Goal: Information Seeking & Learning: Learn about a topic

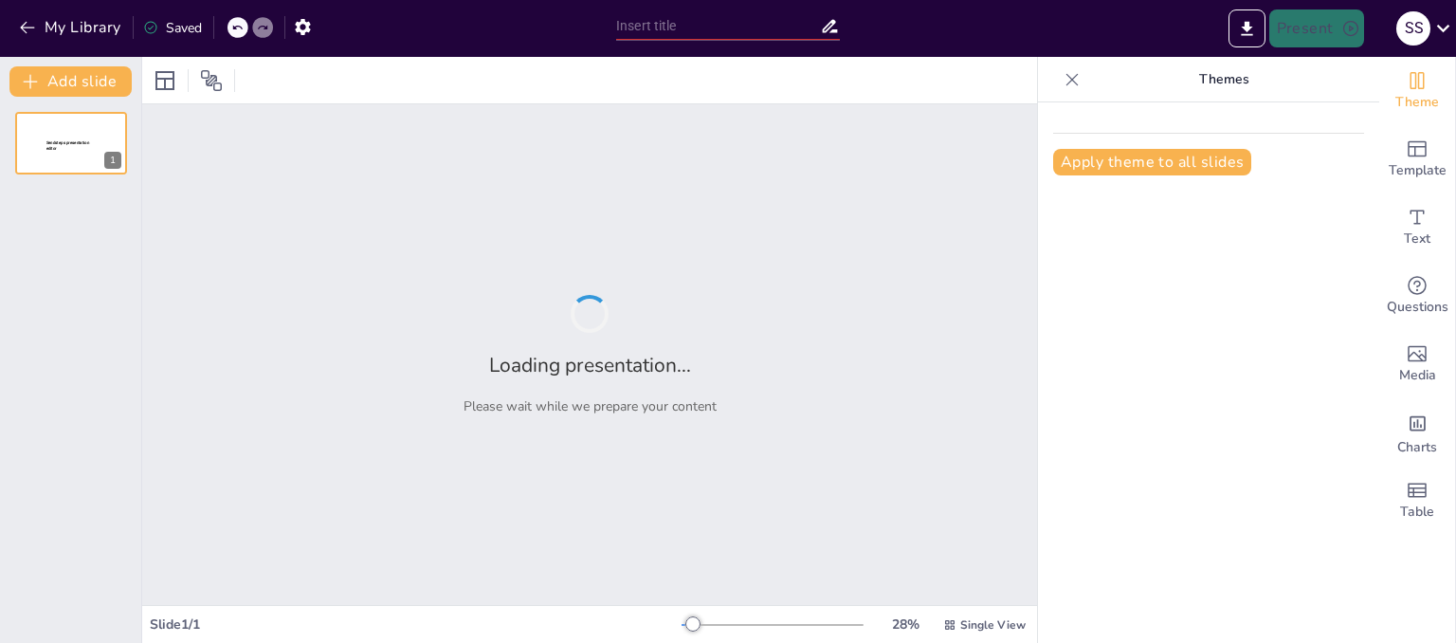
type input "Психопрофілактична робота: Основи та методи"
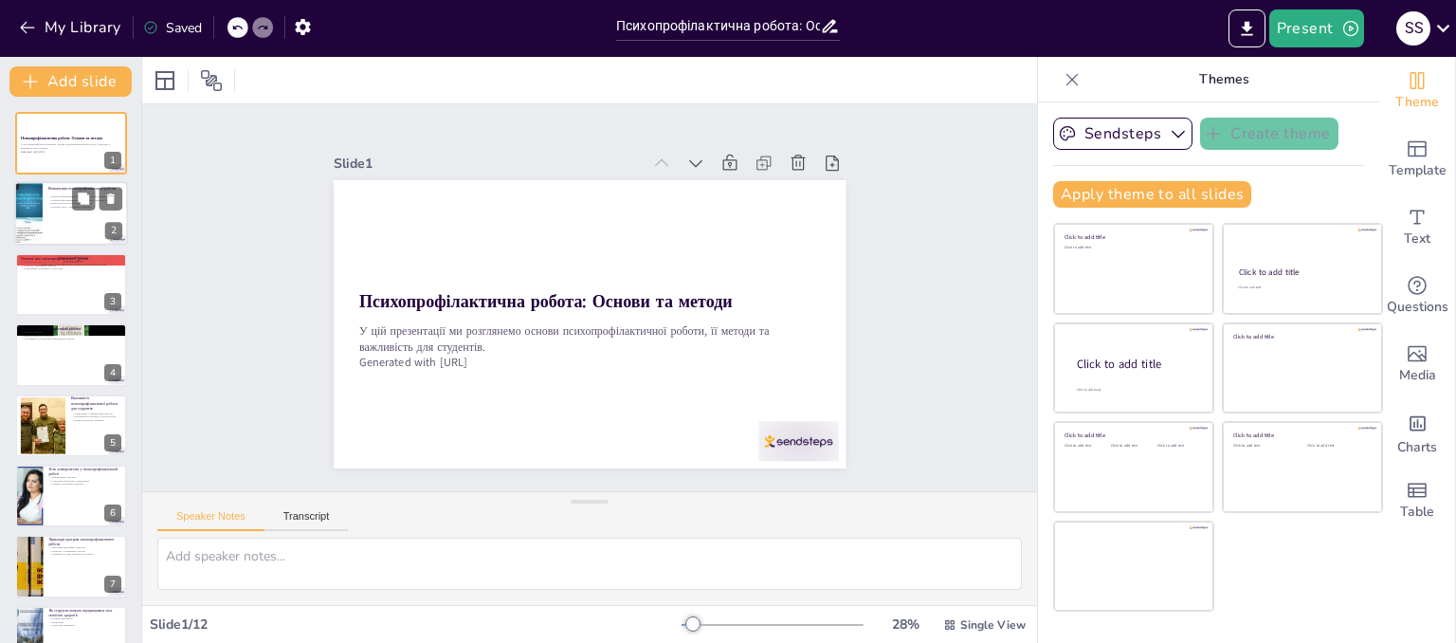
click at [70, 206] on p "Основна мета - підтримка студентів" at bounding box center [85, 208] width 74 height 4
type textarea "Loremipsumdolorsit ametco a elitsedd eiusmodt incidid utlaboree doloremagn aliq…"
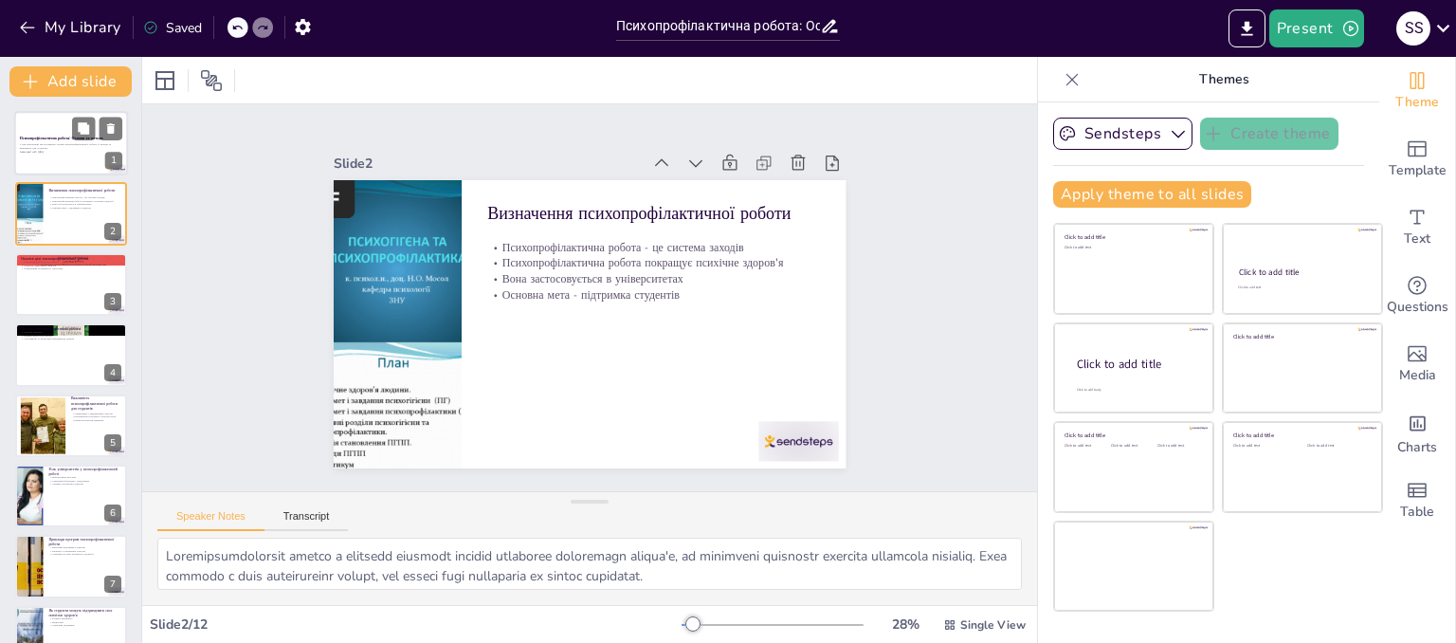
click at [63, 146] on p "У цій презентації ми розглянемо основи психопрофілактичної роботи, її методи та…" at bounding box center [71, 146] width 102 height 7
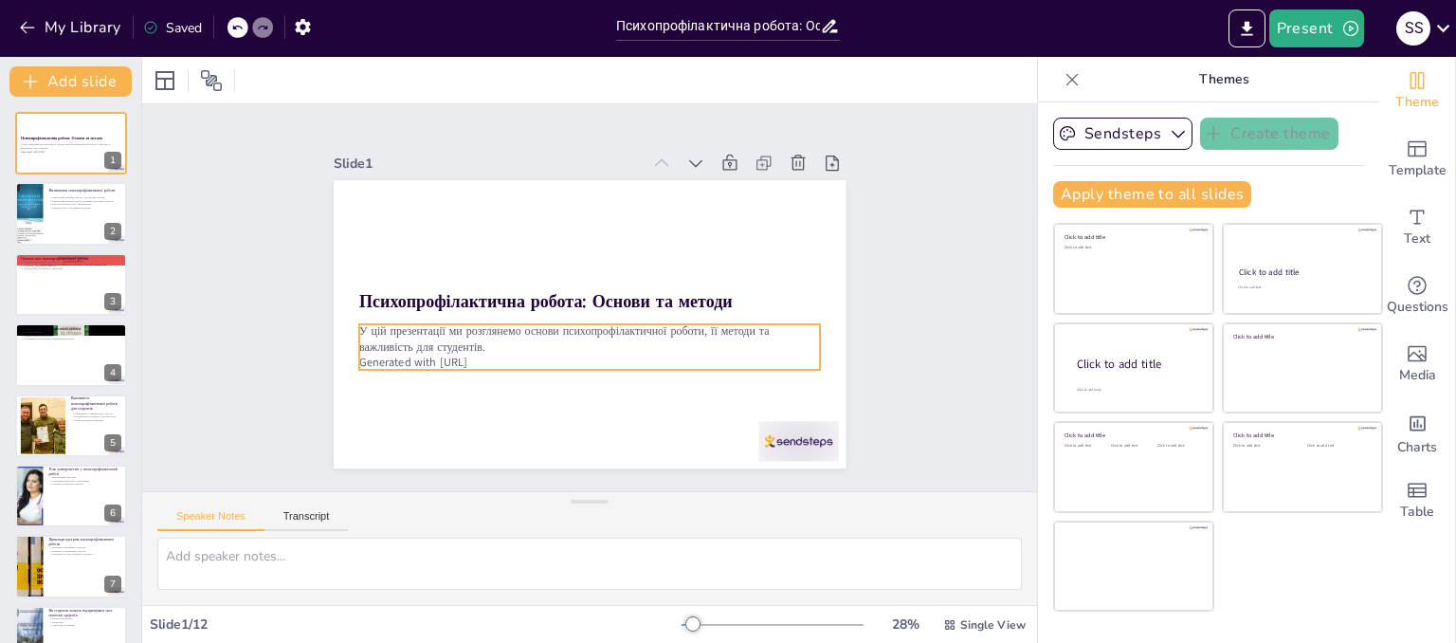
click at [378, 327] on p "У цій презентації ми розглянемо основи психопрофілактичної роботи, її методи та…" at bounding box center [568, 262] width 415 height 258
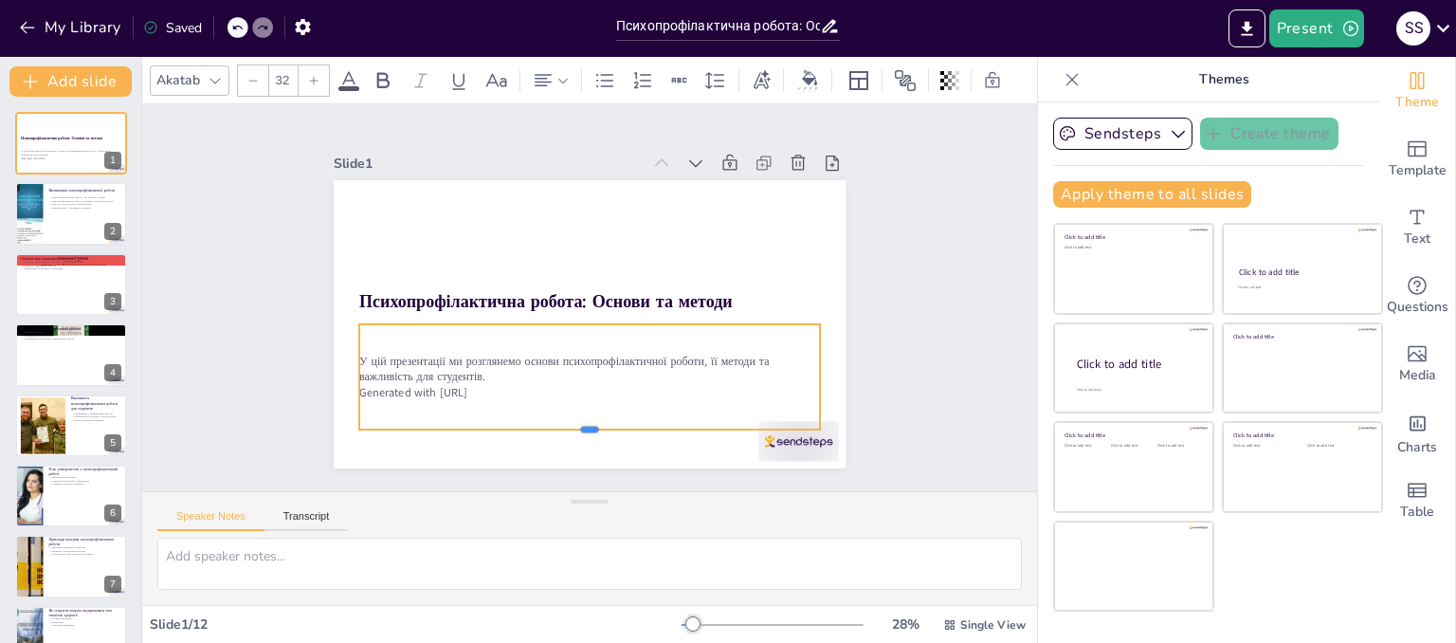
drag, startPoint x: 570, startPoint y: 361, endPoint x: 375, endPoint y: 380, distance: 196.1
click at [572, 423] on div at bounding box center [508, 409] width 382 height 283
click at [435, 350] on p "У цій презентації ми розглянемо основи психопрофілактичної роботи, її методи та…" at bounding box center [521, 320] width 172 height 448
click at [352, 316] on p "У цій презентації ми розглянемо основи психопрофілактичної роботи, її методи та…" at bounding box center [567, 229] width 448 height 172
click at [370, 353] on p "У цій презентації ми розглянемо основи психопрофілактичної роботи, її методи та…" at bounding box center [536, 249] width 332 height 364
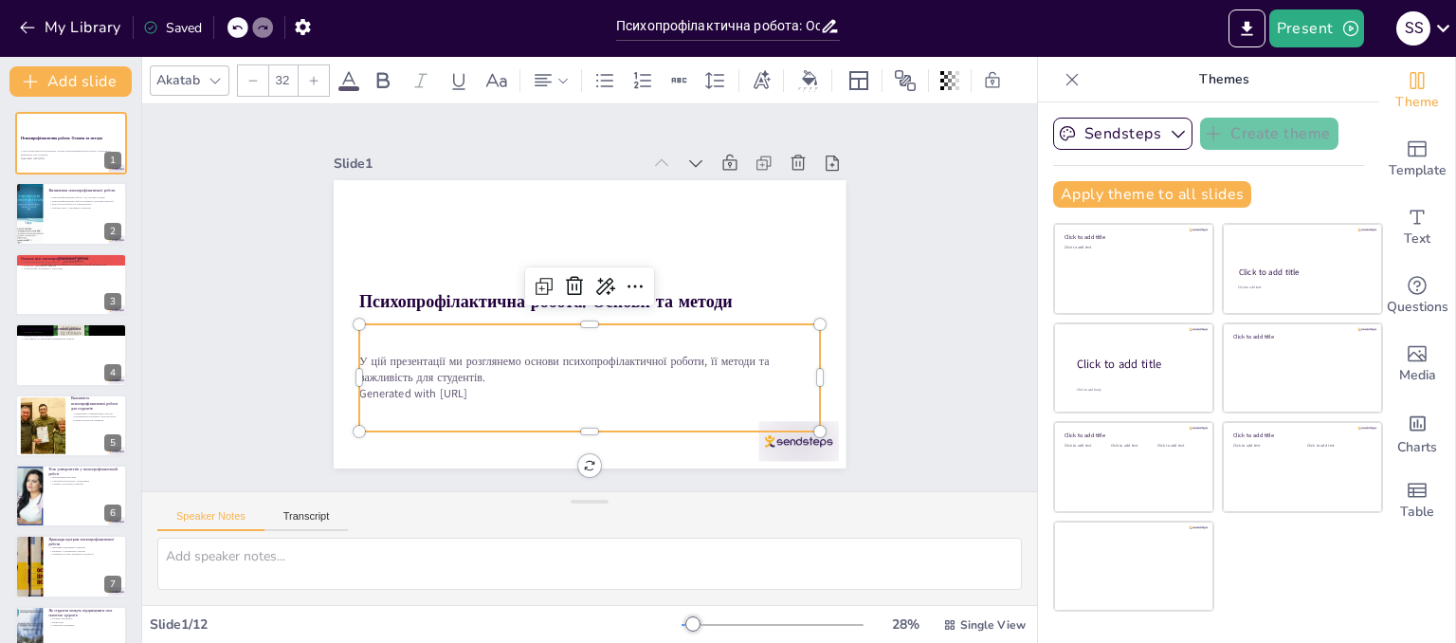
click at [348, 316] on p "У цій презентації ми розглянемо основи психопрофілактичної роботи, її методи та…" at bounding box center [567, 229] width 448 height 172
drag, startPoint x: 476, startPoint y: 359, endPoint x: 443, endPoint y: 365, distance: 33.7
click at [442, 365] on p "У цій презентації ми розглянемо основи психопрофілактичної роботи, її методи та…" at bounding box center [523, 268] width 217 height 434
click at [493, 374] on p "У цій презентації ми розглянемо основи психопрофілактичної роботи, її методи та…" at bounding box center [547, 239] width 391 height 297
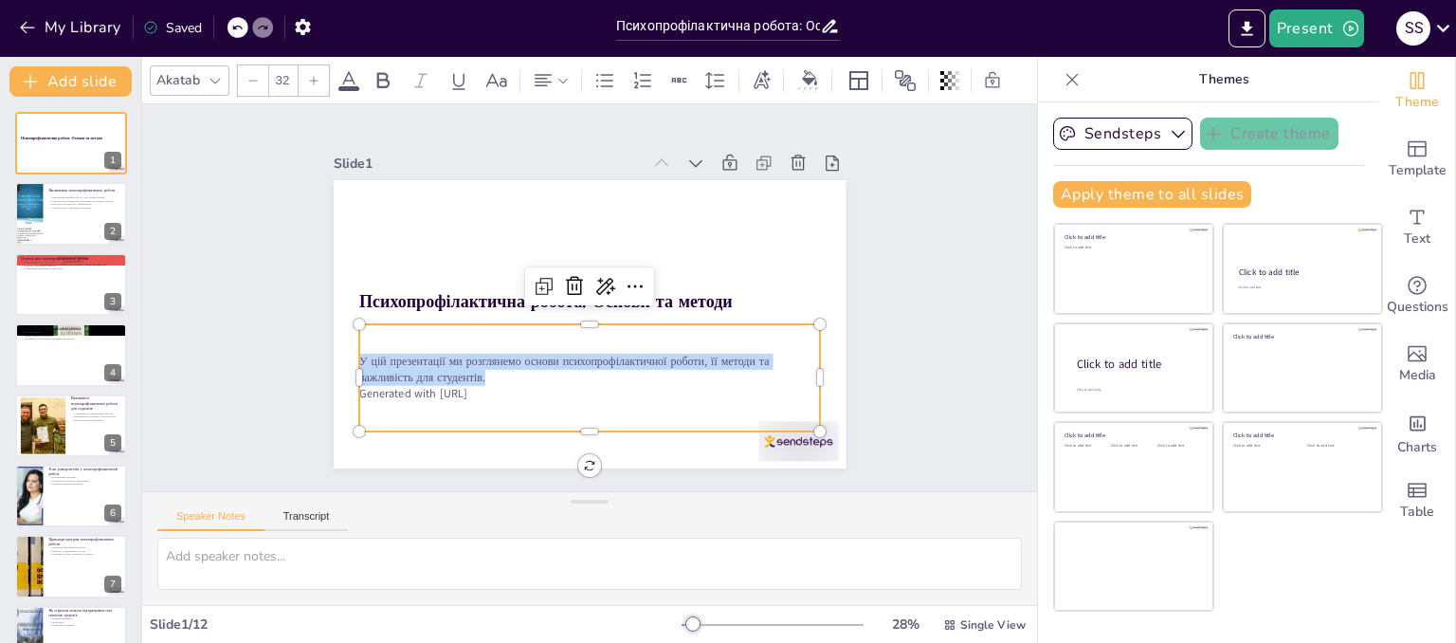
drag, startPoint x: 493, startPoint y: 373, endPoint x: 342, endPoint y: 353, distance: 152.1
click at [342, 353] on div "Психопрофілактична робота: Основи та методи У цій презентації ми розглянемо осн…" at bounding box center [566, 311] width 505 height 588
copy p "У цій презентації ми розглянемо основи психопрофілактичної роботи, її методи та…"
click at [50, 187] on p "Визначення психопрофілактичної роботи" at bounding box center [85, 190] width 74 height 6
type textarea "Loremipsumdolorsit ametco a elitsedd eiusmodt incidid utlaboree doloremagn aliq…"
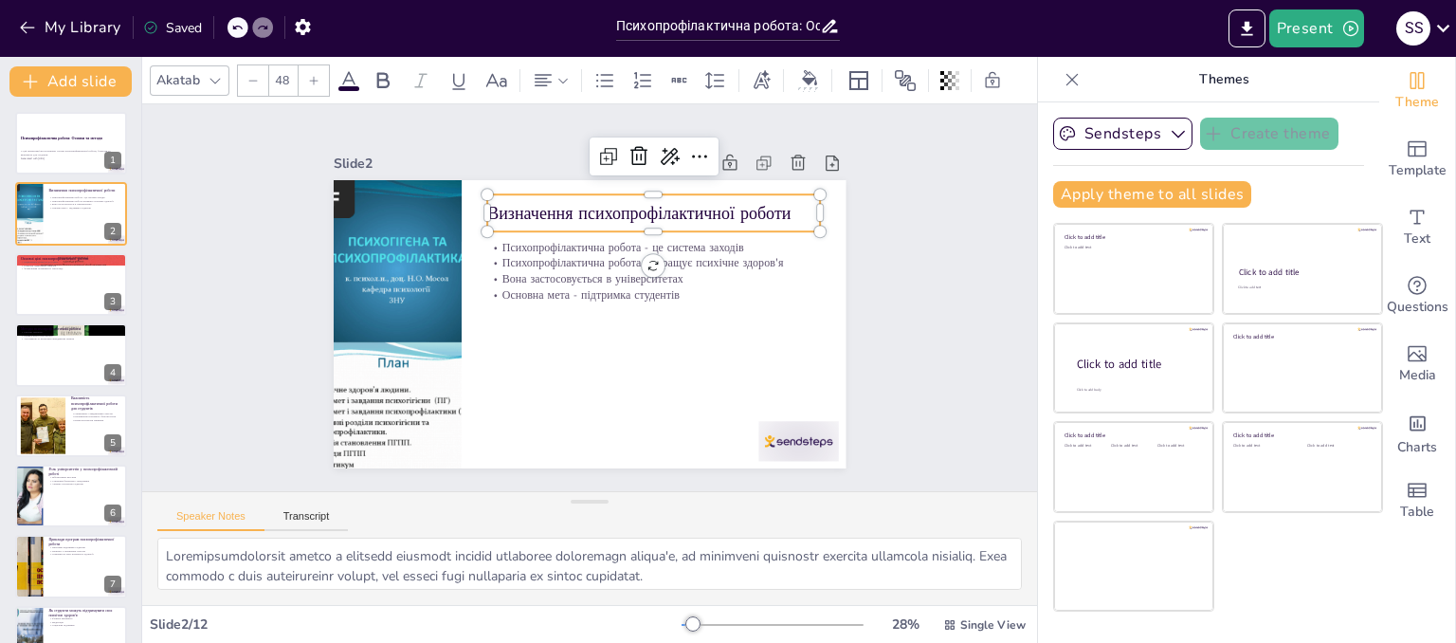
click at [562, 198] on p "Визначення психопрофілактичної роботи" at bounding box center [693, 277] width 263 height 241
click at [489, 348] on p "Визначення психопрофілактичної роботи" at bounding box center [544, 394] width 331 height 93
click at [728, 258] on p "Визначення психопрофілактичної роботи" at bounding box center [620, 399] width 215 height 283
click at [773, 204] on p "Визначення психопрофілактичної роботи" at bounding box center [691, 266] width 283 height 215
click at [697, 204] on p "Визначення психопрофілактичної роботи" at bounding box center [667, 371] width 59 height 334
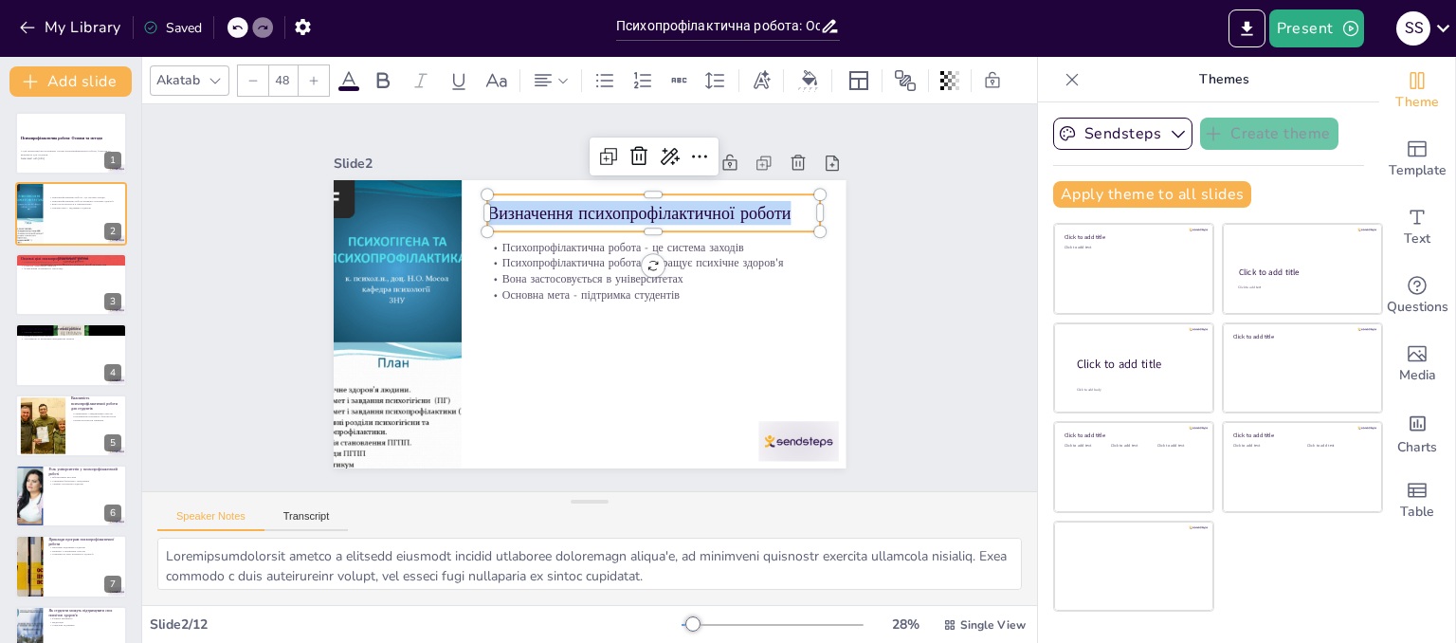
click at [752, 204] on p "Визначення психопрофілактичної роботи" at bounding box center [689, 333] width 125 height 324
copy p "Визначення психопрофілактичної роботи"
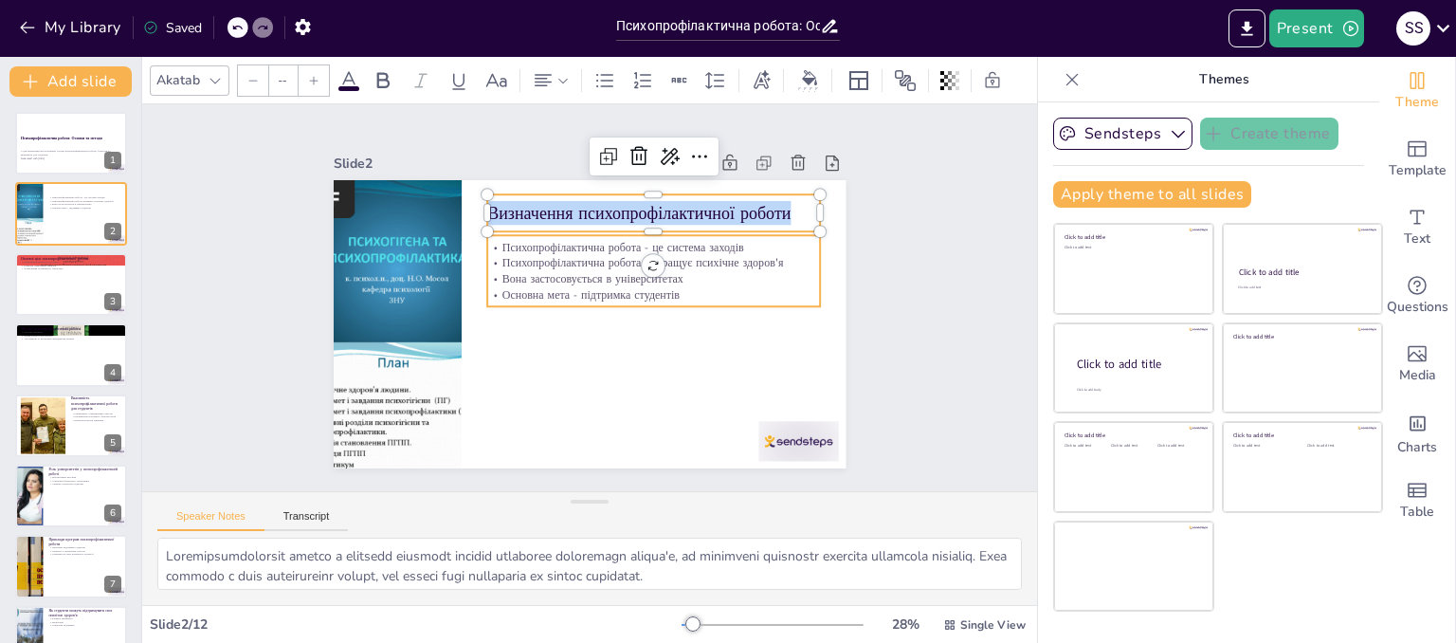
click at [583, 246] on p "Психопрофілактична робота - це система заходів" at bounding box center [625, 371] width 84 height 329
type input "32"
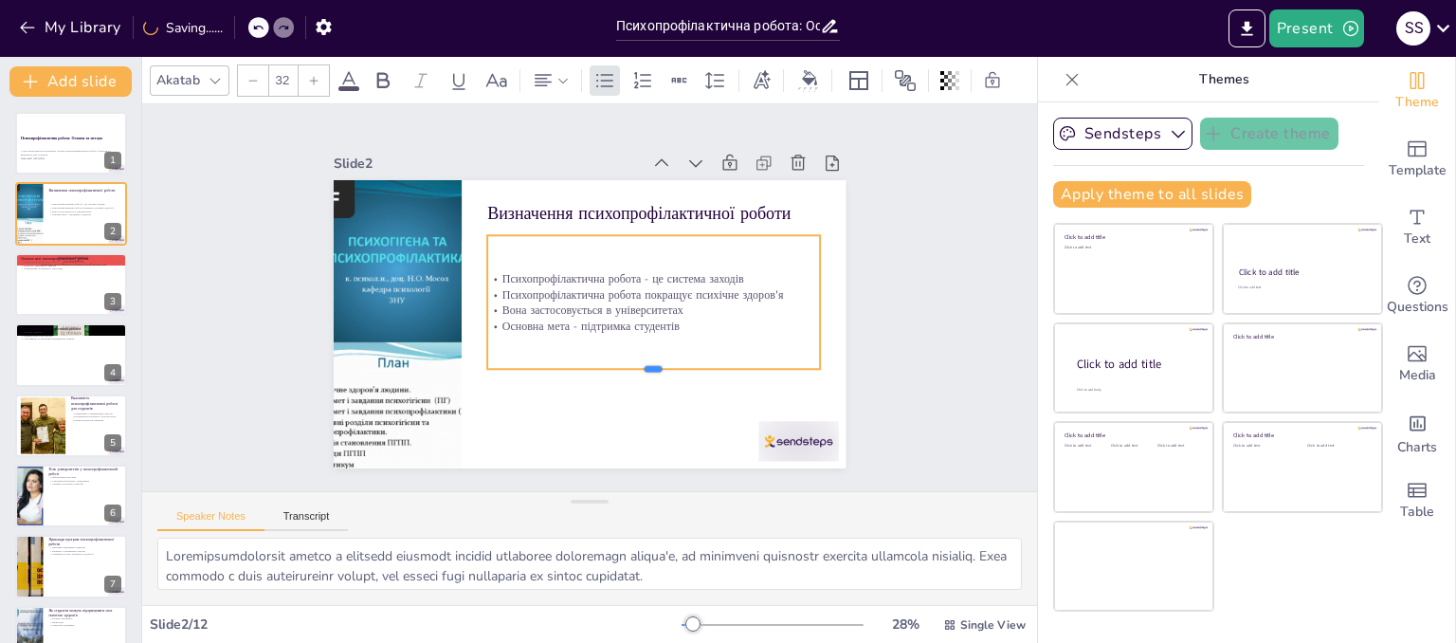
drag, startPoint x: 646, startPoint y: 301, endPoint x: 645, endPoint y: 376, distance: 74.9
click at [517, 376] on div at bounding box center [509, 361] width 15 height 333
drag, startPoint x: 687, startPoint y: 331, endPoint x: 675, endPoint y: 327, distance: 12.9
click at [679, 331] on div "Психопрофілактична робота - це система заходів Психопрофілактична робота покращ…" at bounding box center [589, 233] width 180 height 347
click at [672, 275] on p "Основна мета - підтримка студентів" at bounding box center [525, 267] width 333 height 16
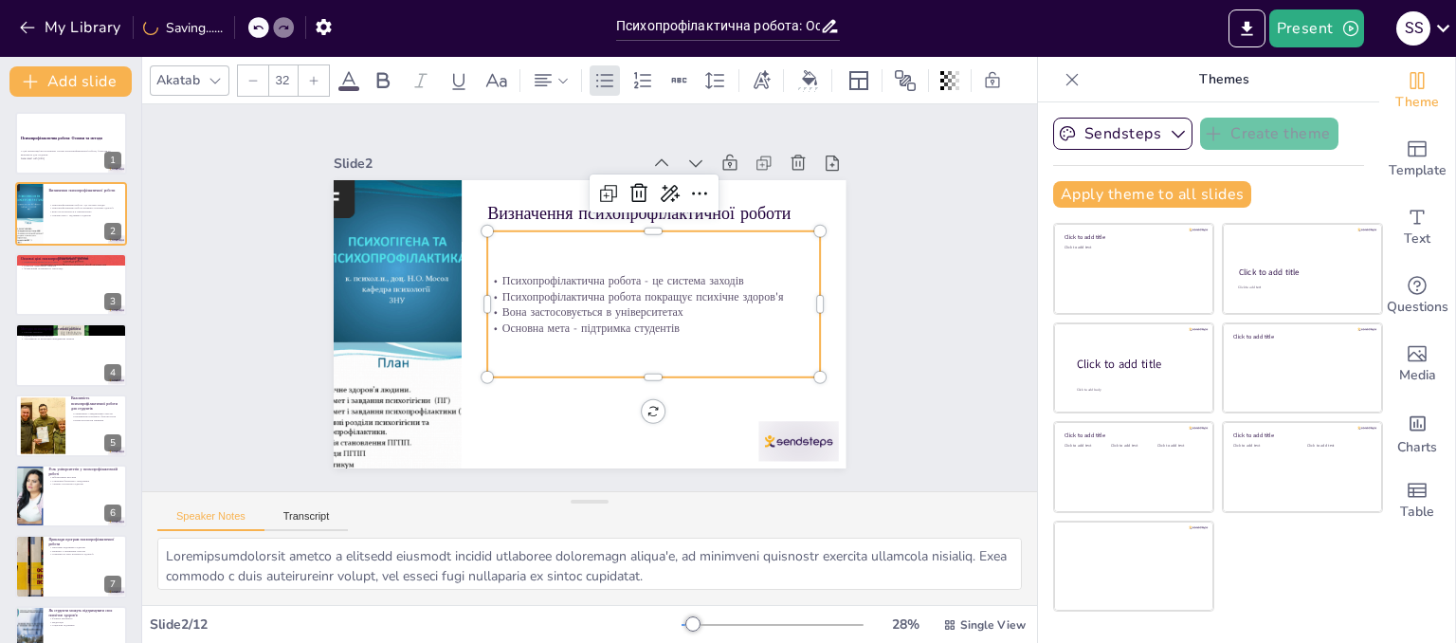
click at [589, 323] on p "Основна мета - підтримка студентів" at bounding box center [546, 354] width 85 height 329
click at [591, 323] on p "Основна мета - підтримка студентів" at bounding box center [565, 364] width 51 height 333
click at [672, 285] on p "Основна мета - підтримка студентів" at bounding box center [529, 260] width 333 height 50
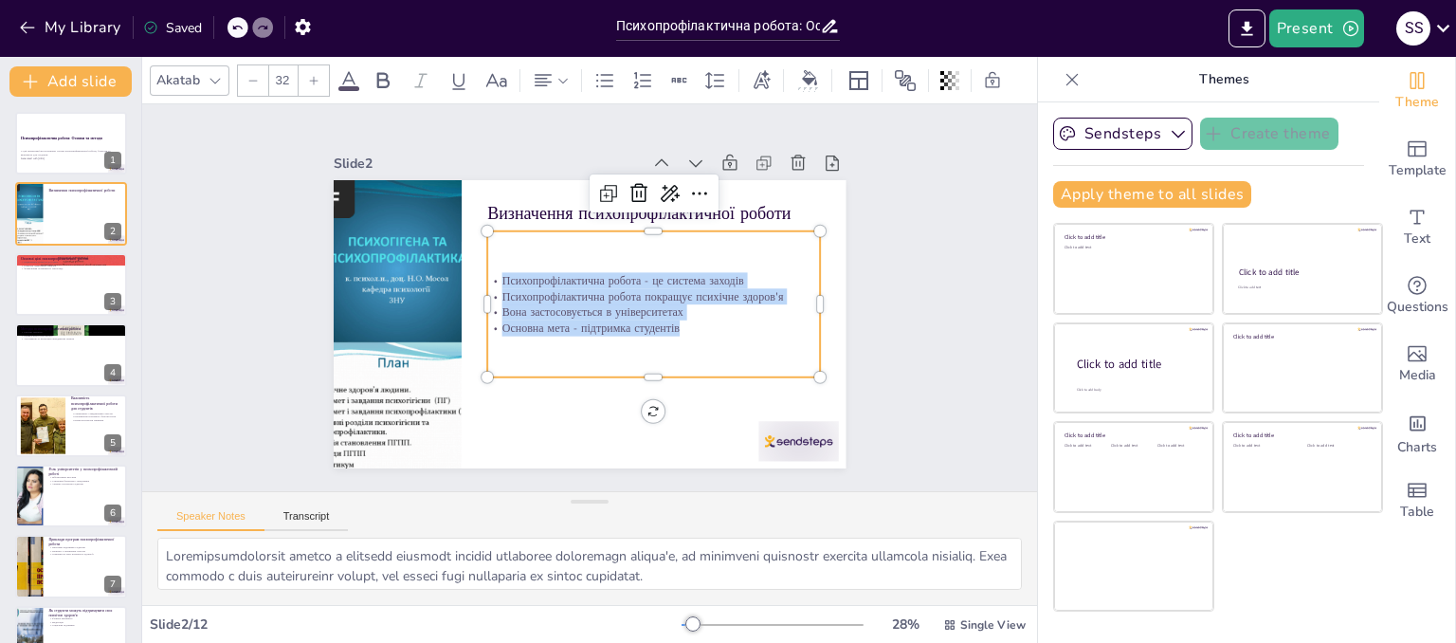
drag, startPoint x: 672, startPoint y: 323, endPoint x: 488, endPoint y: 259, distance: 194.8
click at [488, 259] on div "Психопрофілактична робота - це система заходів Психопрофілактична робота покращ…" at bounding box center [530, 323] width 361 height 293
copy div "Психопрофілактична робота - це система заходів Психопрофілактична робота покращ…"
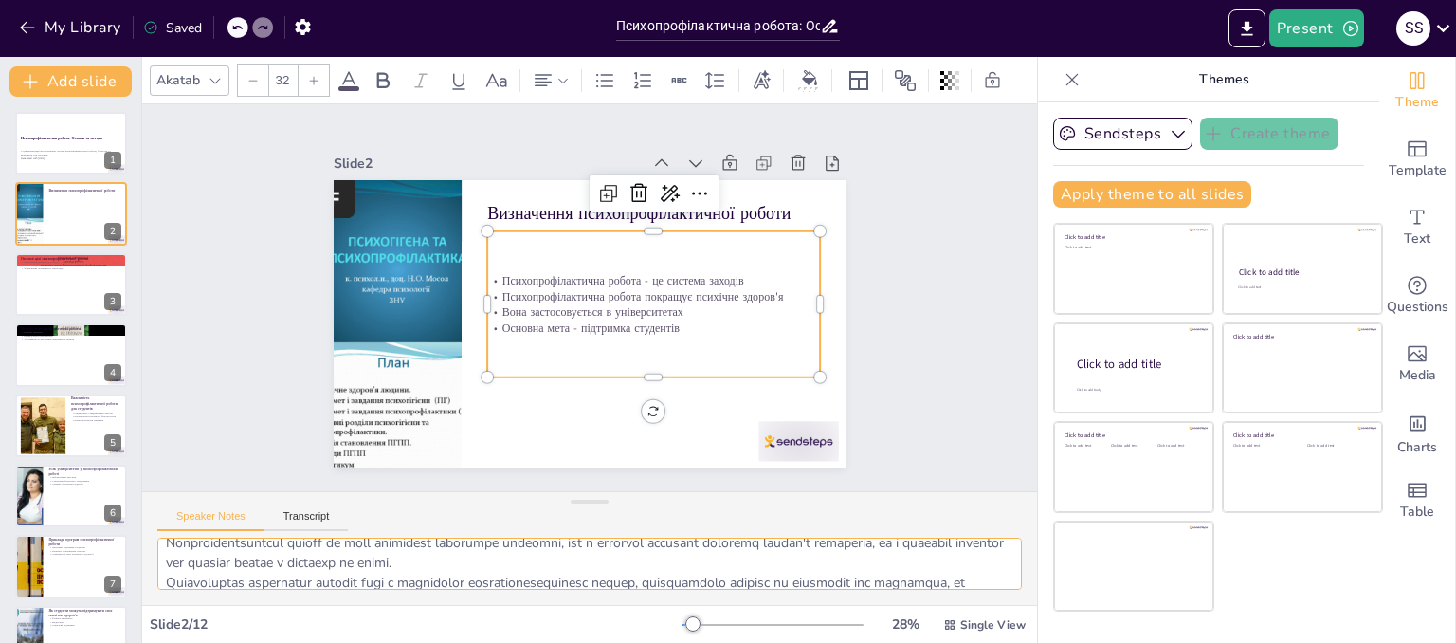
scroll to position [123, 0]
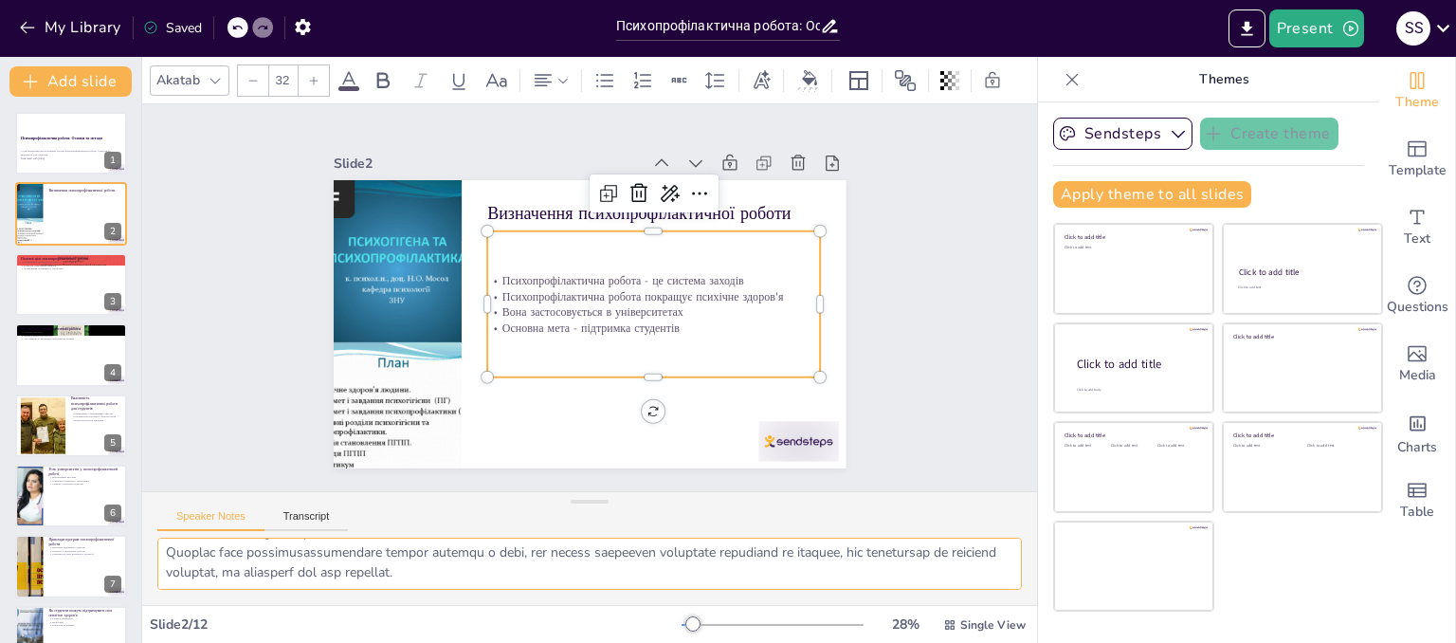
drag, startPoint x: 167, startPoint y: 554, endPoint x: 595, endPoint y: 593, distance: 430.1
click at [595, 593] on div at bounding box center [589, 570] width 895 height 67
click at [83, 299] on div at bounding box center [71, 284] width 114 height 64
type textarea "Підвищення стійкості до стресу є ключовою метою психопрофілактичної роботи, оск…"
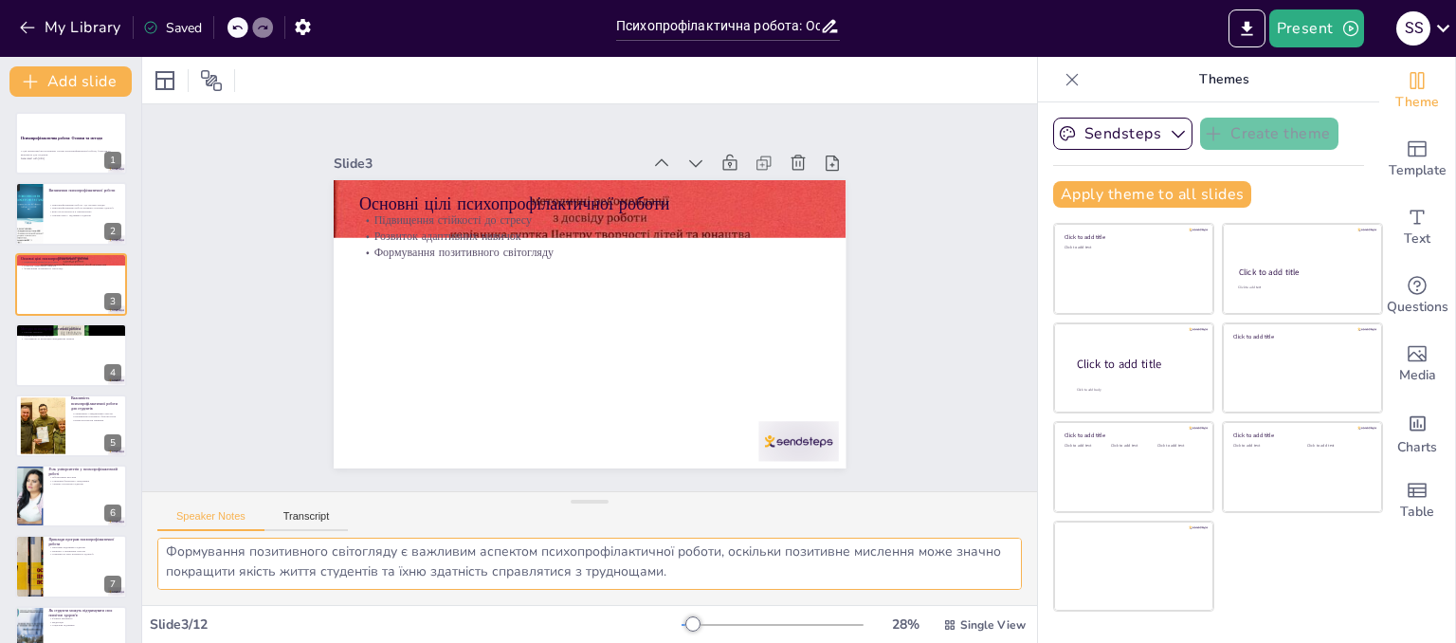
scroll to position [83, 0]
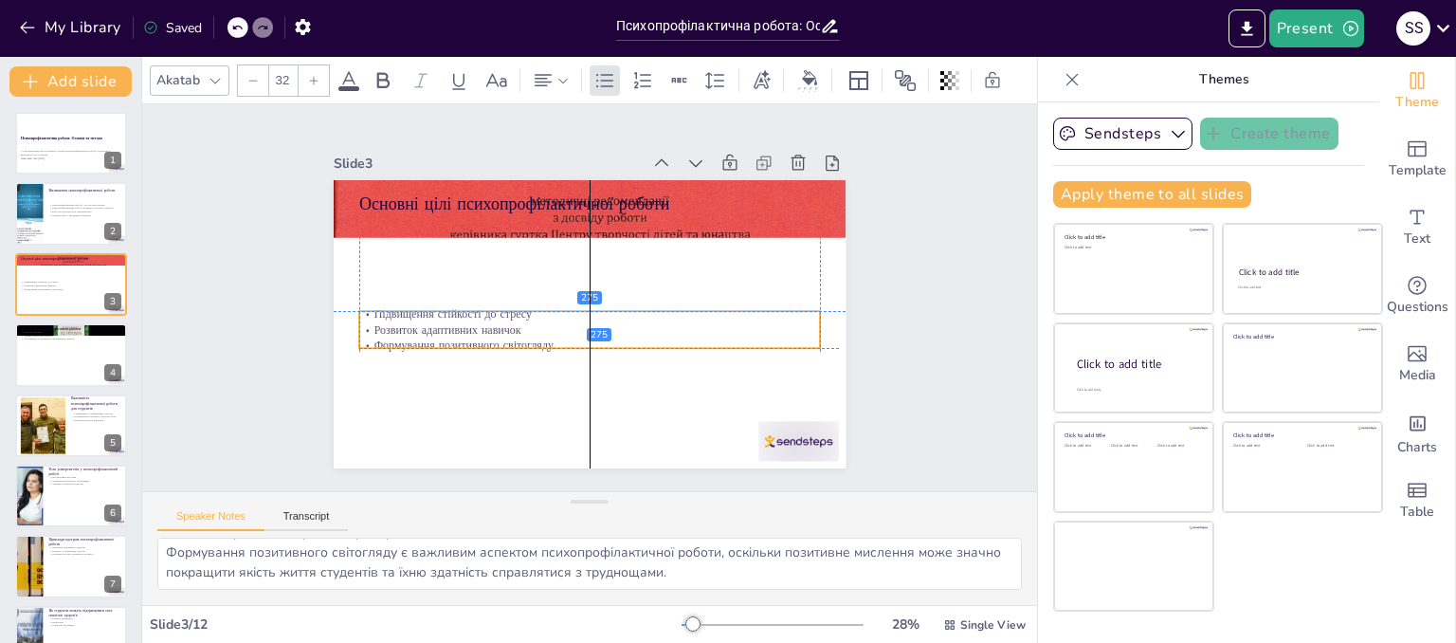
drag, startPoint x: 464, startPoint y: 232, endPoint x: 464, endPoint y: 341, distance: 109.0
click at [589, 340] on p "Розвиток адаптивних навичок" at bounding box center [620, 294] width 63 height 461
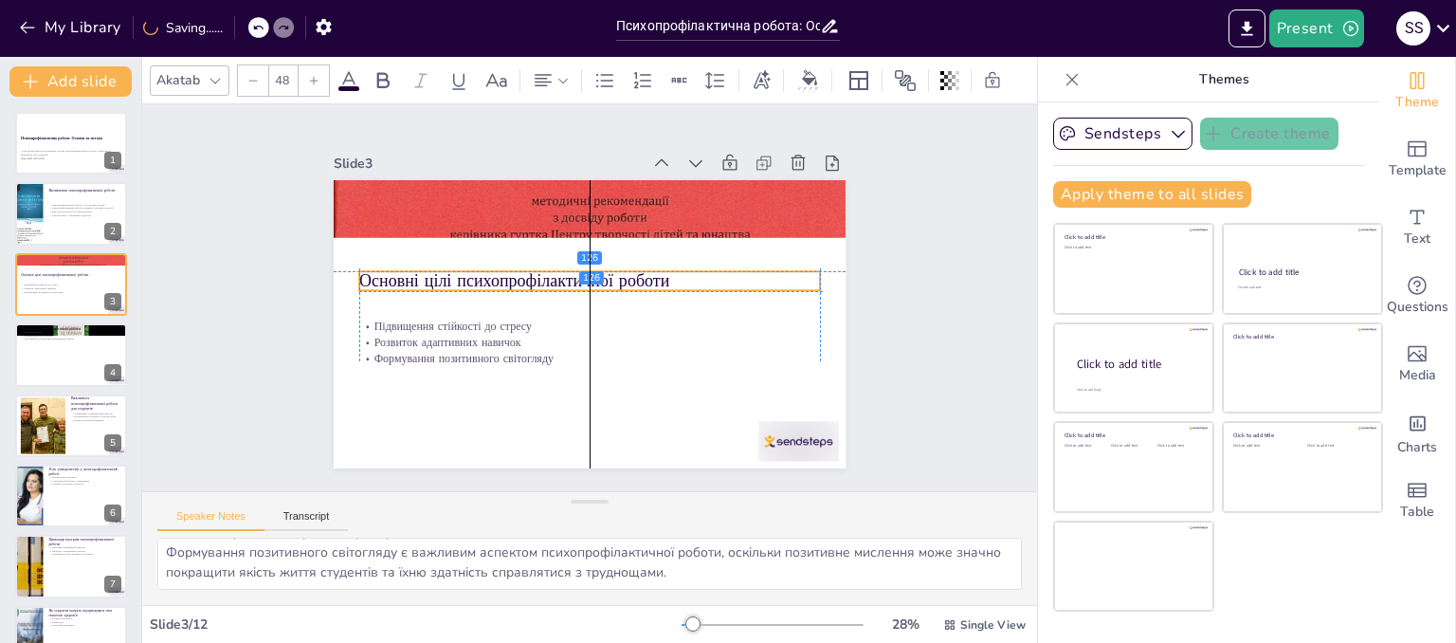
drag, startPoint x: 441, startPoint y: 195, endPoint x: 443, endPoint y: 269, distance: 74.0
click at [443, 269] on p "Основні цілі психопрофілактичної роботи" at bounding box center [586, 281] width 456 height 119
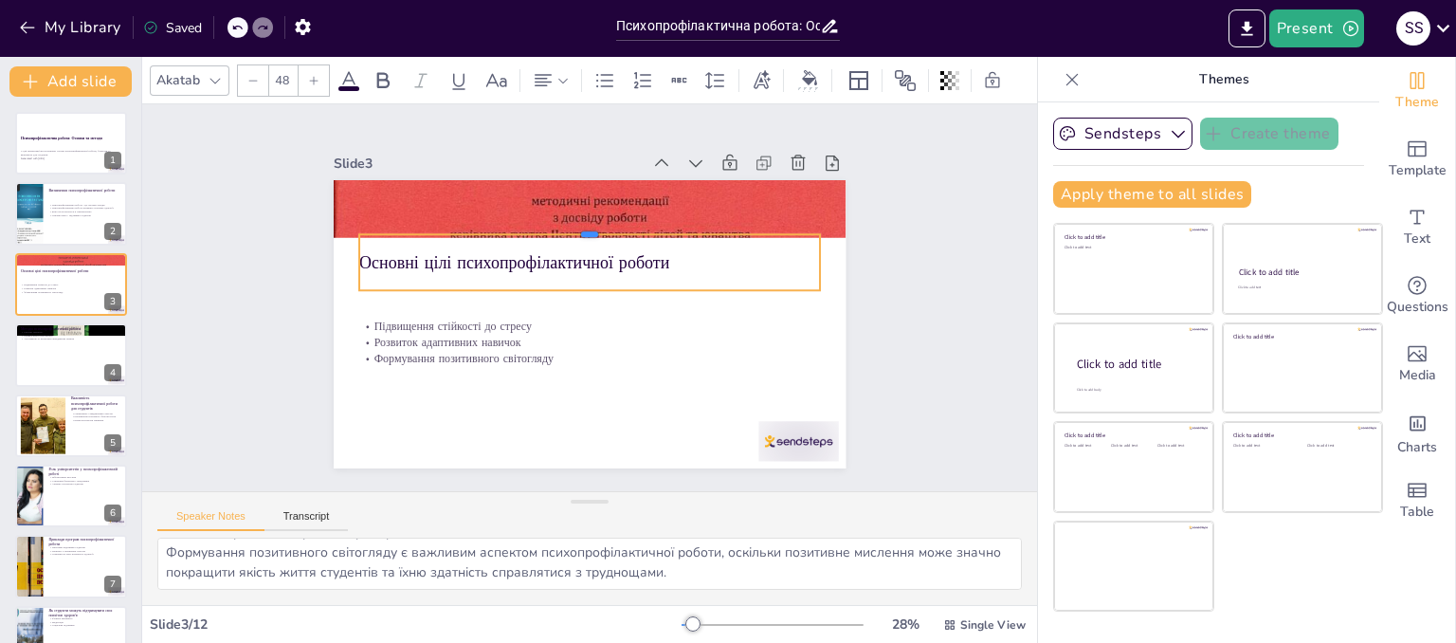
drag, startPoint x: 574, startPoint y: 262, endPoint x: 578, endPoint y: 225, distance: 38.1
click at [578, 225] on div at bounding box center [646, 339] width 283 height 382
click at [647, 255] on p "Основні цілі психопрофілактичної роботи" at bounding box center [593, 262] width 461 height 72
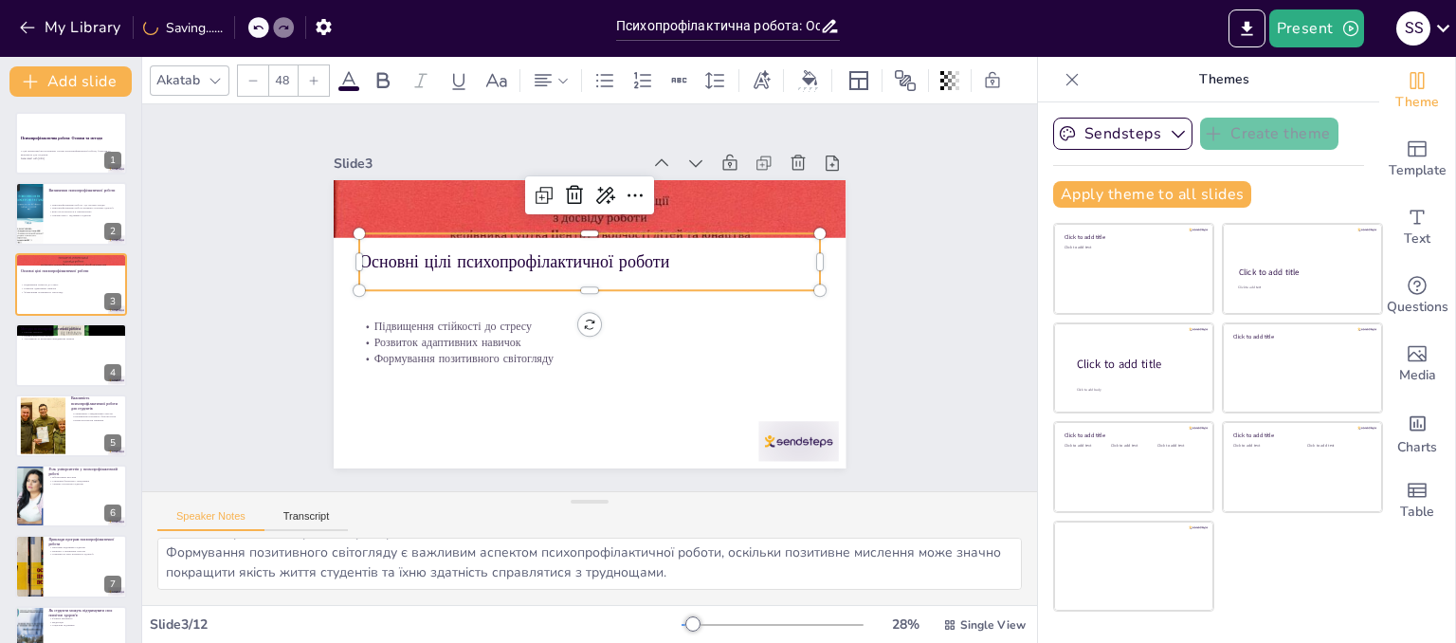
click at [656, 255] on p "Основні цілі психопрофілактичної роботи" at bounding box center [620, 315] width 251 height 411
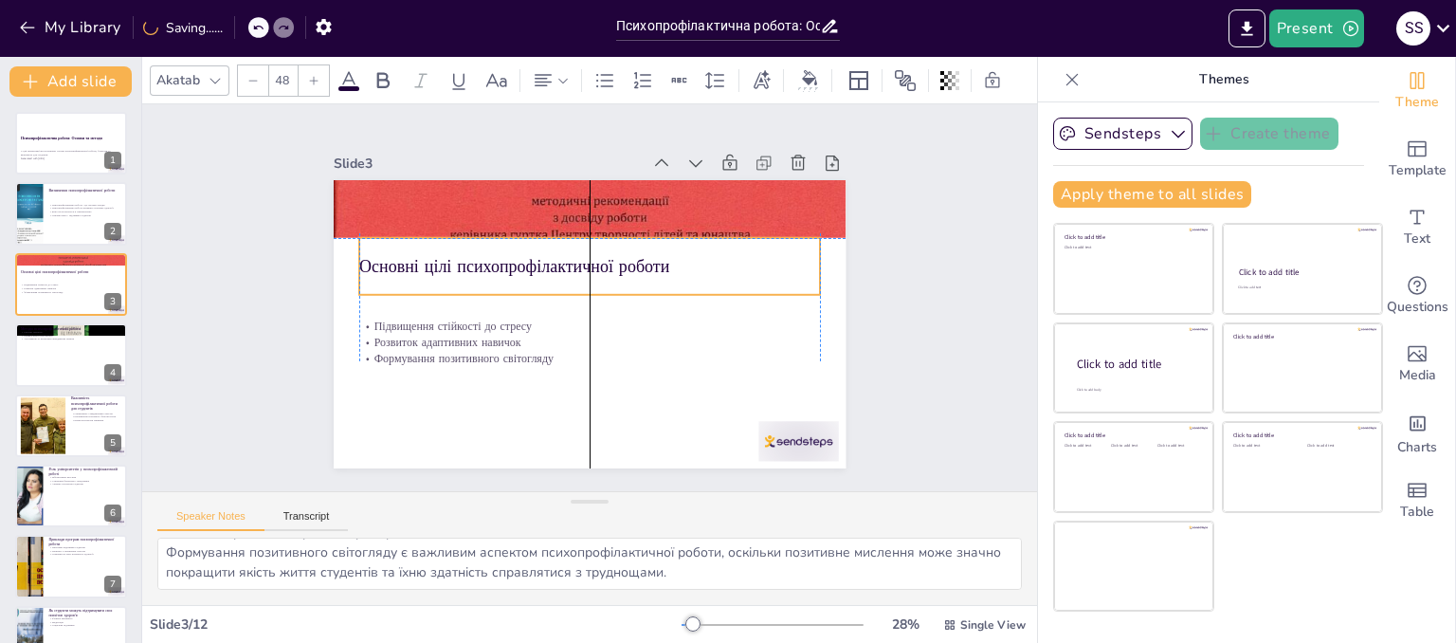
click at [632, 255] on p "Основні цілі психопрофілактичної роботи" at bounding box center [620, 297] width 24 height 461
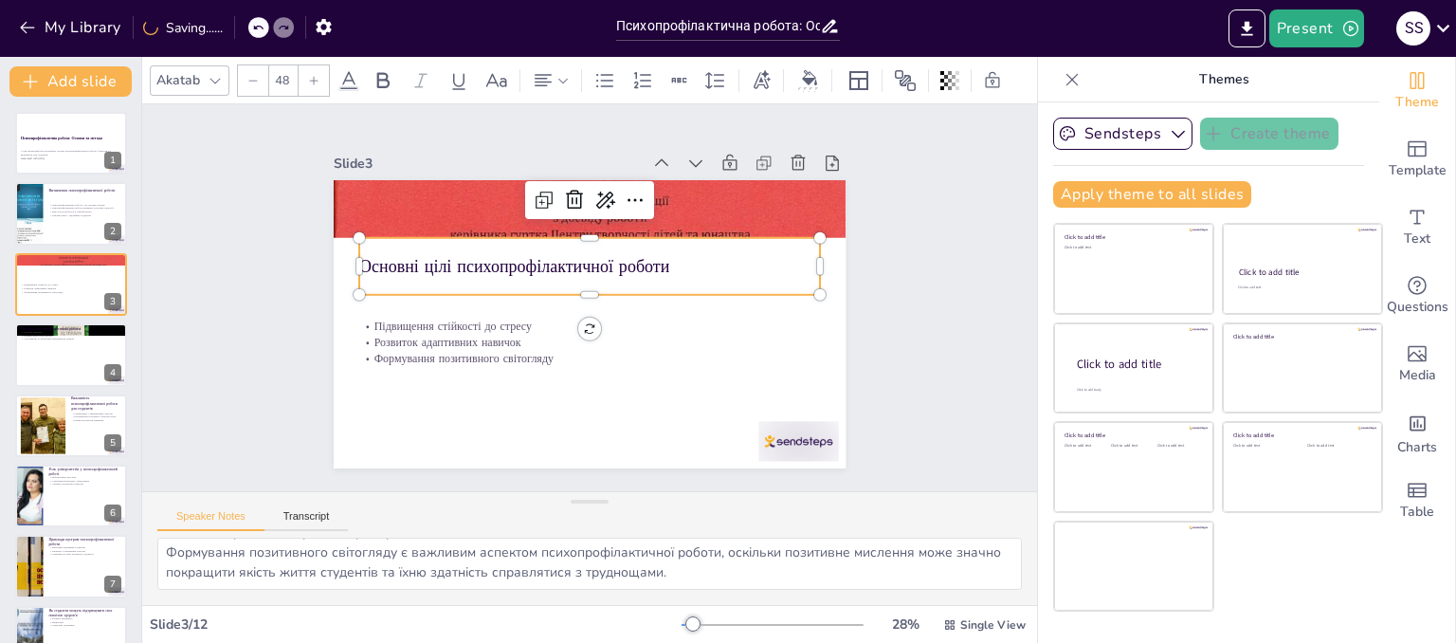
click at [648, 255] on p "Основні цілі психопрофілактичної роботи" at bounding box center [615, 315] width 290 height 387
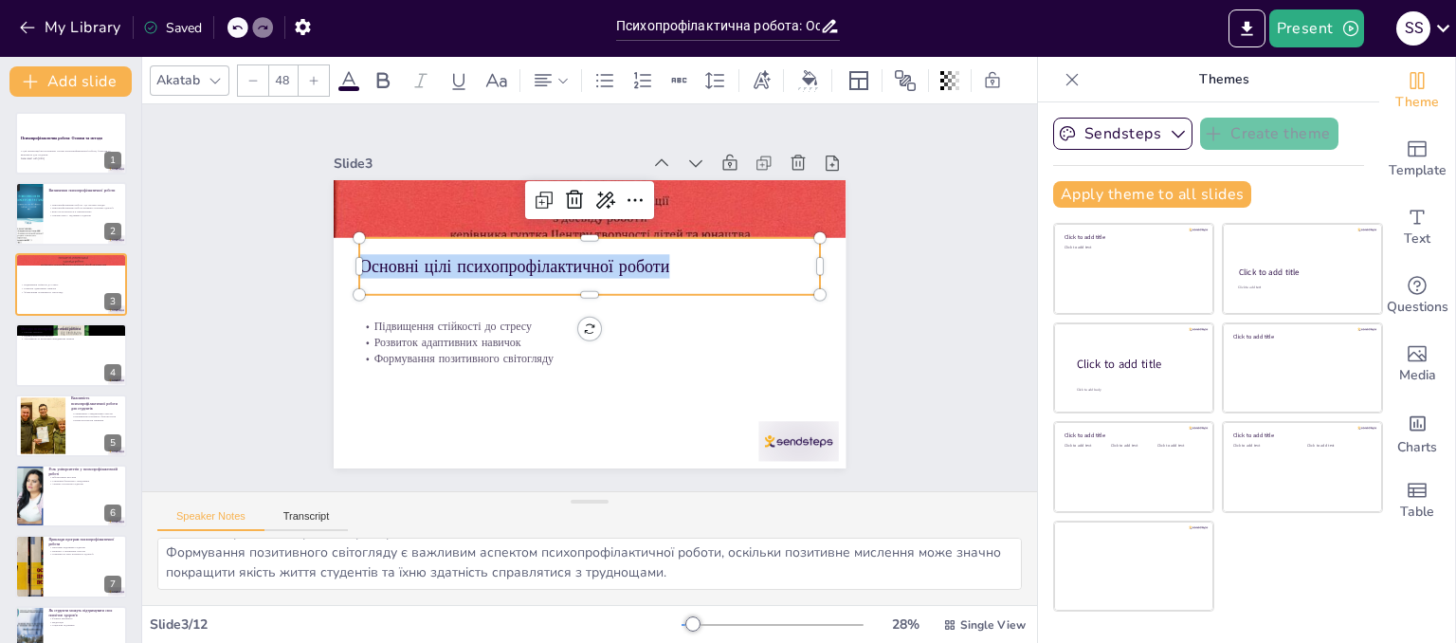
drag, startPoint x: 658, startPoint y: 256, endPoint x: 349, endPoint y: 247, distance: 309.0
click at [536, 247] on p "Основні цілі психопрофілактичної роботи" at bounding box center [618, 306] width 165 height 445
copy p "Основні цілі психопрофілактичної роботи"
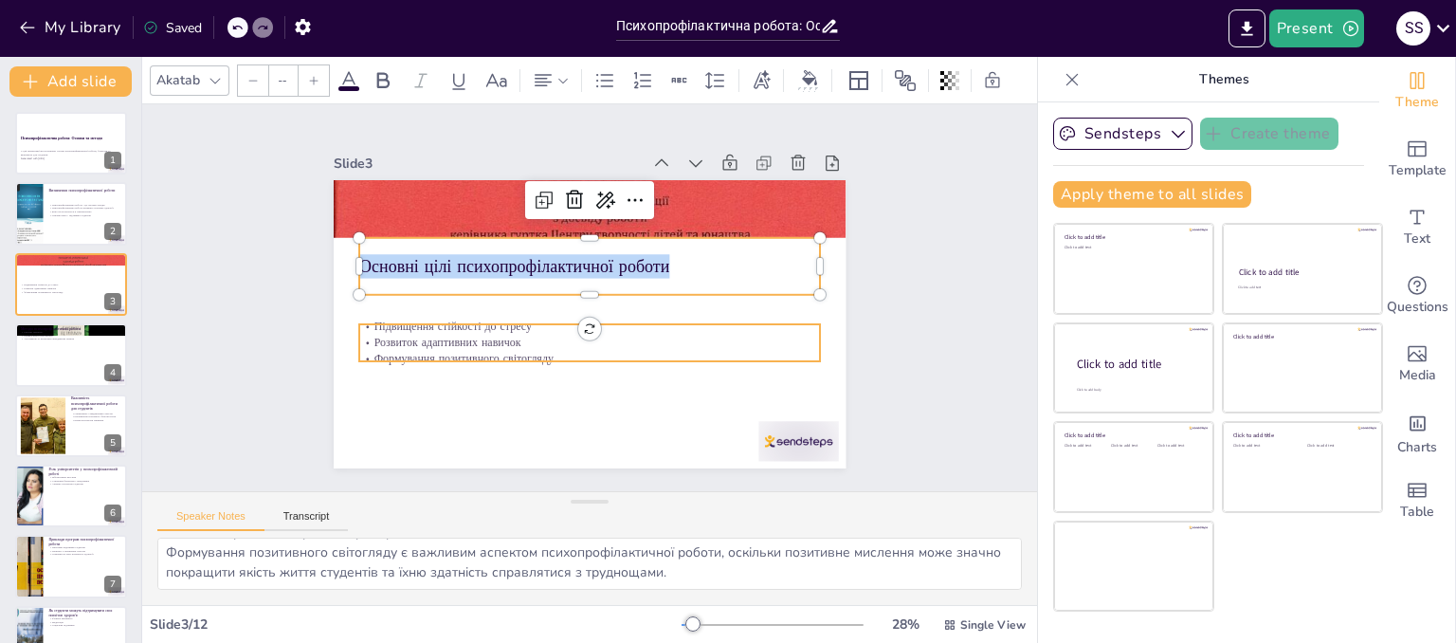
click at [466, 334] on p "Розвиток адаптивних навичок" at bounding box center [552, 272] width 283 height 382
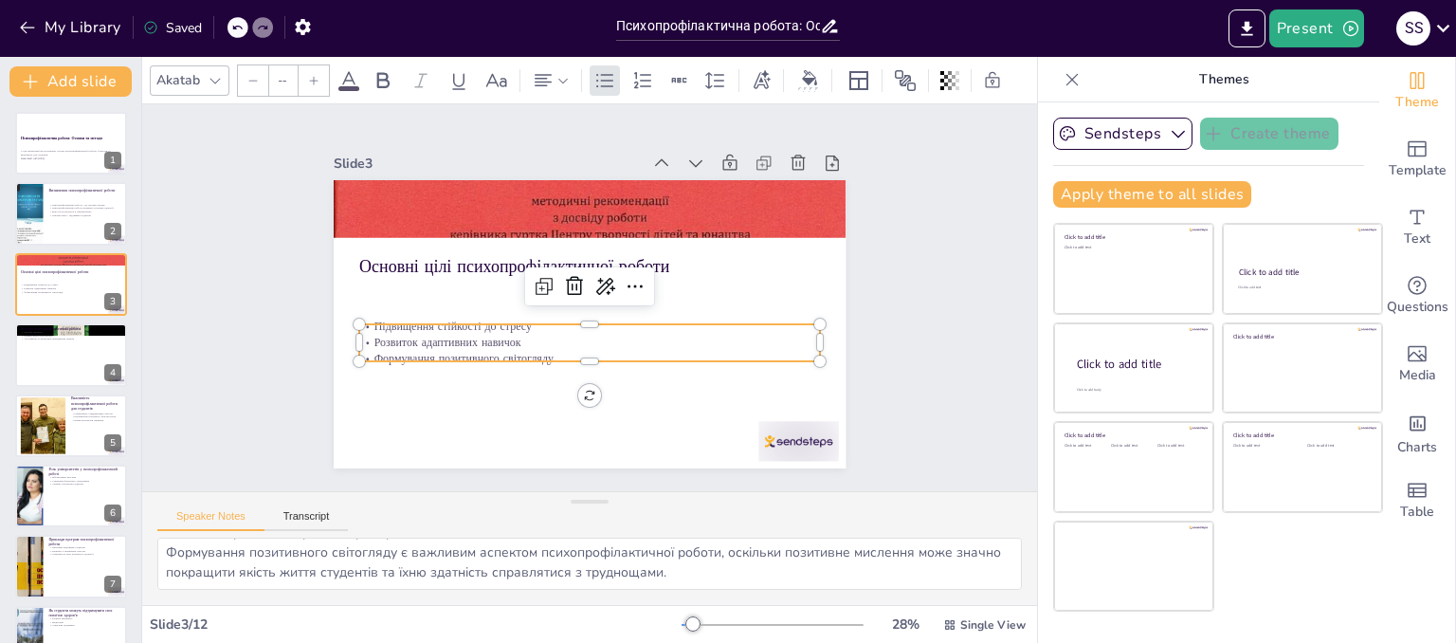
type input "32"
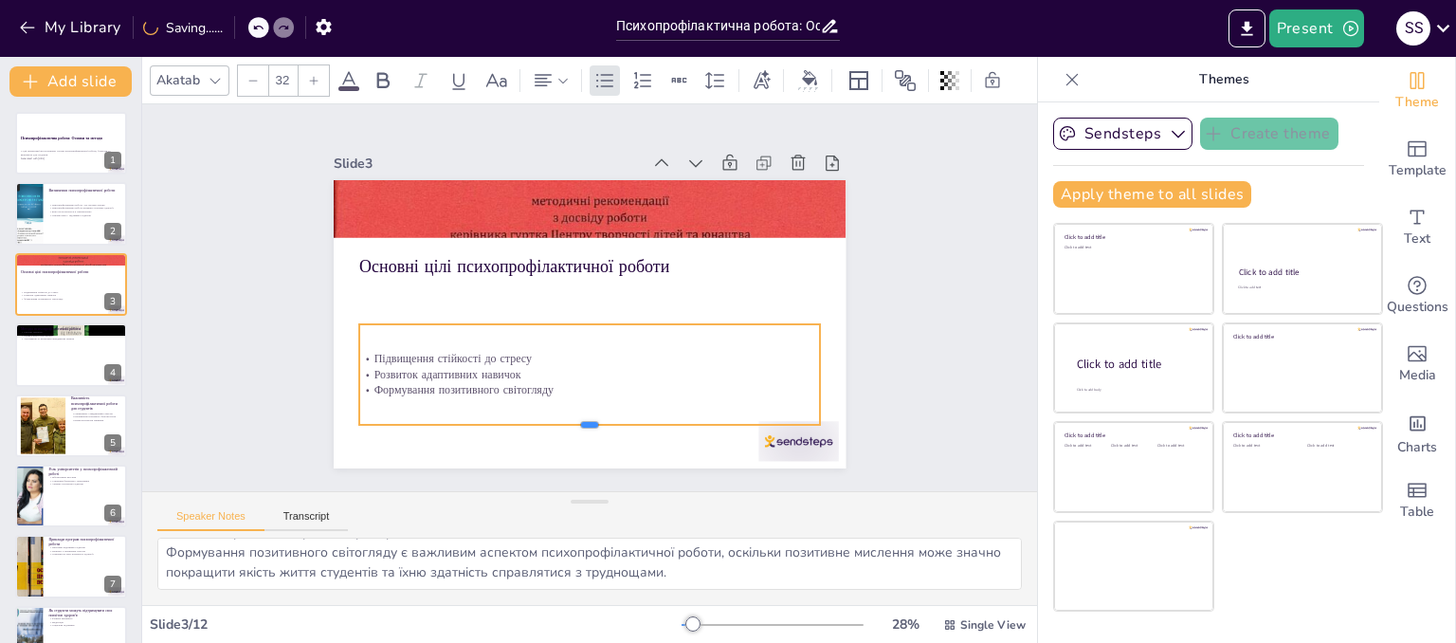
drag, startPoint x: 570, startPoint y: 357, endPoint x: 571, endPoint y: 422, distance: 64.4
click at [540, 422] on div at bounding box center [462, 256] width 156 height 443
click at [568, 394] on div "Підвищення стійкості до стресу Розвиток адаптивних навичок Формування позитивно…" at bounding box center [665, 314] width 194 height 472
click at [542, 387] on p "Формування позитивного світогляду" at bounding box center [513, 352] width 283 height 382
click at [624, 387] on p "Формування позитивного світогляду" at bounding box center [680, 317] width 112 height 454
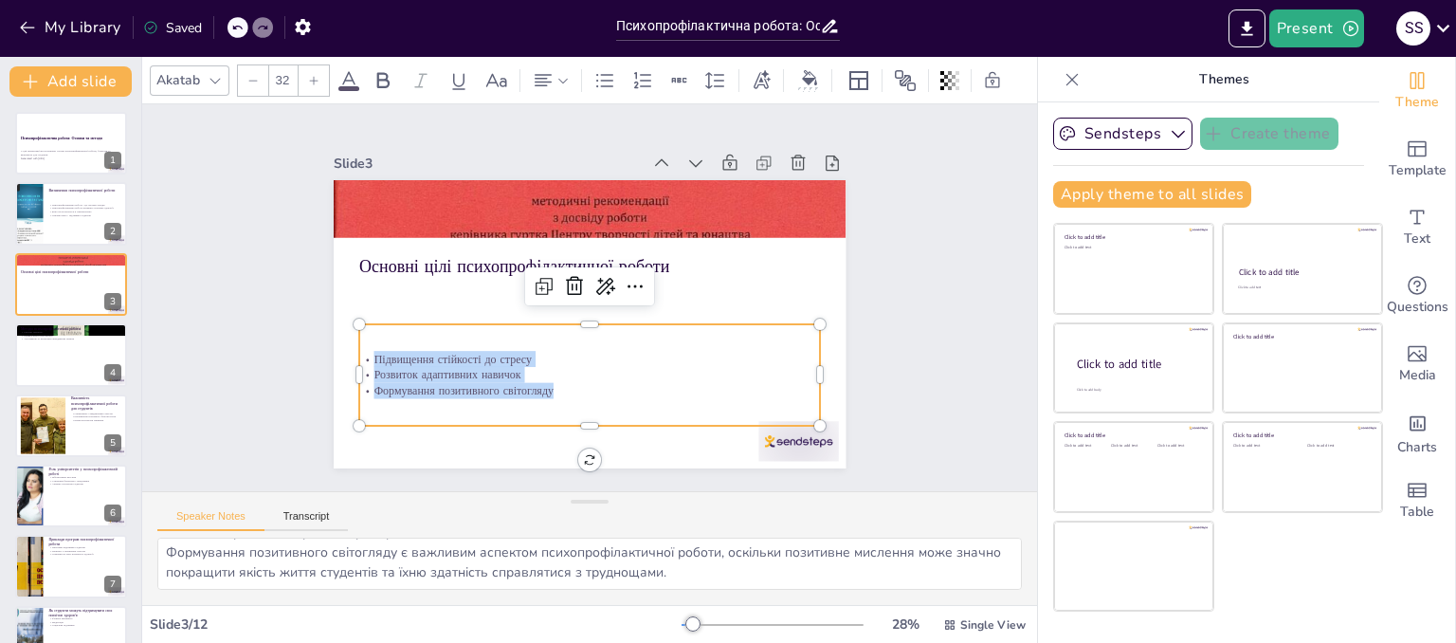
drag, startPoint x: 542, startPoint y: 387, endPoint x: 362, endPoint y: 341, distance: 185.7
click at [362, 341] on div "Підвищення стійкості до стресу Розвиток адаптивних навичок Формування позитивно…" at bounding box center [544, 235] width 432 height 353
copy div "Підвищення стійкості до стресу Розвиток адаптивних навичок Формування позитивно…"
drag, startPoint x: 164, startPoint y: 551, endPoint x: 729, endPoint y: 617, distance: 568.7
click at [729, 617] on div "Akatab 32 Slide 1 Психопрофілактична робота: Основи та методи У цій презентації…" at bounding box center [589, 350] width 895 height 586
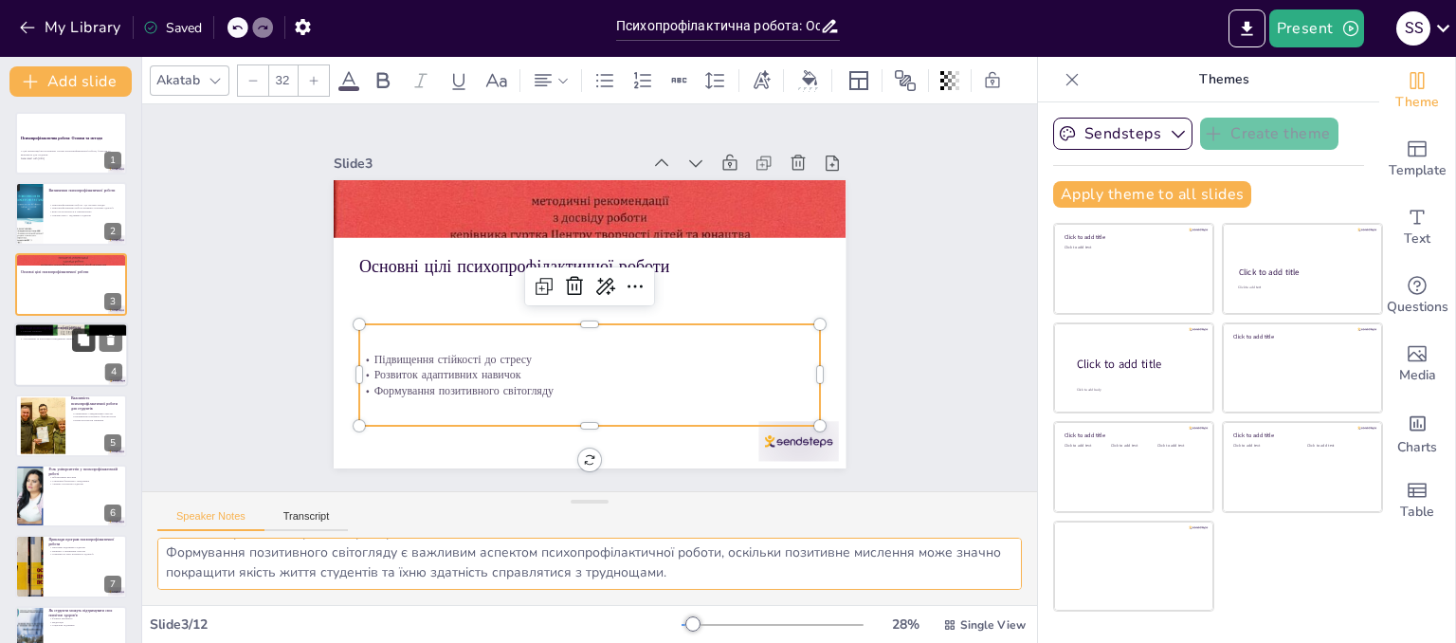
click at [79, 341] on icon at bounding box center [83, 339] width 11 height 11
type textarea "Групові тренінги є ефективним методом, оскільки вони дозволяють студентам взаєм…"
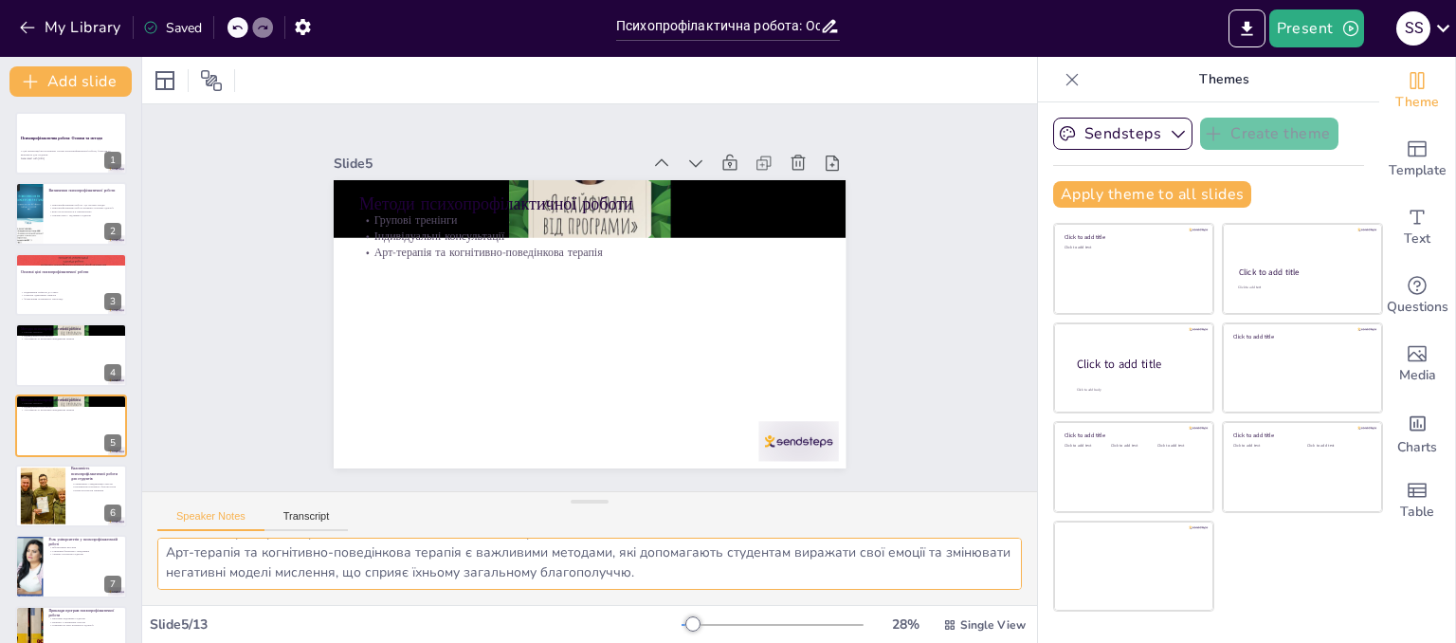
scroll to position [56, 0]
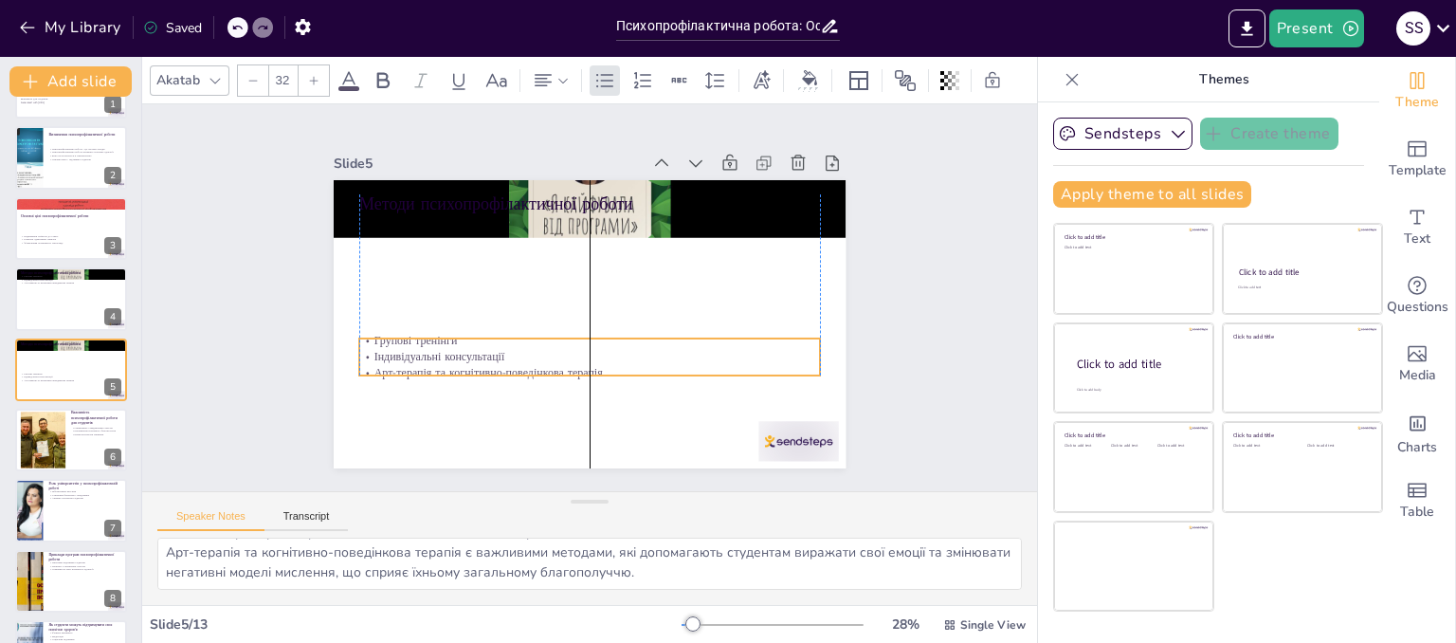
drag, startPoint x: 429, startPoint y: 233, endPoint x: 437, endPoint y: 353, distance: 120.6
click at [498, 353] on p "Індивідуальні консультації" at bounding box center [529, 304] width 63 height 460
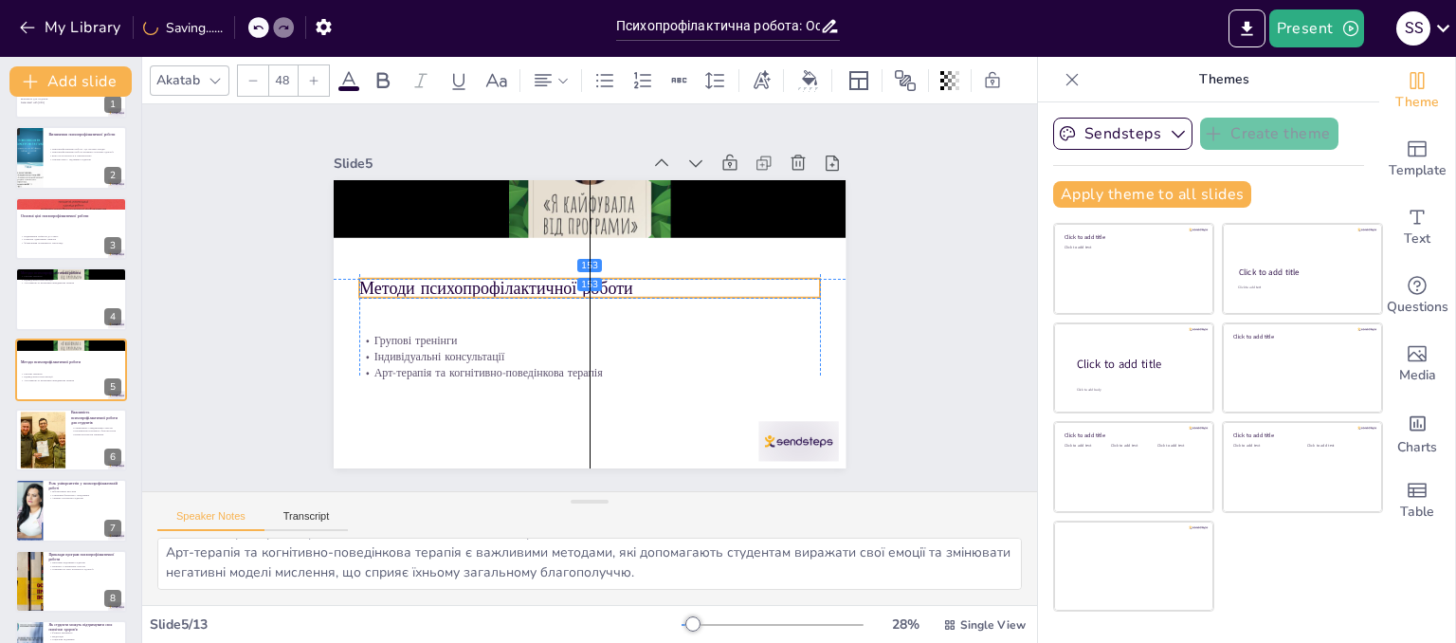
drag, startPoint x: 410, startPoint y: 195, endPoint x: 410, endPoint y: 275, distance: 79.6
click at [433, 275] on p "Методи психопрофілактичної роботи" at bounding box center [596, 291] width 326 height 358
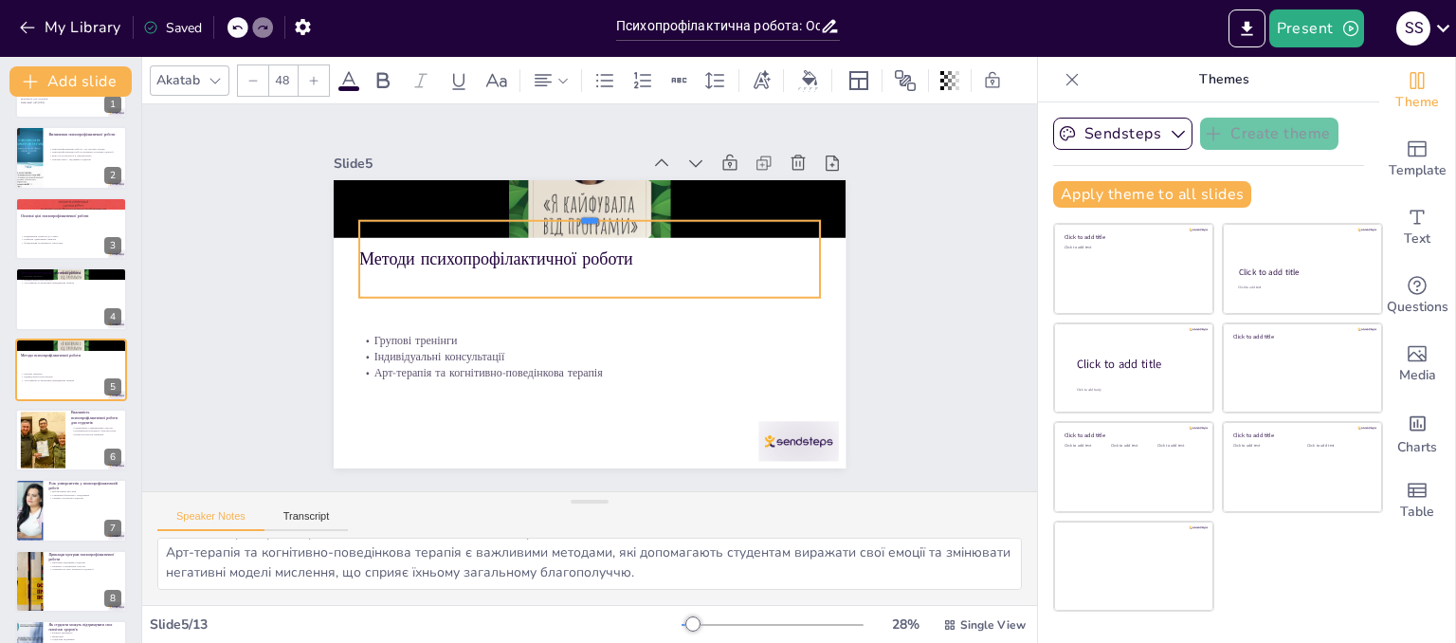
drag, startPoint x: 574, startPoint y: 267, endPoint x: 573, endPoint y: 208, distance: 58.8
click at [573, 208] on div at bounding box center [667, 262] width 202 height 427
click at [619, 244] on p "Методи психопрофілактичної роботи" at bounding box center [560, 323] width 326 height 358
click at [629, 254] on p "Методи психопрофілактичної роботи" at bounding box center [566, 329] width 387 height 290
click at [625, 254] on p "Методи психопрофілактичної роботи" at bounding box center [615, 268] width 359 height 326
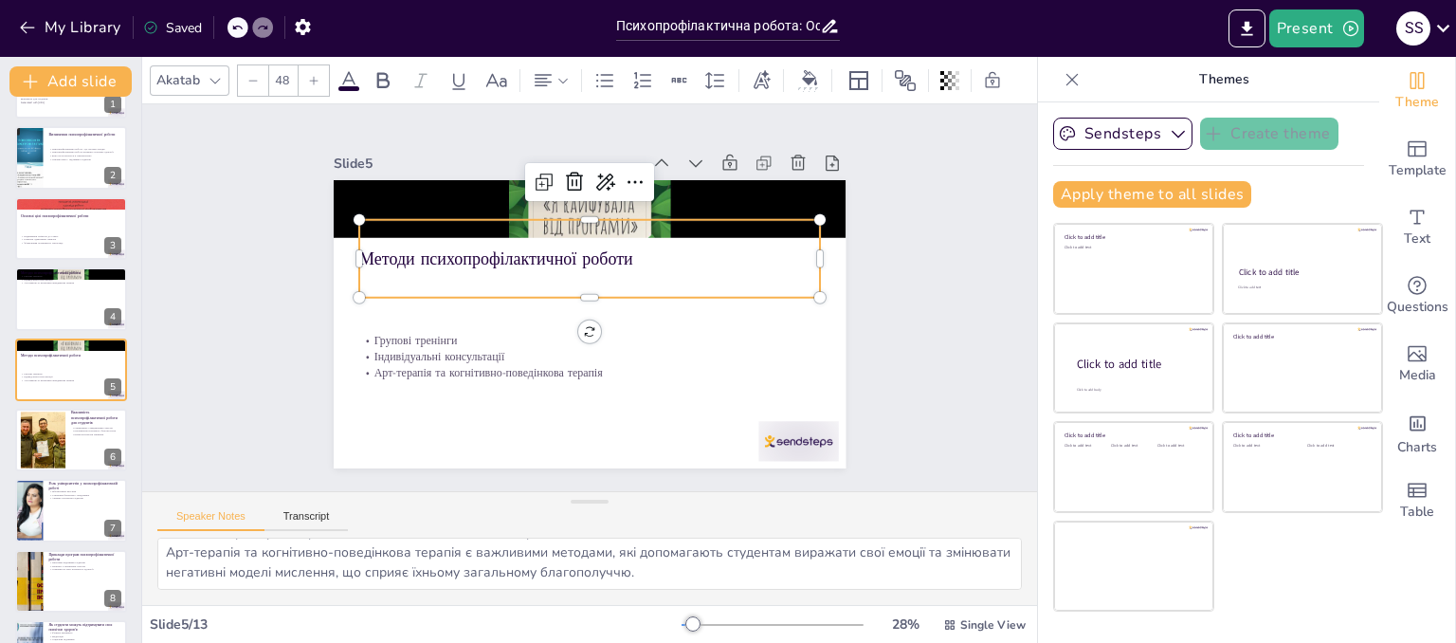
click at [624, 254] on p "Методи психопрофілактичної роботи" at bounding box center [576, 334] width 445 height 165
click at [617, 254] on p "Методи психопрофілактичної роботи" at bounding box center [576, 334] width 445 height 165
click at [617, 254] on p "Методи психопрофілактичної роботи" at bounding box center [623, 278] width 251 height 411
click at [617, 254] on p "Методи психопрофілактичної роботи" at bounding box center [569, 331] width 411 height 251
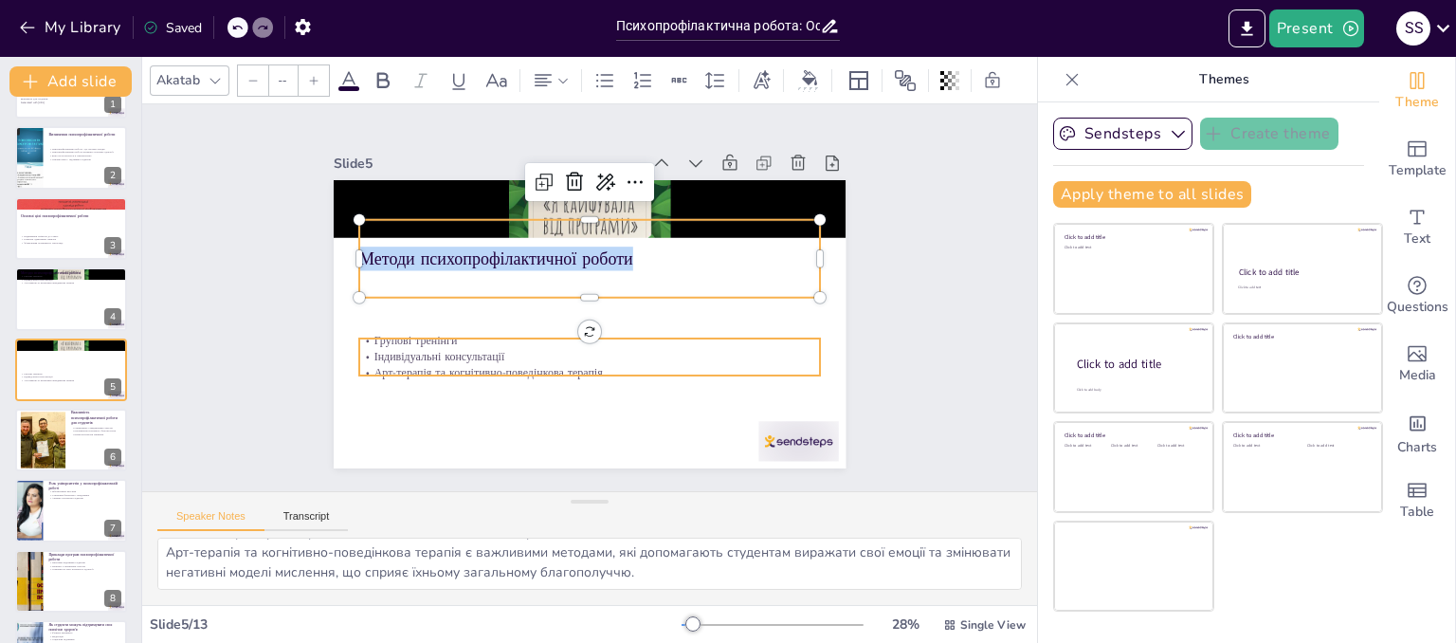
click at [515, 340] on p "Групові тренінги" at bounding box center [546, 302] width 63 height 460
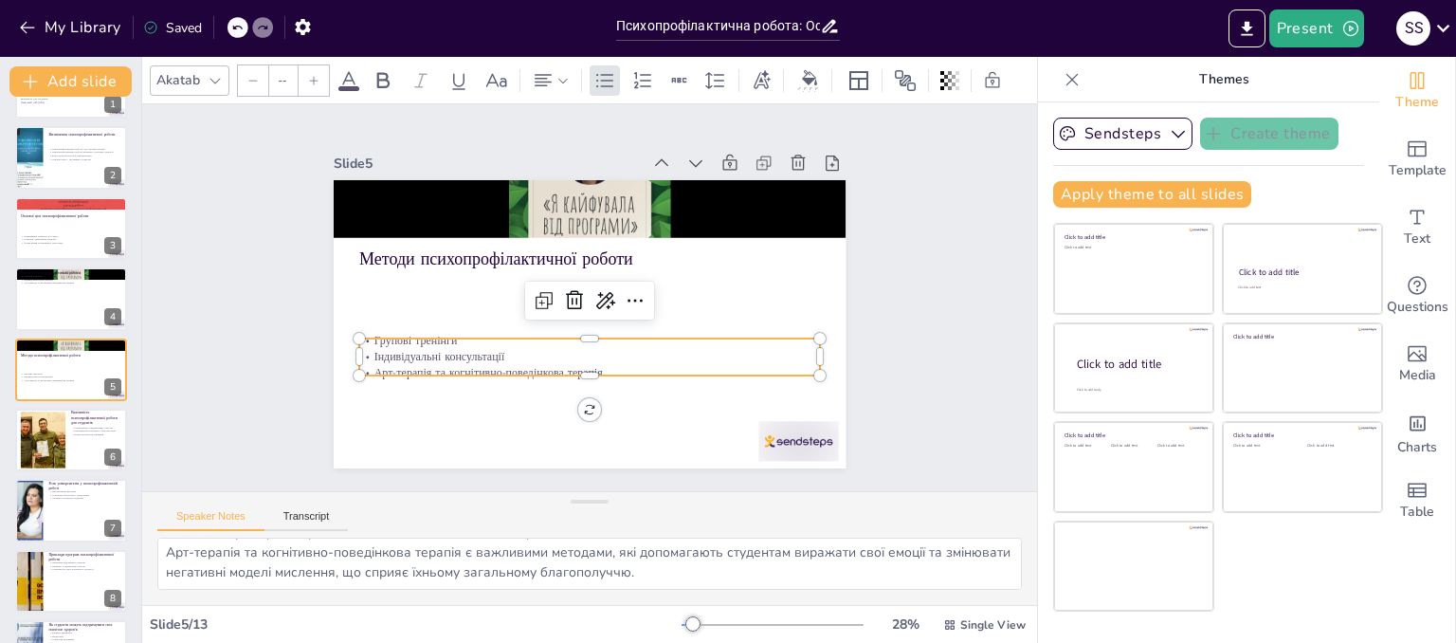
type input "32"
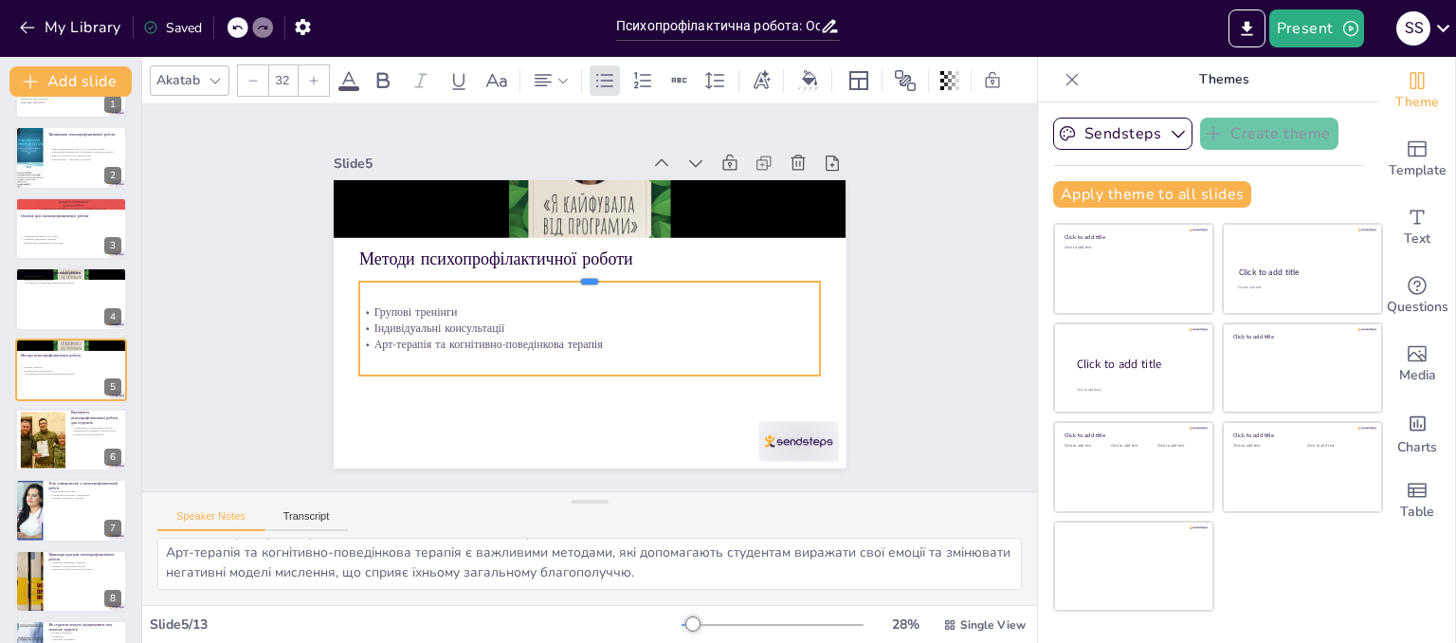
drag, startPoint x: 576, startPoint y: 331, endPoint x: 575, endPoint y: 273, distance: 57.8
click at [575, 273] on div "Методи психопрофілактичної роботи Групові тренінги Індивідуальні консультації А…" at bounding box center [598, 272] width 576 height 432
click at [600, 342] on p "Арт-терапія та когнітивно-поведінкова терапія" at bounding box center [616, 334] width 382 height 284
click at [600, 339] on p "Арт-терапія та когнітивно-поведінкова терапія" at bounding box center [619, 263] width 353 height 320
click at [588, 337] on p "Арт-терапія та когнітивно-поведінкова терапія" at bounding box center [603, 341] width 443 height 158
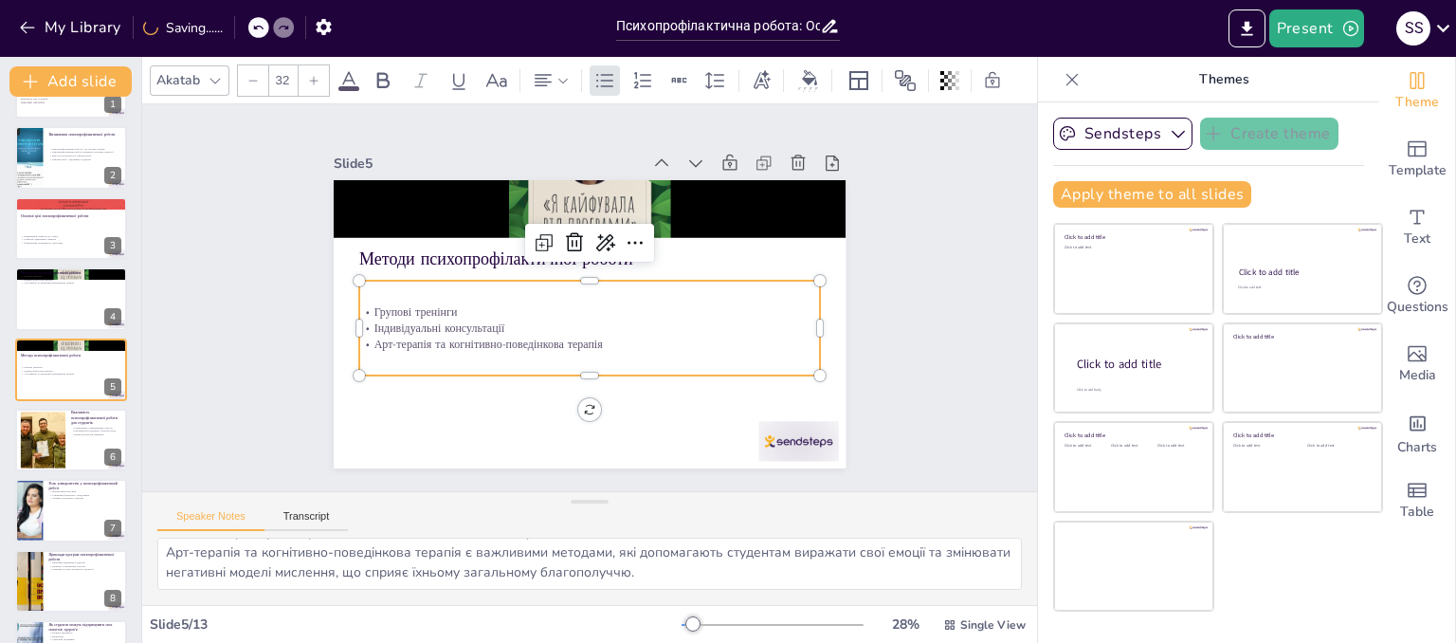
click at [588, 283] on p "Арт-терапія та когнітивно-поведінкова терапія" at bounding box center [584, 251] width 461 height 63
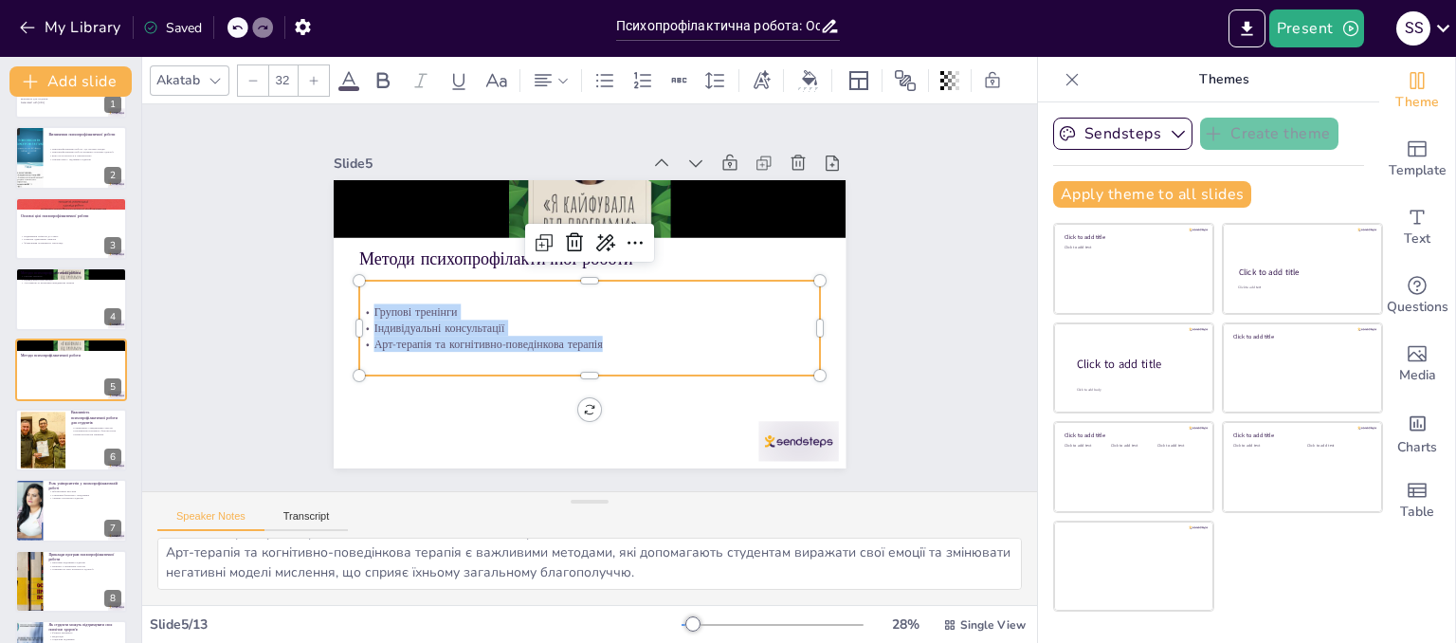
drag, startPoint x: 588, startPoint y: 337, endPoint x: 360, endPoint y: 300, distance: 231.4
click at [393, 300] on div "Групові тренінги Індивідуальні консультації Арт-терапія та когнітивно-поведінко…" at bounding box center [604, 324] width 423 height 272
copy div "Групові тренінги Індивідуальні консультації Арт-терапія та когнітивно-поведінко…"
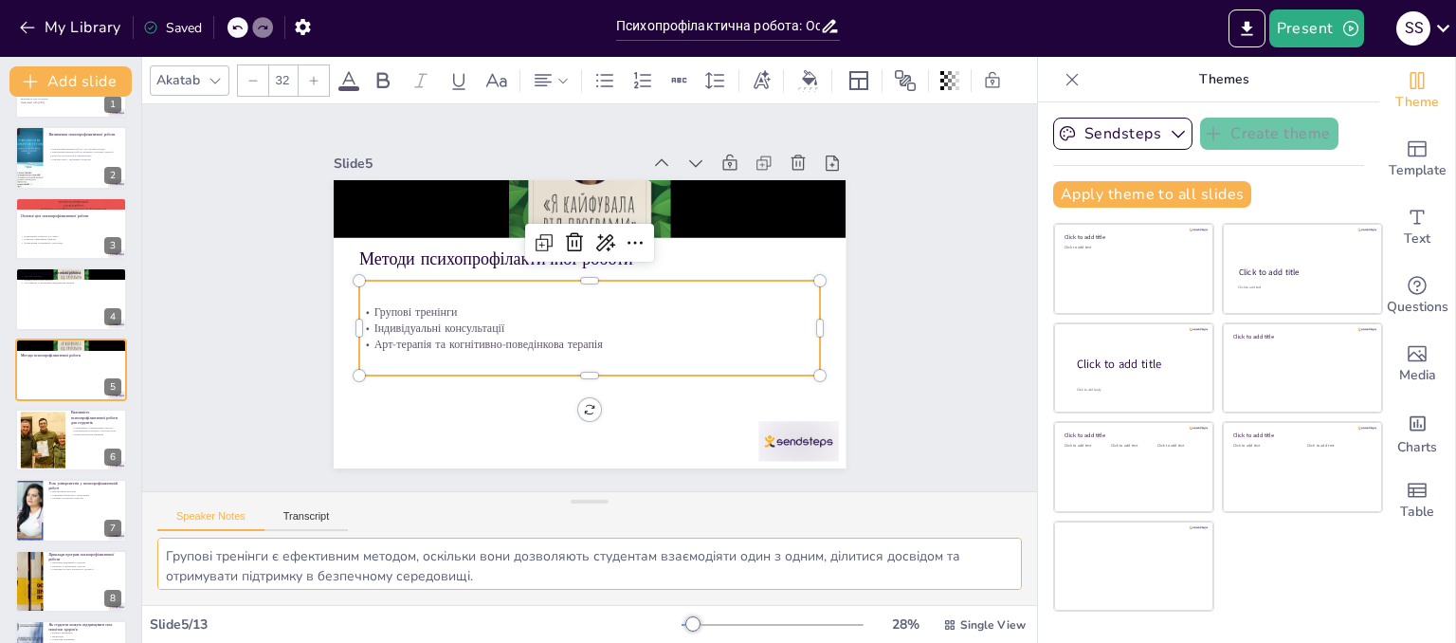
scroll to position [83, 0]
drag, startPoint x: 163, startPoint y: 551, endPoint x: 716, endPoint y: 573, distance: 553.9
click at [716, 573] on textarea "Групові тренінги є ефективним методом, оскільки вони дозволяють студентам взаєм…" at bounding box center [589, 563] width 864 height 52
click at [62, 436] on div at bounding box center [42, 440] width 83 height 58
type textarea "Психопрофілактична робота допомагає студентам справлятися з академічним стресом…"
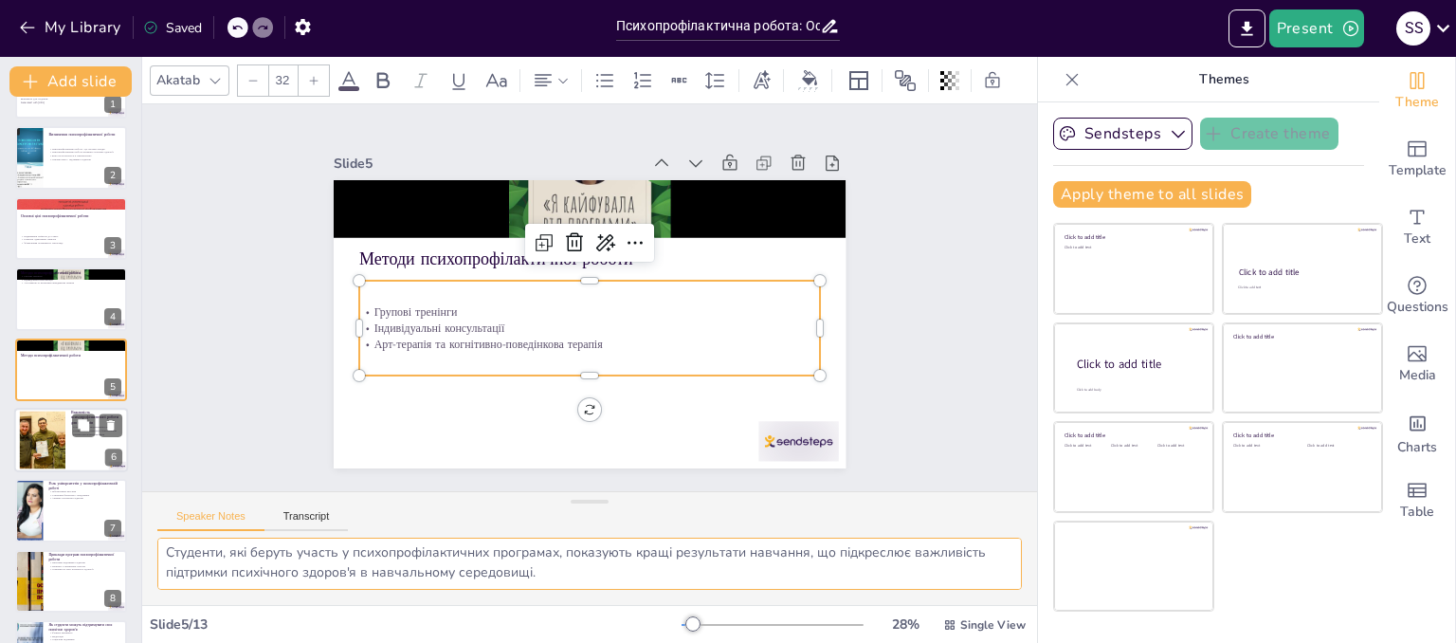
scroll to position [126, 0]
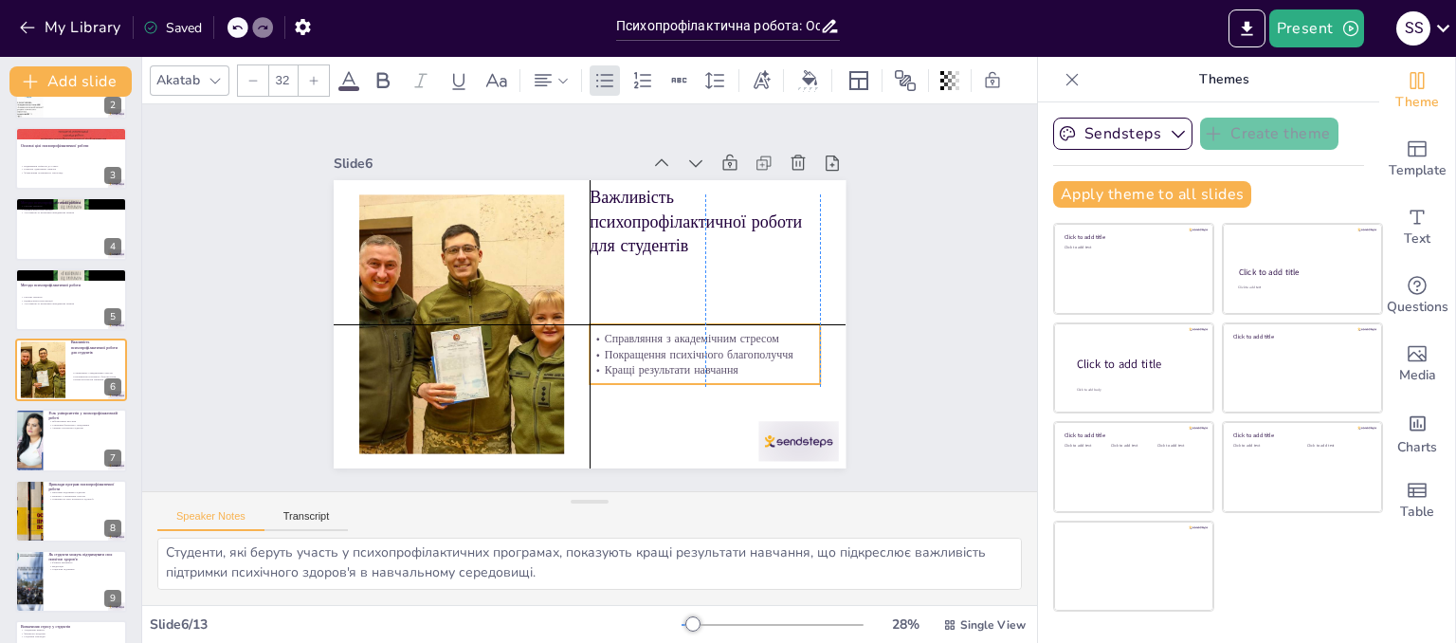
drag, startPoint x: 630, startPoint y: 282, endPoint x: 628, endPoint y: 357, distance: 74.9
click at [606, 357] on div "Справляння з академічним стресом Покращення психічного благополуччя Кращі резул…" at bounding box center [558, 421] width 95 height 235
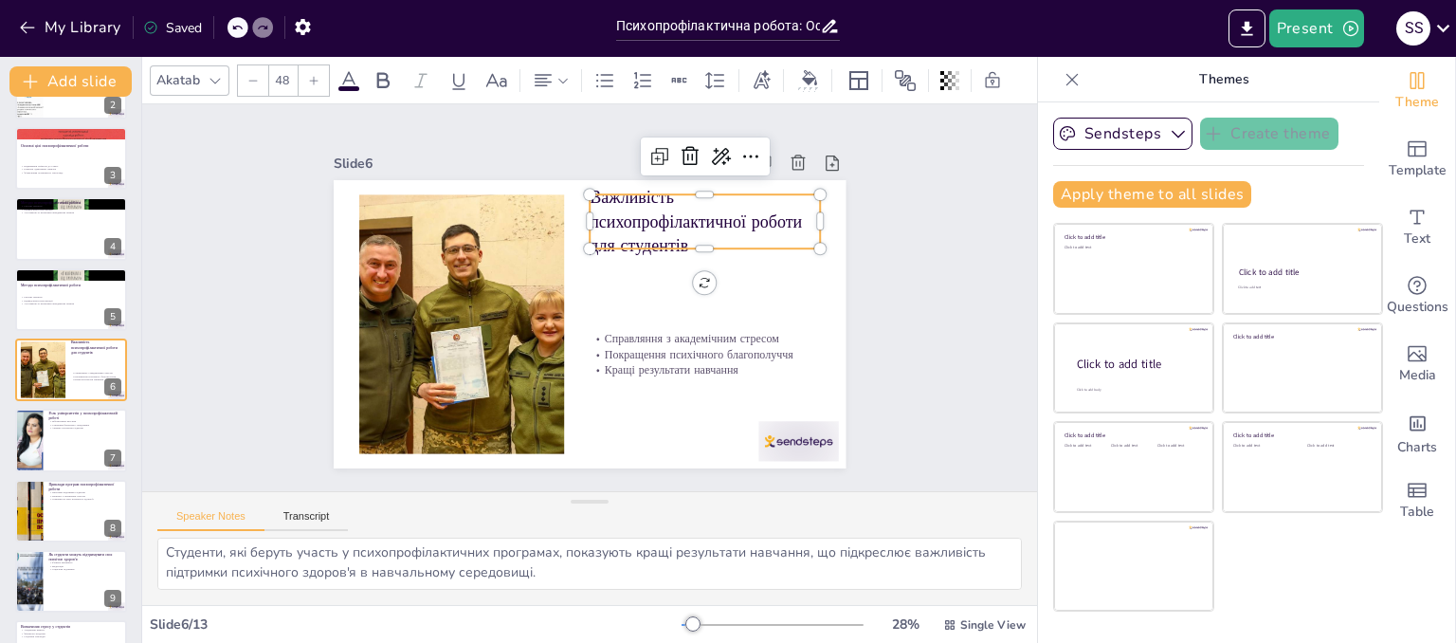
click at [606, 223] on p "Важливість психопрофілактичної роботи для студентів" at bounding box center [723, 260] width 242 height 139
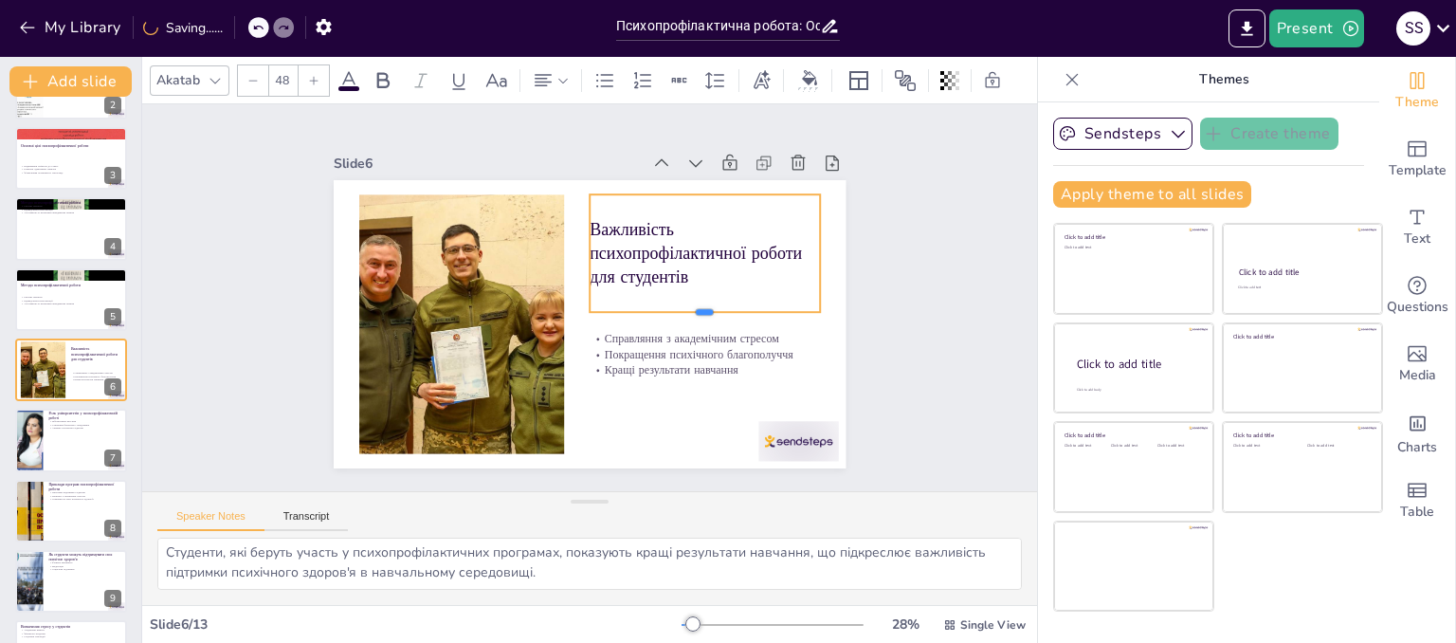
drag, startPoint x: 689, startPoint y: 244, endPoint x: 690, endPoint y: 307, distance: 63.5
click at [690, 307] on div at bounding box center [628, 409] width 129 height 208
click at [691, 278] on p "Важливість психопрофілактичної роботи для студентів" at bounding box center [699, 241] width 237 height 96
click at [678, 270] on p "Важливість психопрофілактичної роботи для студентів" at bounding box center [704, 253] width 230 height 72
click at [589, 306] on p "Важливість психопрофілактичної роботи для студентів" at bounding box center [474, 342] width 230 height 72
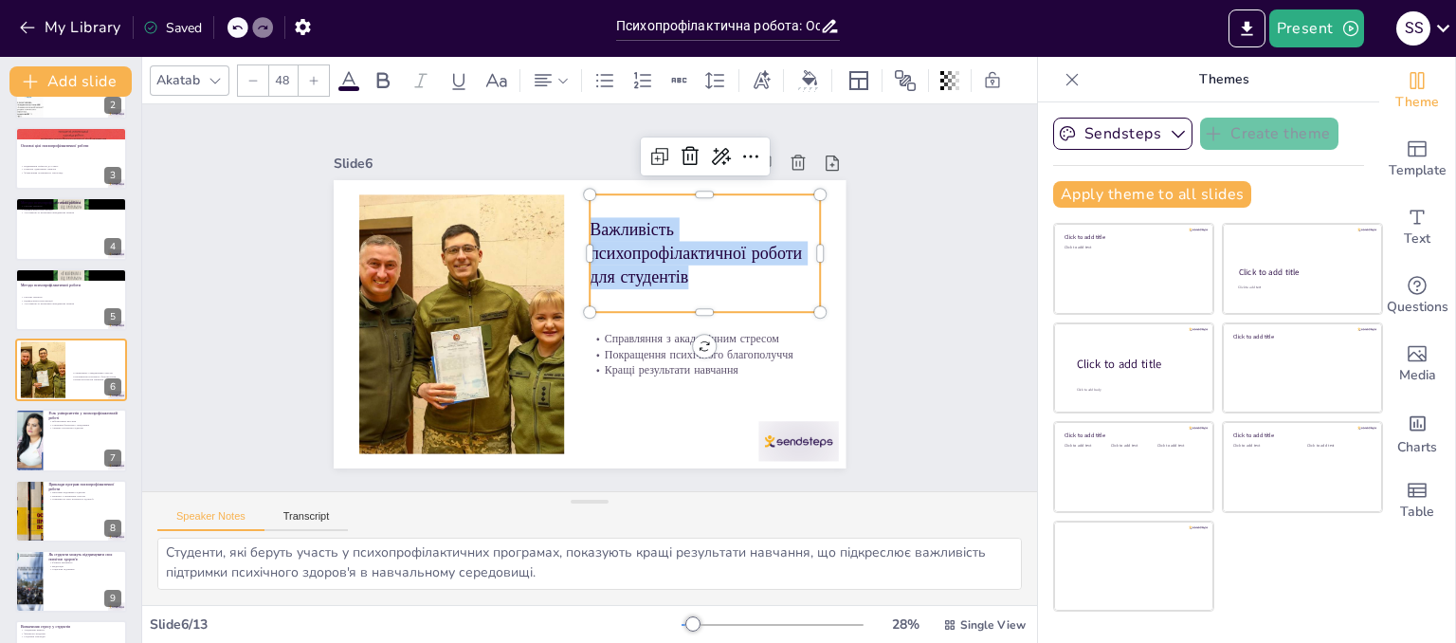
drag, startPoint x: 678, startPoint y: 270, endPoint x: 577, endPoint y: 214, distance: 115.0
click at [577, 305] on p "Важливість психопрофілактичної роботи для студентів" at bounding box center [503, 384] width 240 height 159
copy p "Важливість психопрофілактичної роботи для студентів"
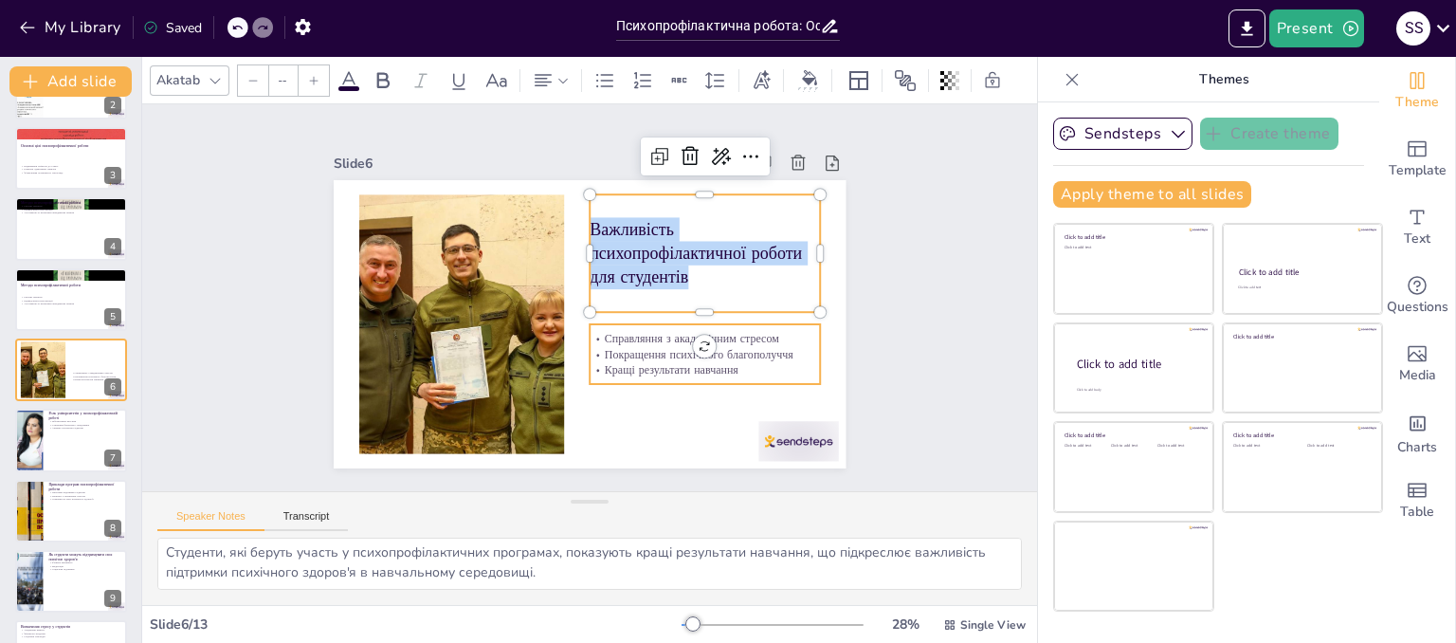
type input "32"
click at [558, 335] on p "Справляння з академічним стресом" at bounding box center [515, 394] width 86 height 225
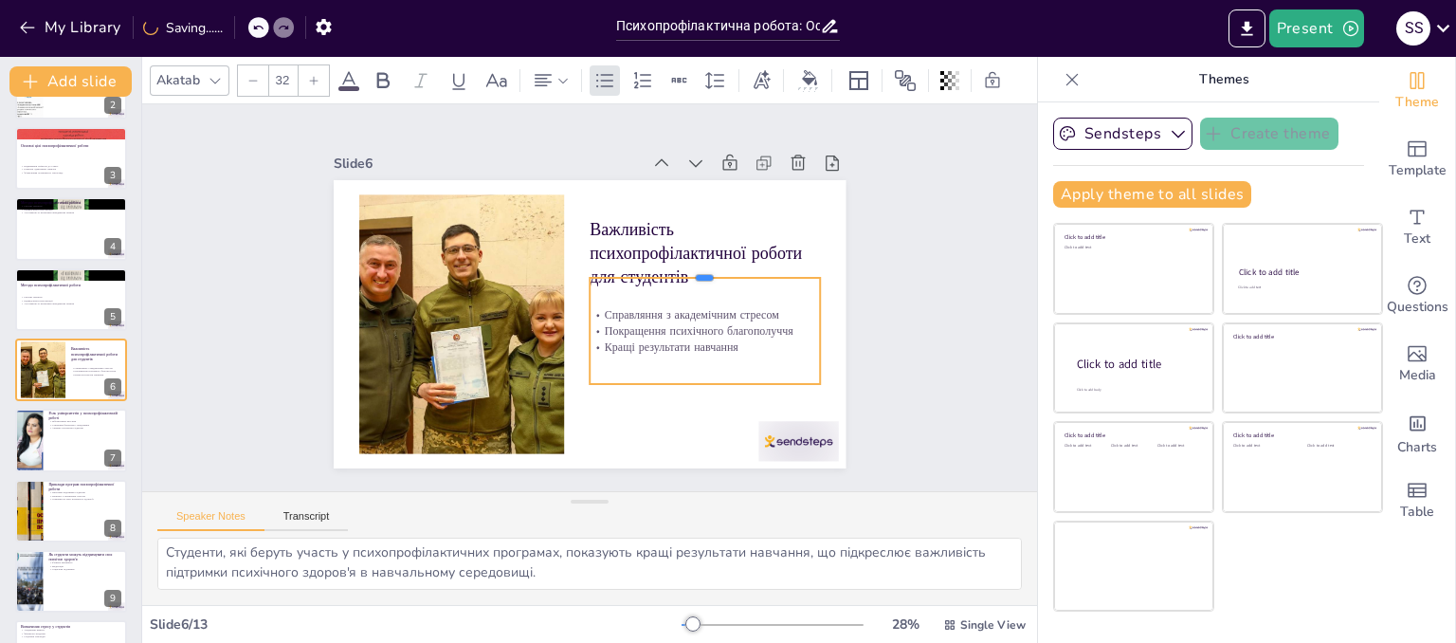
drag, startPoint x: 690, startPoint y: 313, endPoint x: 687, endPoint y: 266, distance: 46.5
click at [600, 317] on div at bounding box center [488, 360] width 224 height 86
click at [592, 303] on p "Справляння з академічним стресом" at bounding box center [596, 413] width 63 height 228
click at [596, 307] on p "Справляння з академічним стресом" at bounding box center [687, 234] width 182 height 166
click at [583, 307] on p "Справляння з академічним стресом" at bounding box center [492, 362] width 182 height 166
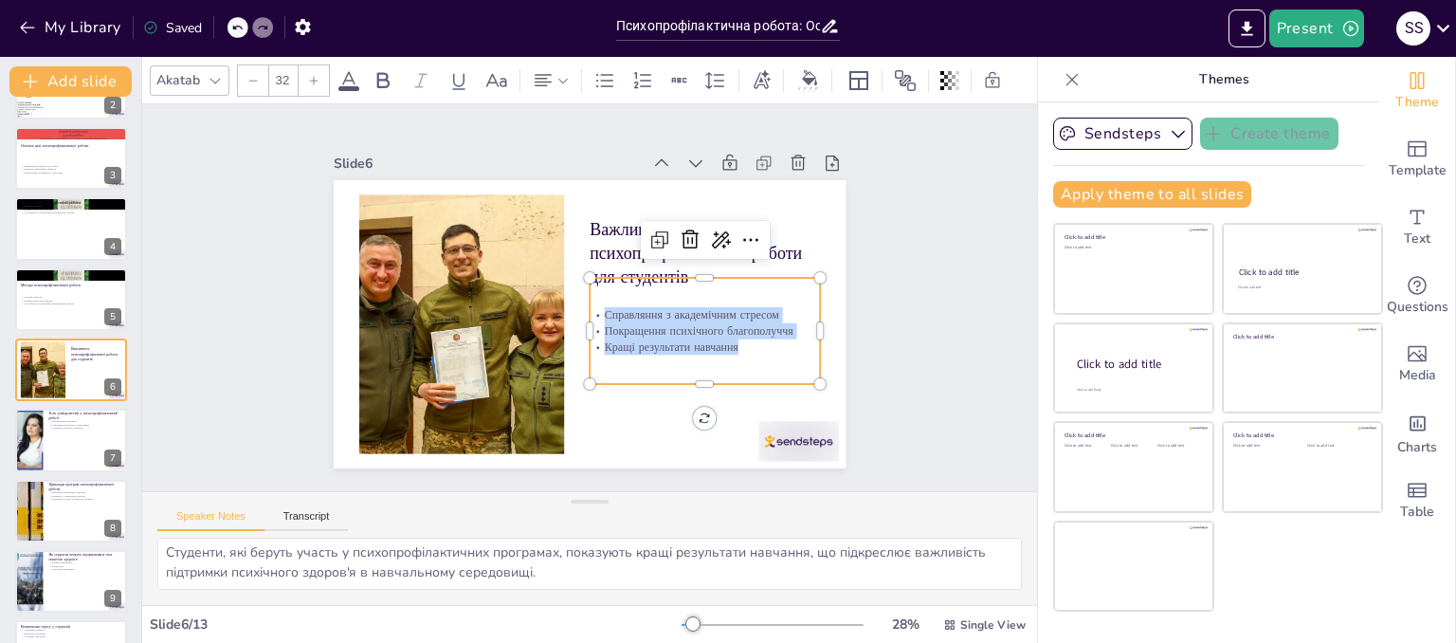
drag, startPoint x: 591, startPoint y: 307, endPoint x: 720, endPoint y: 353, distance: 137.0
click at [606, 353] on div "Справляння з академічним стресом Покращення психічного благополуччя Кращі резул…" at bounding box center [495, 370] width 222 height 249
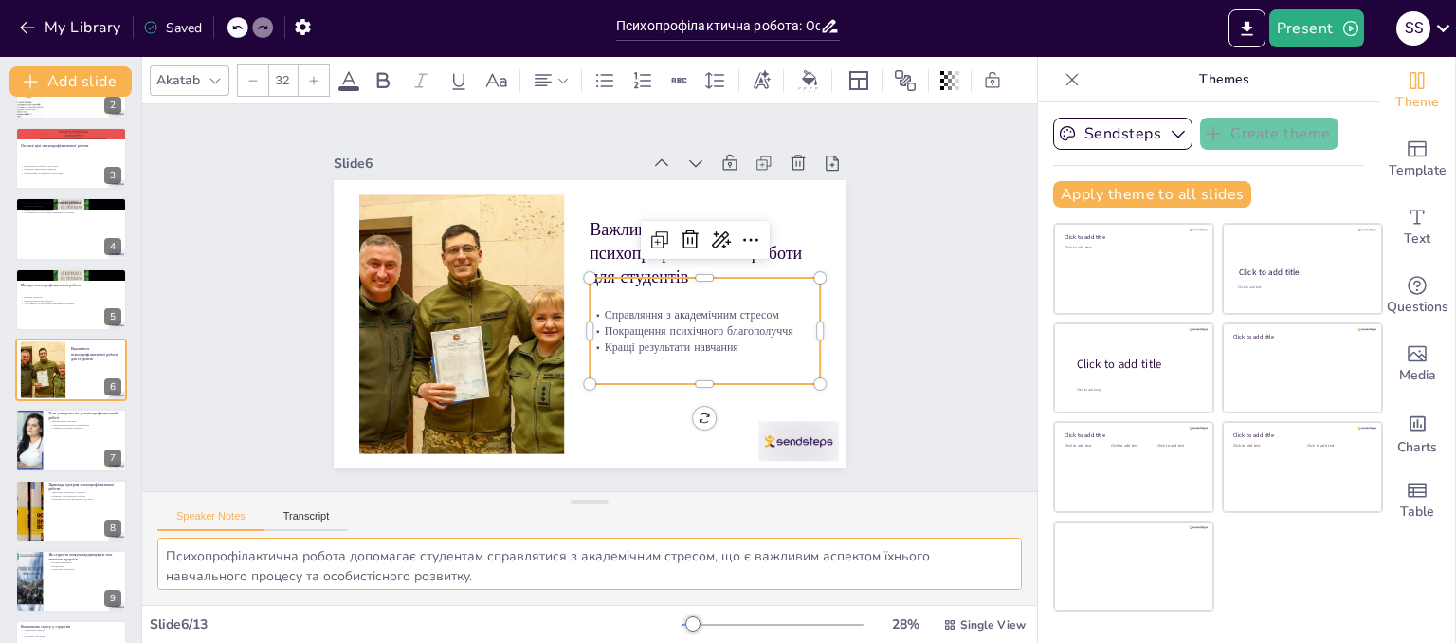
scroll to position [83, 0]
drag, startPoint x: 158, startPoint y: 541, endPoint x: 610, endPoint y: 615, distance: 458.0
click at [610, 615] on div "Akatab 32 Slide 1 Психопрофілактична робота: Основи та методи У цій презентації…" at bounding box center [589, 350] width 895 height 586
click at [35, 431] on div at bounding box center [28, 440] width 64 height 64
type textarea "Університети повинні забезпечувати необхідні ресурси для психопрофілактичної ро…"
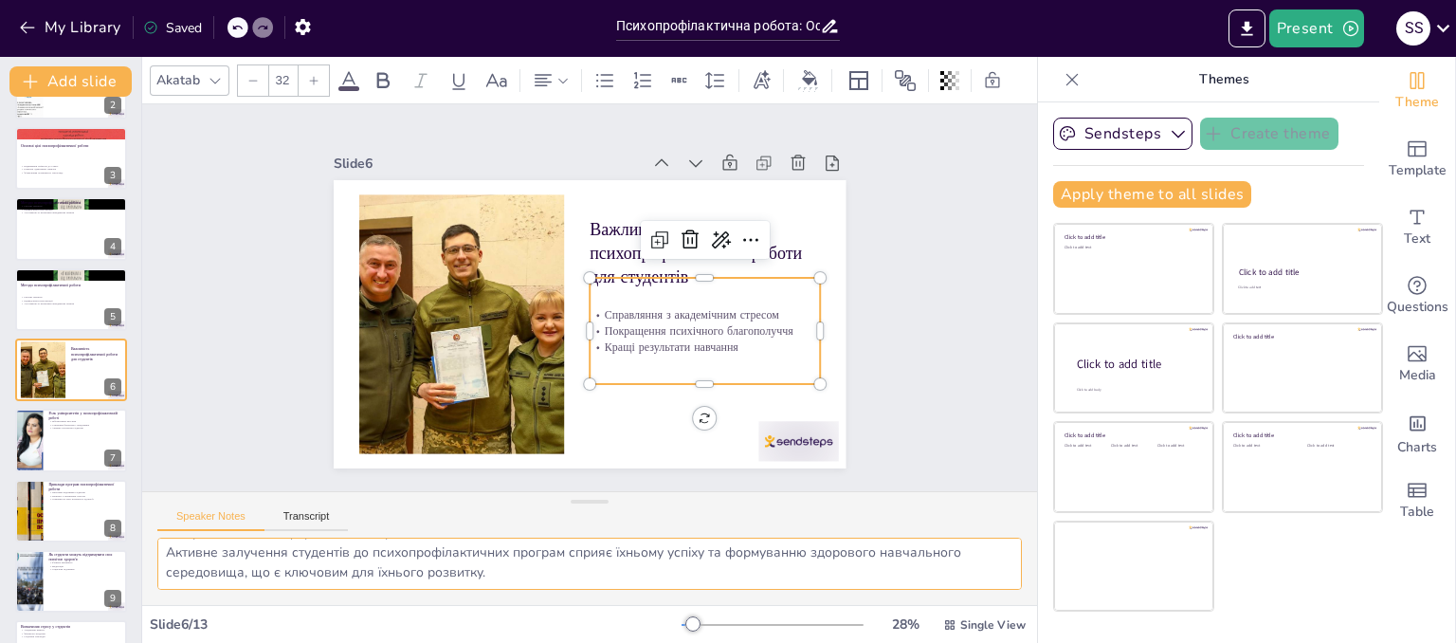
scroll to position [197, 0]
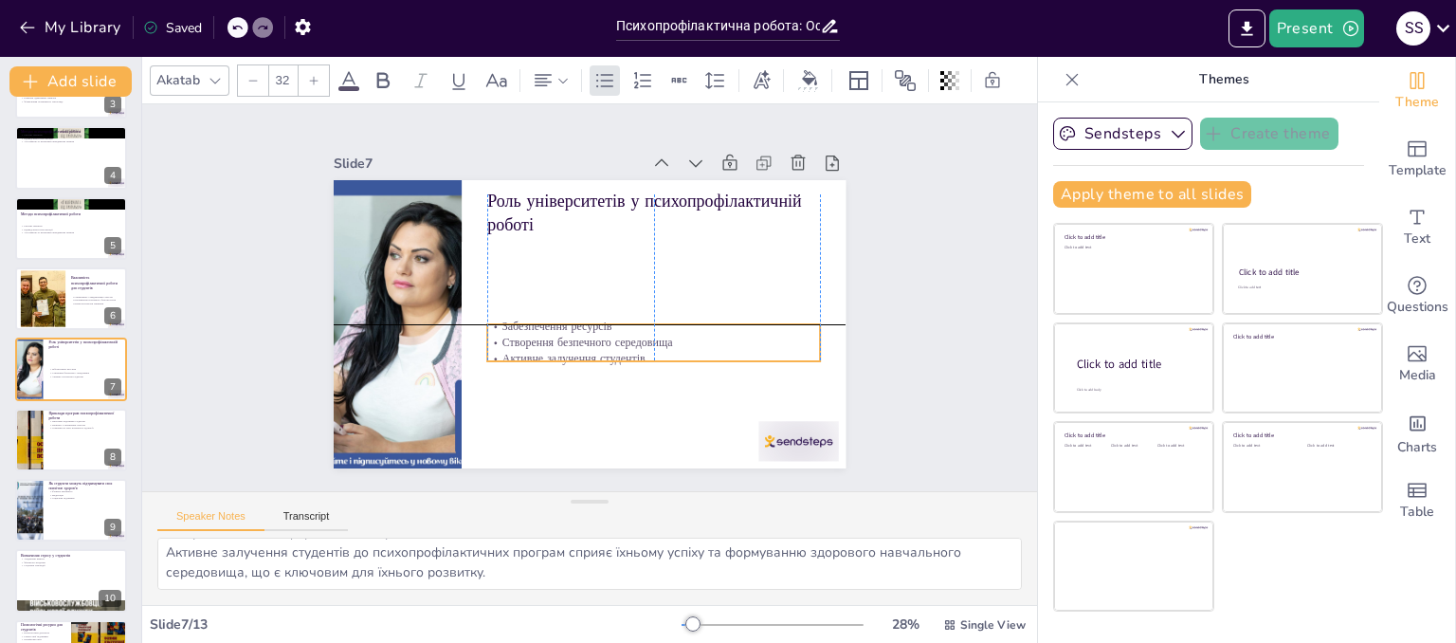
drag, startPoint x: 536, startPoint y: 251, endPoint x: 524, endPoint y: 285, distance: 36.3
click at [577, 340] on p "Створення безпечного середовища" at bounding box center [619, 226] width 85 height 329
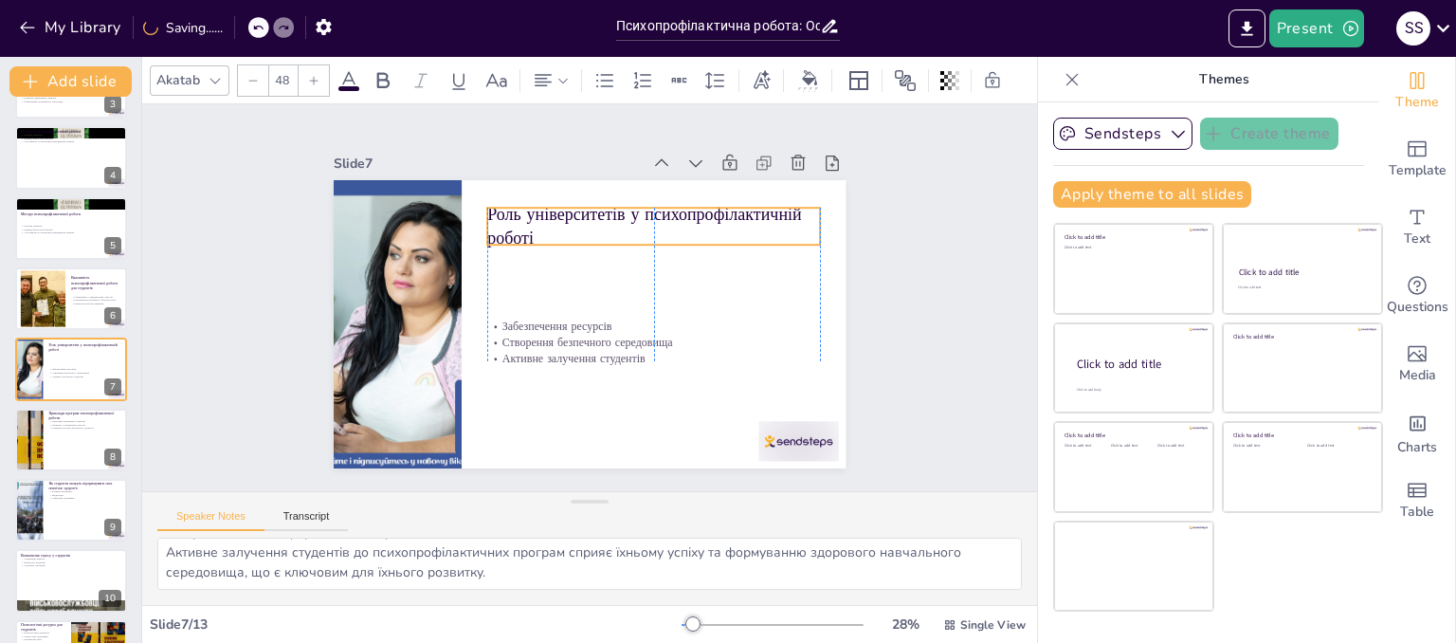
drag, startPoint x: 524, startPoint y: 207, endPoint x: 523, endPoint y: 220, distance: 13.3
click at [523, 220] on p "Роль університетів у психопрофілактичній роботі" at bounding box center [628, 210] width 332 height 149
click at [523, 221] on p "Роль університетів у психопрофілактичній роботі" at bounding box center [666, 241] width 335 height 116
click at [542, 297] on p "Роль університетів у психопрофілактичній роботі" at bounding box center [511, 355] width 335 height 116
click at [540, 228] on p "Роль університетів у психопрофілактичній роботі" at bounding box center [517, 233] width 47 height 333
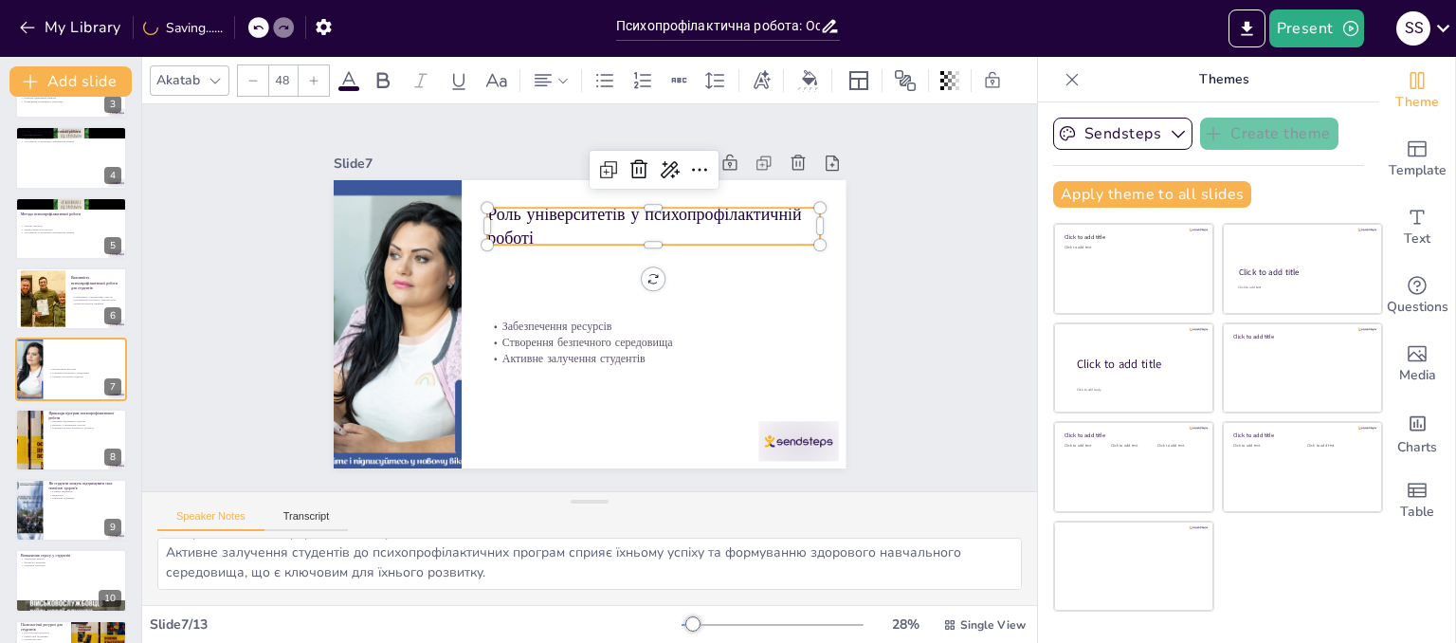
click at [540, 228] on p "Роль університетів у психопрофілактичній роботі" at bounding box center [666, 241] width 335 height 116
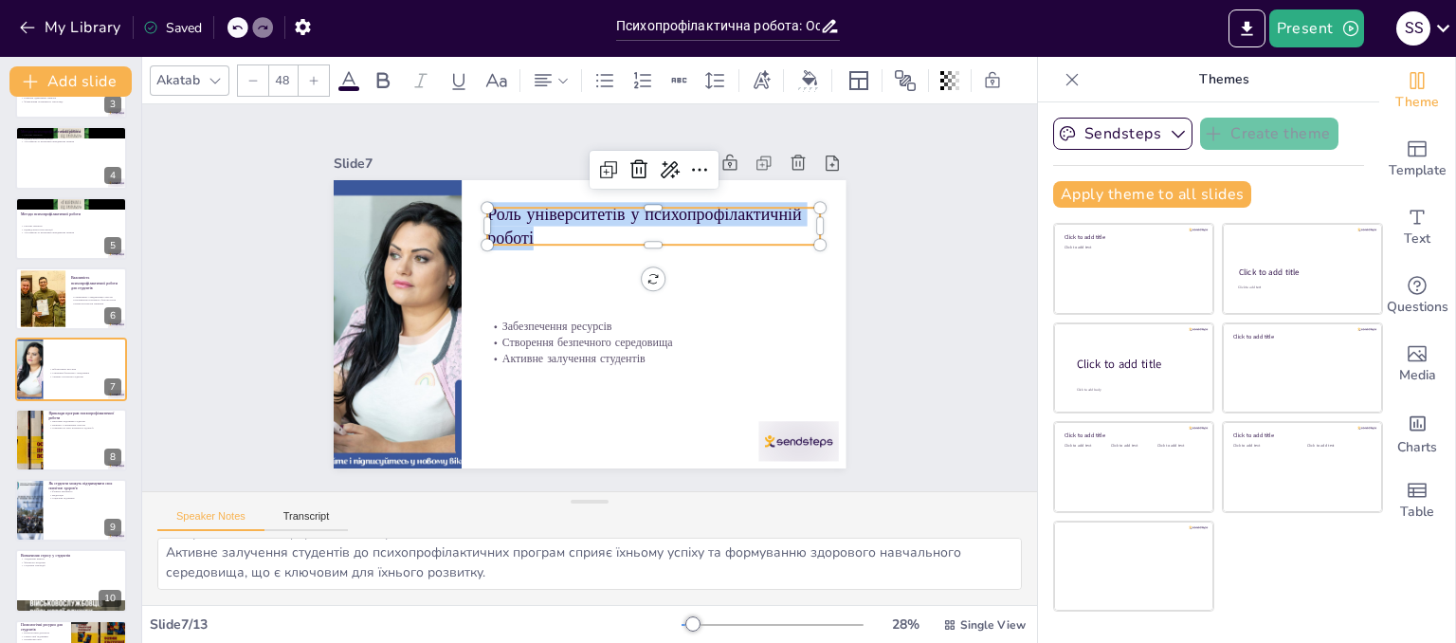
drag, startPoint x: 521, startPoint y: 223, endPoint x: 475, endPoint y: 206, distance: 49.5
click at [475, 206] on div "Забезпечення ресурсів Створення безпечного середовища Активне залучення студент…" at bounding box center [598, 272] width 576 height 432
copy p "Роль університетів у психопрофілактичній роботі"
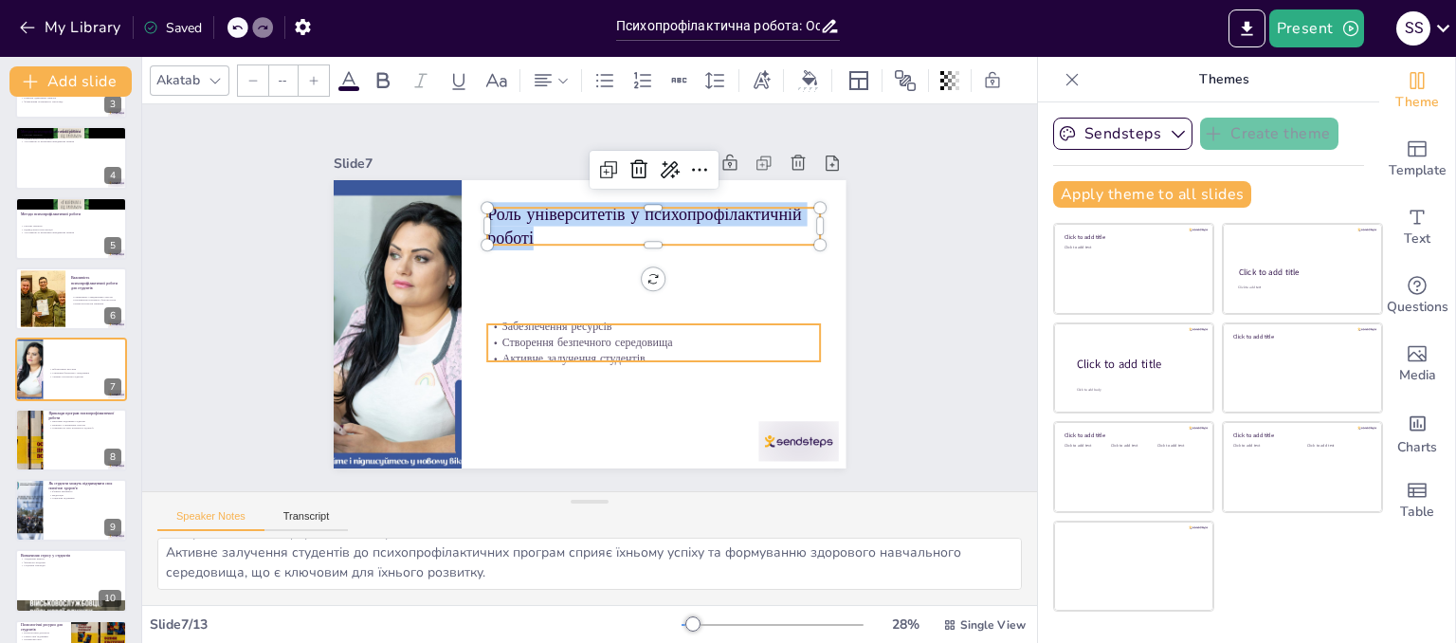
type input "32"
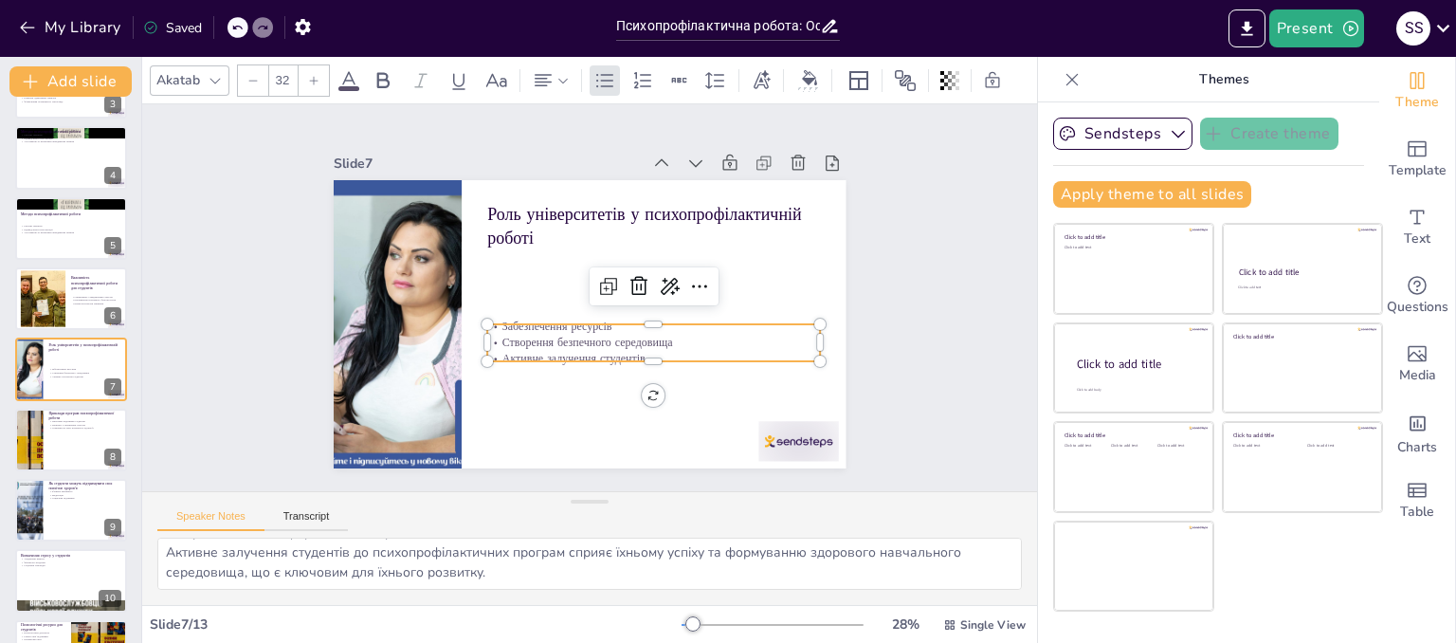
click at [568, 350] on p "Активне залучення студентів" at bounding box center [587, 386] width 235 height 258
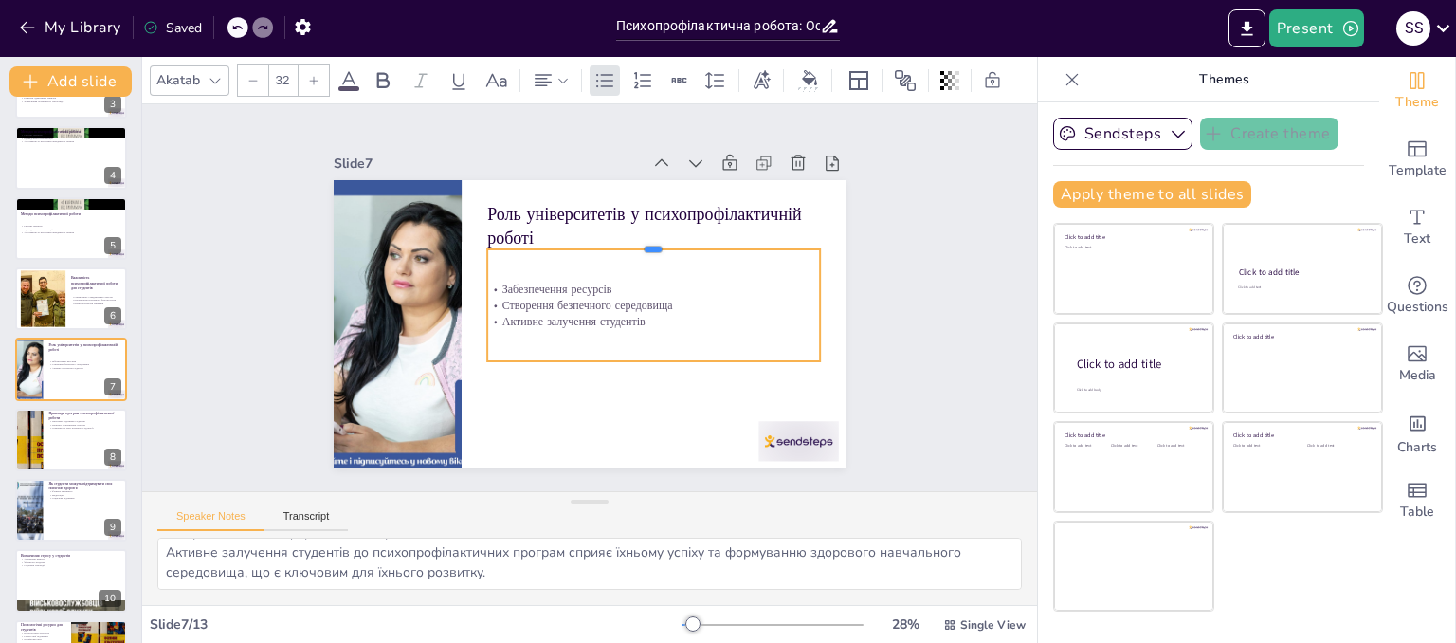
drag, startPoint x: 637, startPoint y: 316, endPoint x: 643, endPoint y: 240, distance: 76.1
click at [643, 248] on div at bounding box center [508, 322] width 310 height 149
click at [657, 323] on div "Забезпечення ресурсів Створення безпечного середовища Активне залучення студент…" at bounding box center [525, 303] width 349 height 179
click at [657, 323] on div "Забезпечення ресурсів Створення безпечного середовища Активне залучення студент…" at bounding box center [527, 310] width 352 height 209
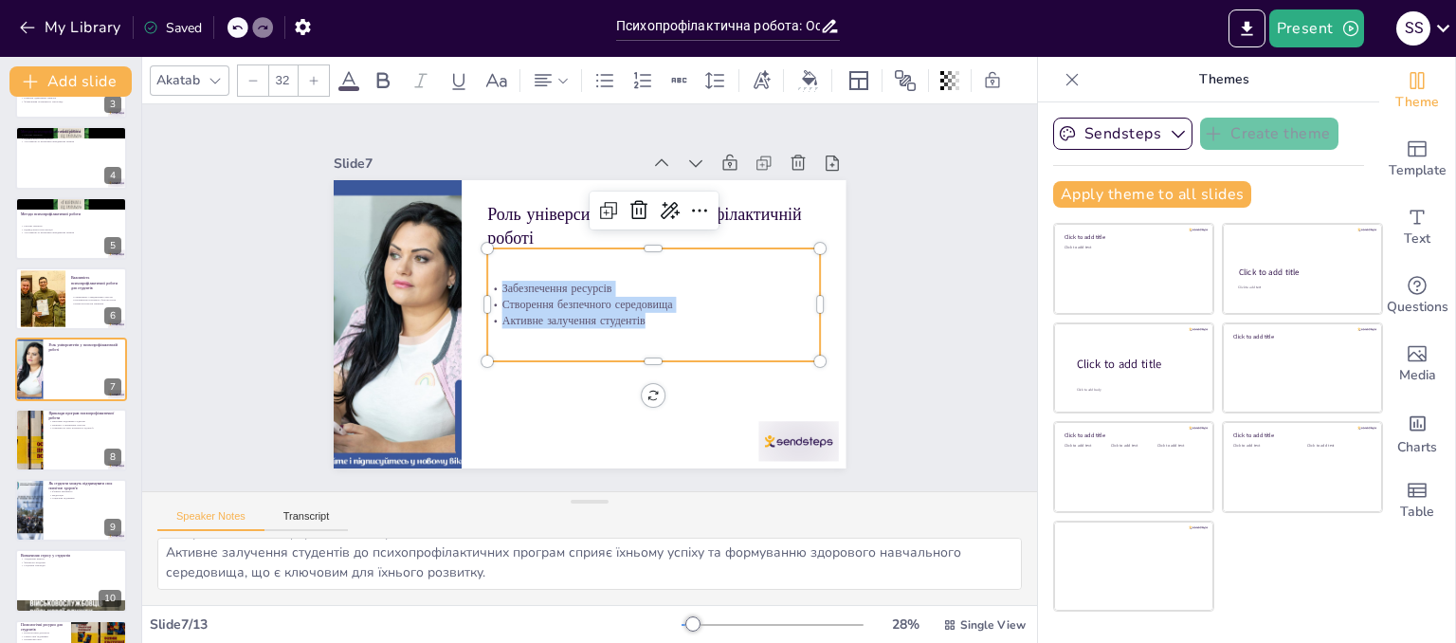
drag, startPoint x: 628, startPoint y: 317, endPoint x: 479, endPoint y: 274, distance: 155.9
click at [525, 274] on div "Забезпечення ресурсів Створення безпечного середовища Активне залучення студент…" at bounding box center [583, 232] width 117 height 335
copy div "Забезпечення ресурсів Створення безпечного середовища Активне залучення студент…"
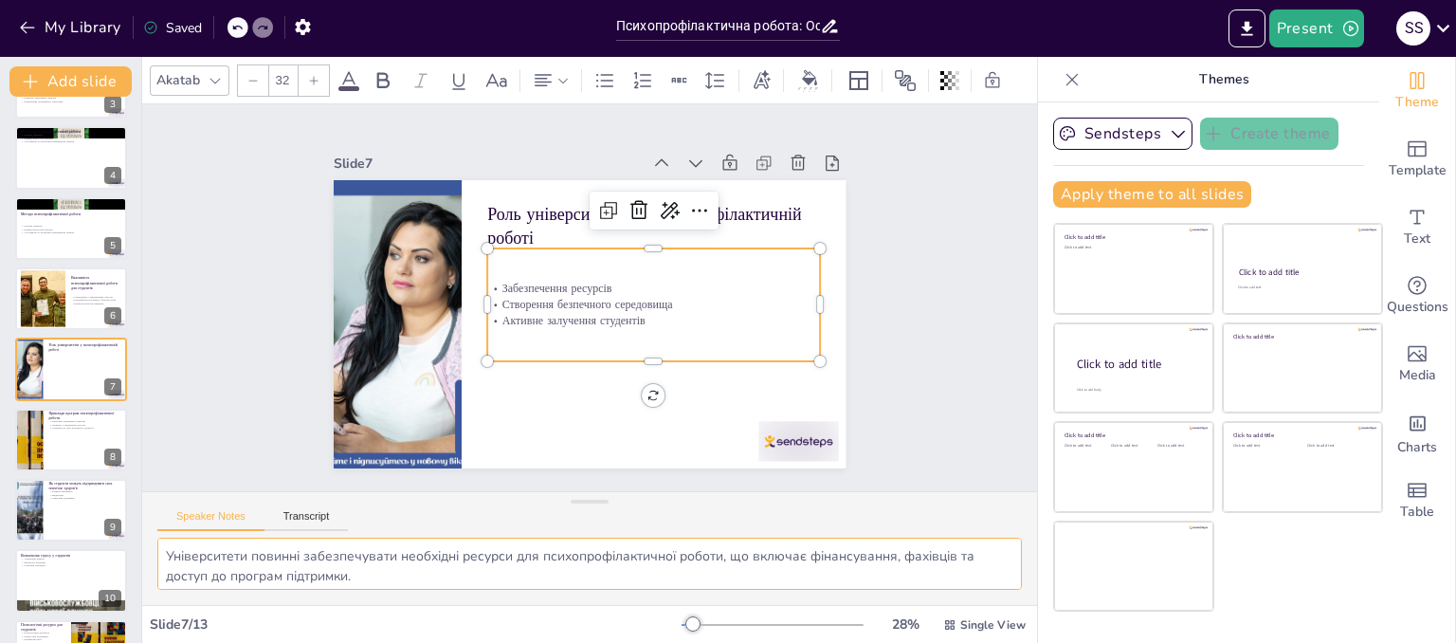
scroll to position [83, 0]
drag, startPoint x: 159, startPoint y: 554, endPoint x: 538, endPoint y: 621, distance: 384.8
click at [538, 621] on div "Akatab 32 Slide 1 Психопрофілактична робота: Основи та методи У цій презентації…" at bounding box center [589, 350] width 895 height 586
click at [94, 443] on div at bounding box center [71, 439] width 114 height 64
type textarea "Програми підтримки студентів є важливими елементами психопрофілактичної роботи,…"
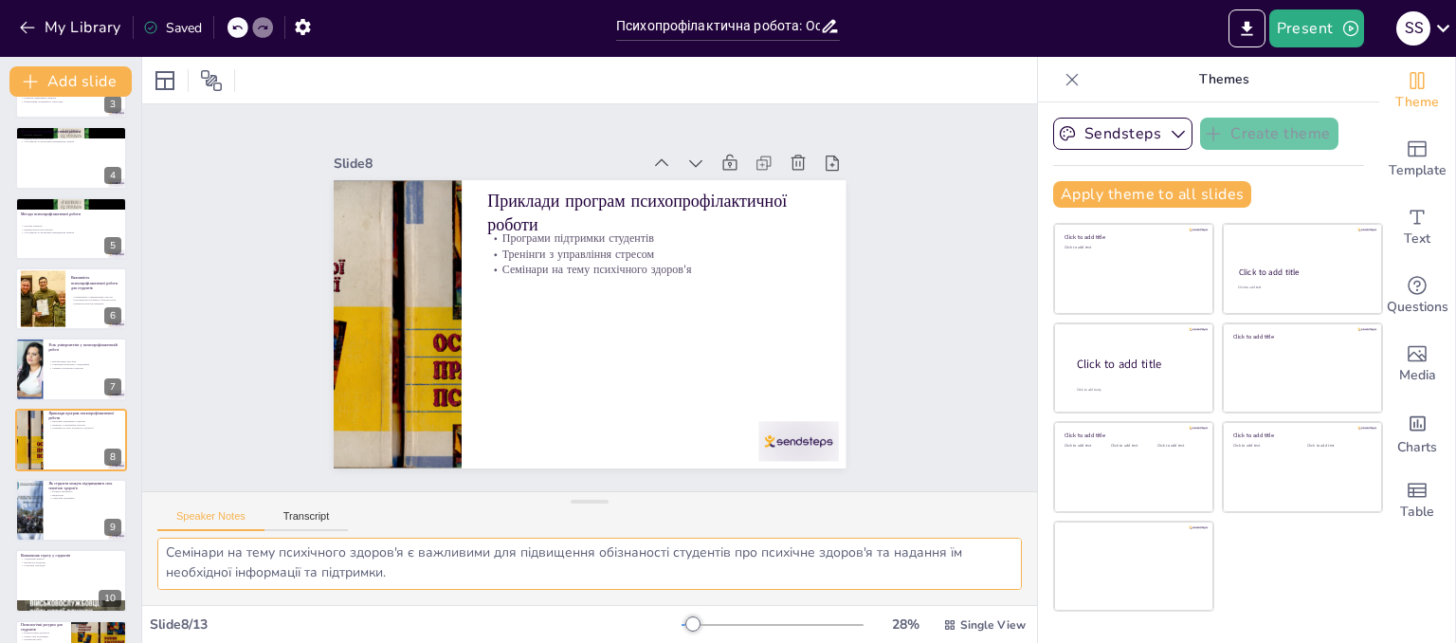
scroll to position [267, 0]
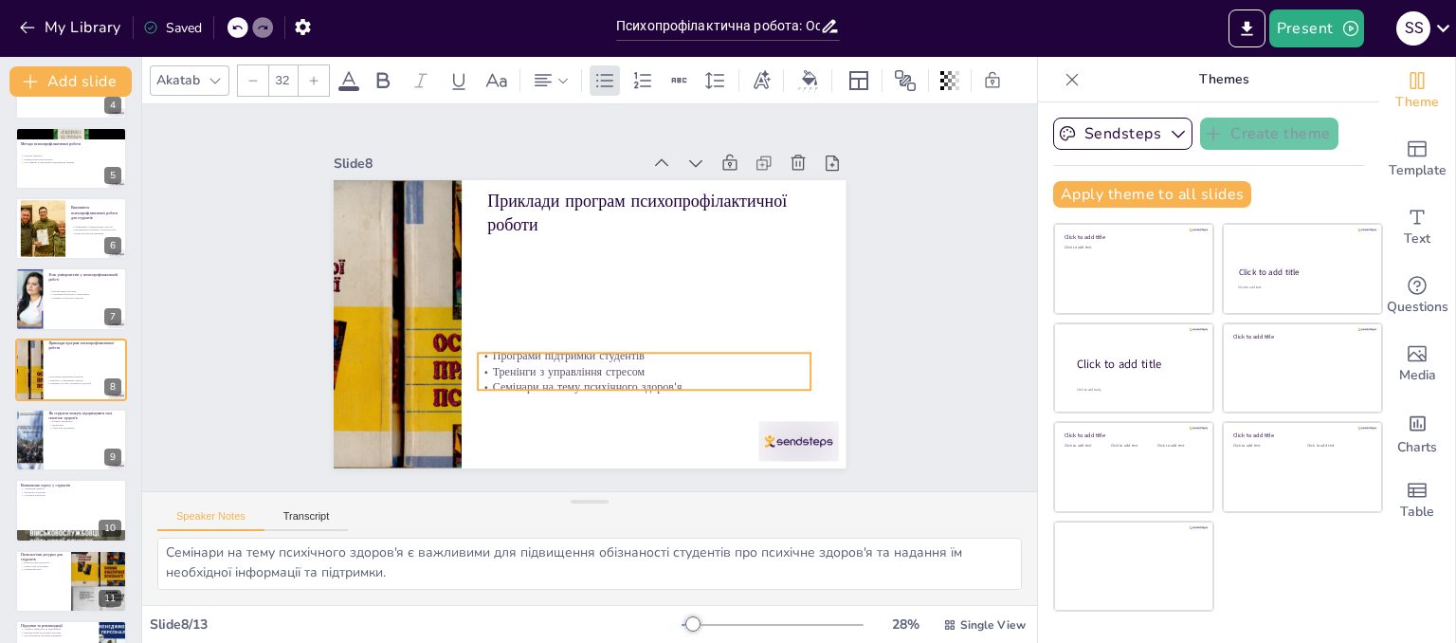
drag, startPoint x: 563, startPoint y: 256, endPoint x: 552, endPoint y: 372, distance: 117.0
click at [561, 372] on p "Семінари на тему психічного здоров'я" at bounding box center [690, 327] width 258 height 235
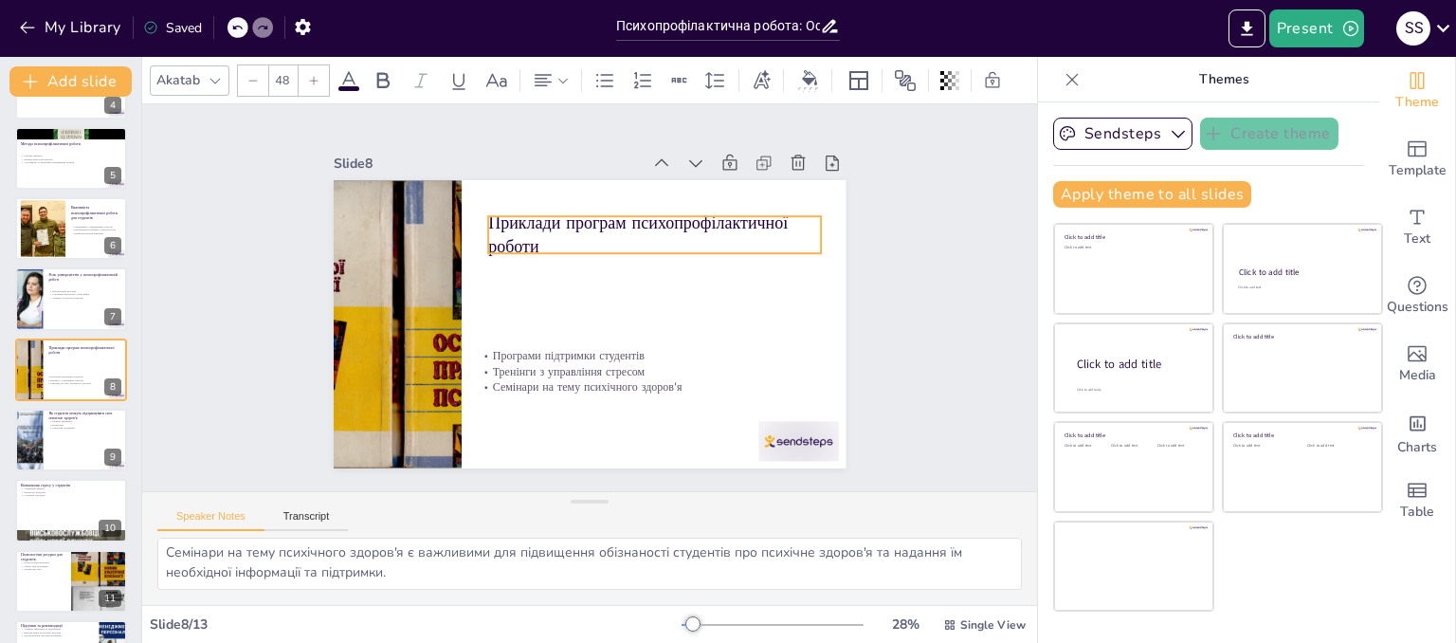
drag, startPoint x: 530, startPoint y: 187, endPoint x: 531, endPoint y: 223, distance: 36.0
click at [531, 223] on p "Приклади програм психопрофілактичної роботи" at bounding box center [680, 285] width 298 height 234
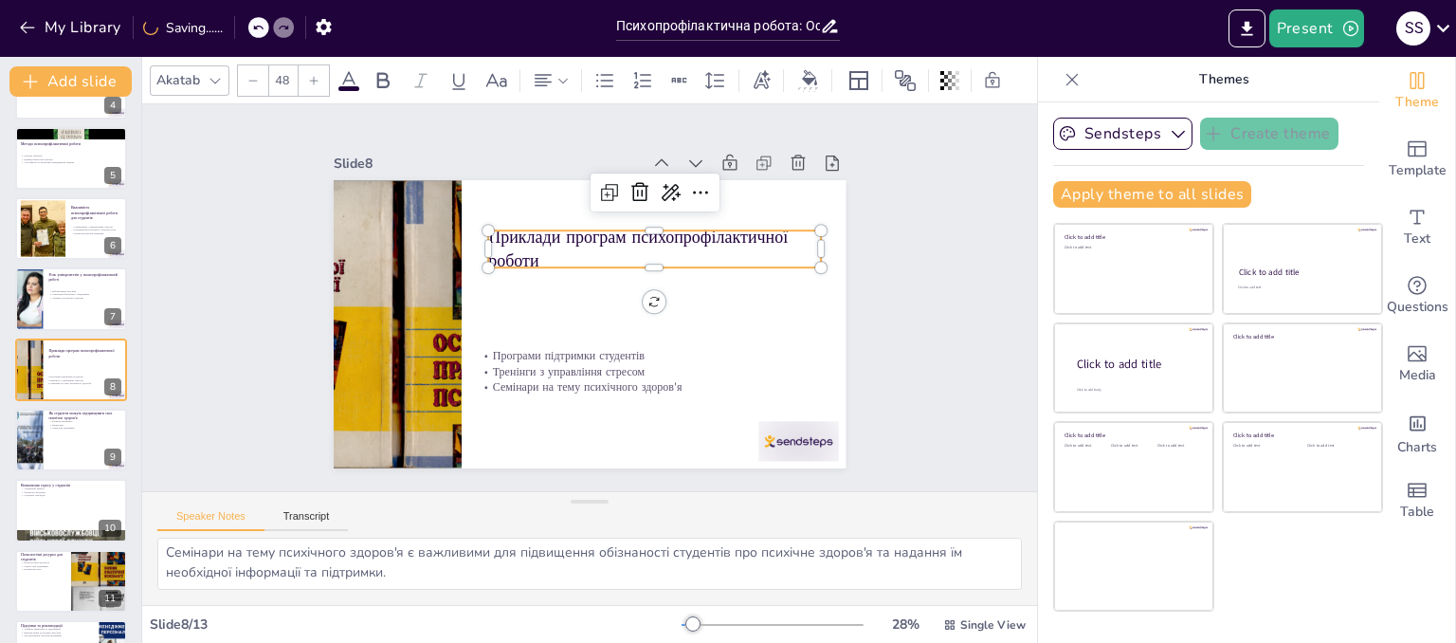
click at [534, 247] on p "Приклади програм психопрофілактичної роботи" at bounding box center [613, 219] width 298 height 234
click at [533, 248] on p "Приклади програм психопрофілактичної роботи" at bounding box center [540, 232] width 48 height 333
click at [570, 249] on p "Приклади програм психопрофілактичної роботи" at bounding box center [659, 336] width 179 height 323
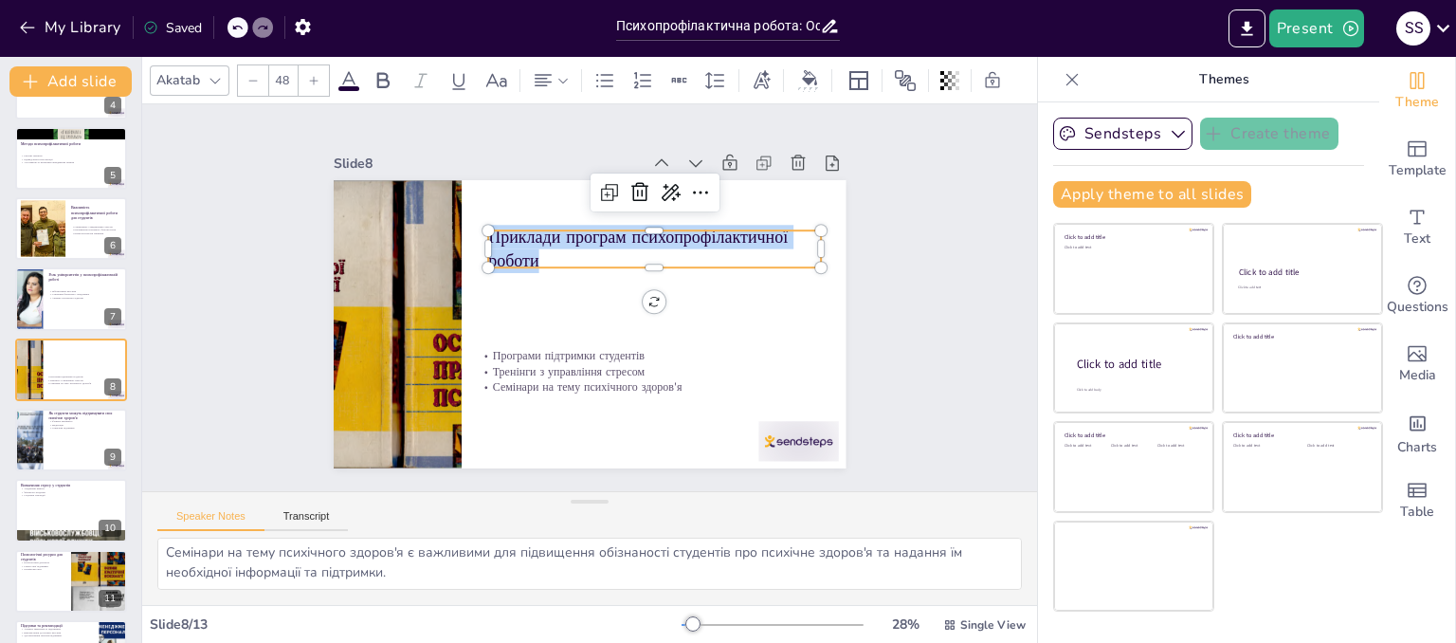
drag, startPoint x: 531, startPoint y: 249, endPoint x: 474, endPoint y: 228, distance: 60.6
click at [474, 228] on div "Програми підтримки студентів Тренінги з управління стресом Семінари на тему пси…" at bounding box center [590, 271] width 513 height 288
copy p "Приклади програм психопрофілактичної роботи"
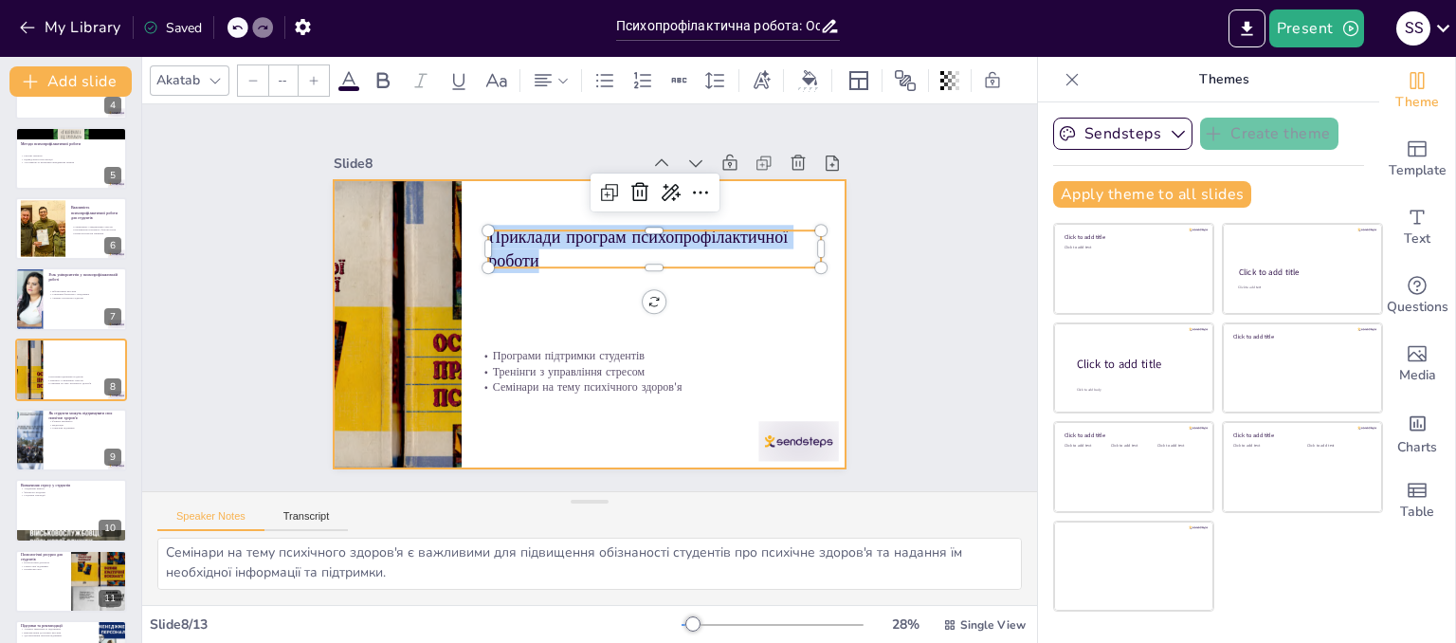
click at [550, 362] on p "Тренінги з управління стресом" at bounding box center [498, 308] width 180 height 297
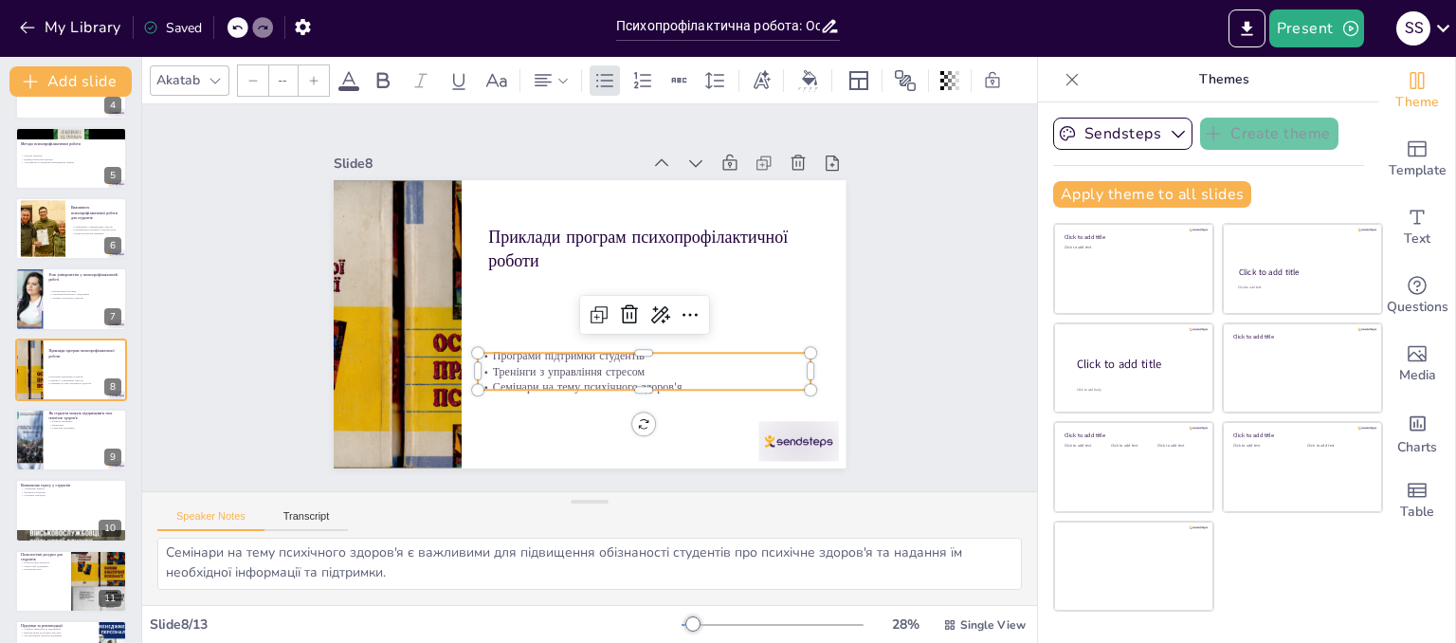
type input "32"
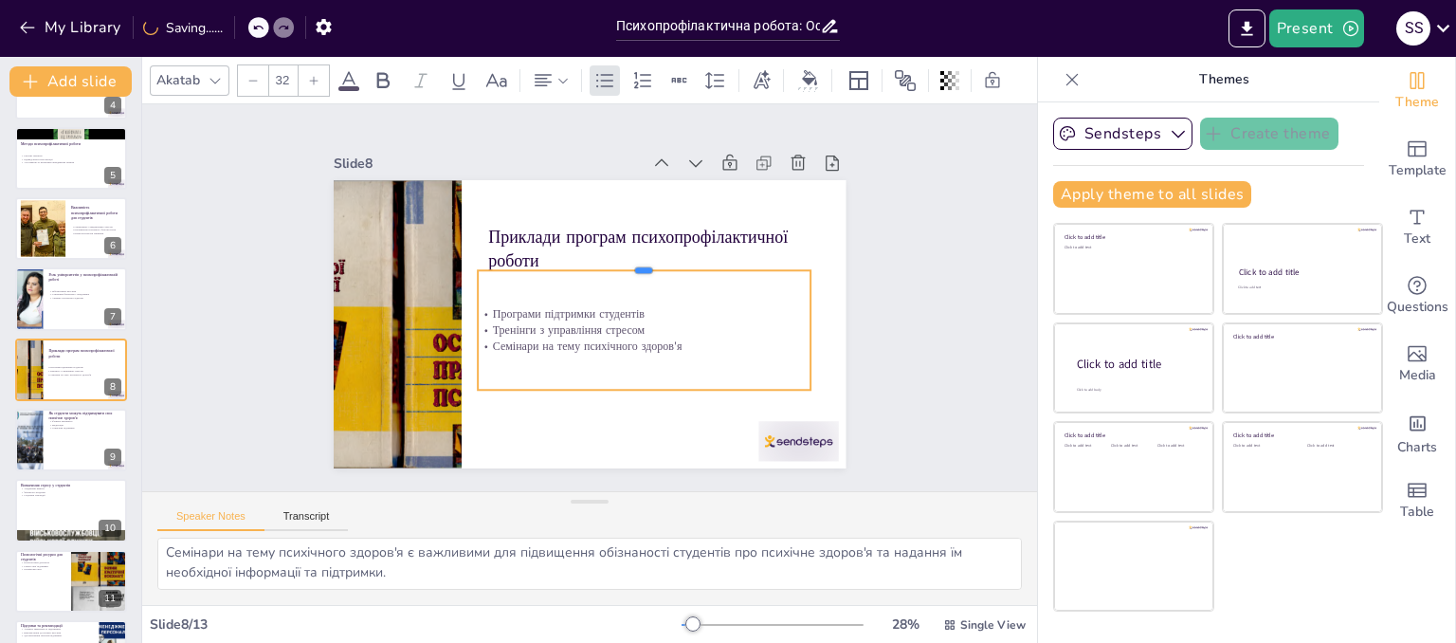
drag, startPoint x: 629, startPoint y: 343, endPoint x: 641, endPoint y: 261, distance: 83.2
click at [641, 261] on div at bounding box center [600, 234] width 234 height 258
click at [661, 339] on p "Семінари на тему психічного здоров'я" at bounding box center [611, 228] width 150 height 311
click at [667, 338] on p "Семінари на тему психічного здоров'я" at bounding box center [644, 345] width 333 height 16
click at [667, 318] on p "Семінари на тему психічного здоров'я" at bounding box center [566, 228] width 297 height 180
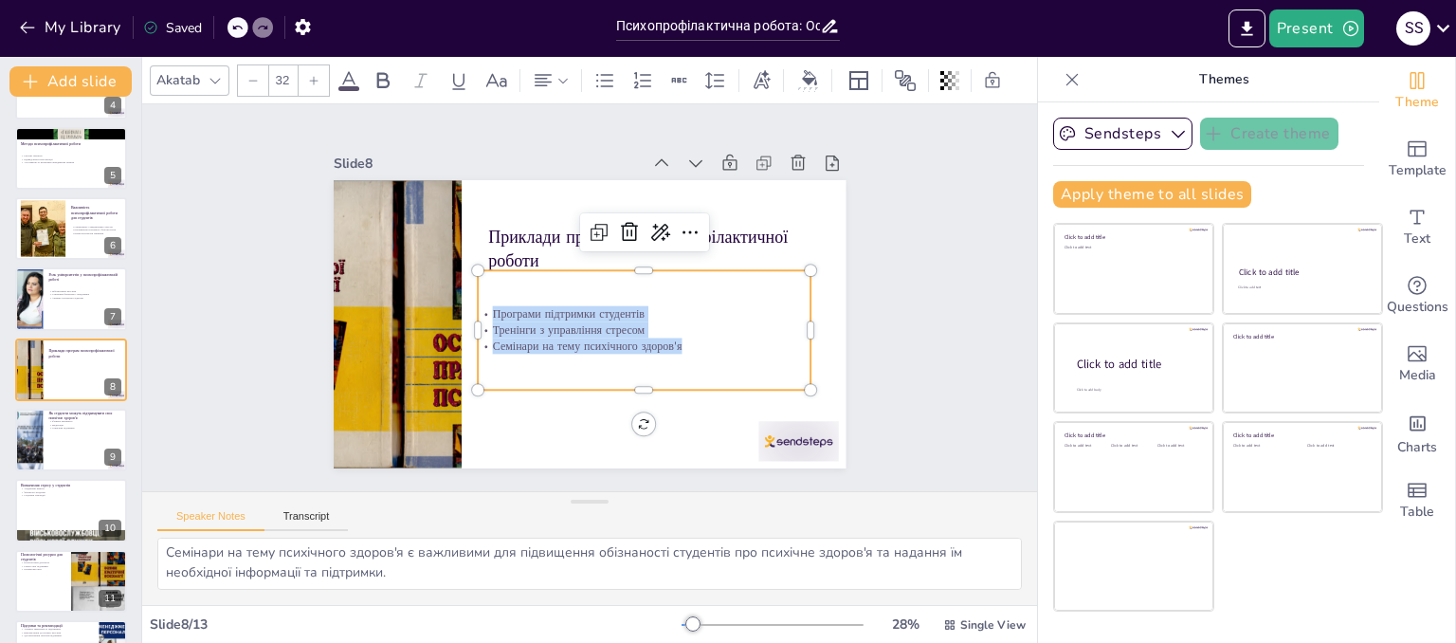
drag, startPoint x: 667, startPoint y: 338, endPoint x: 516, endPoint y: 302, distance: 155.8
click at [516, 302] on div "Програми підтримки студентів Тренінги з управління стресом Семінари на тему пси…" at bounding box center [651, 311] width 332 height 149
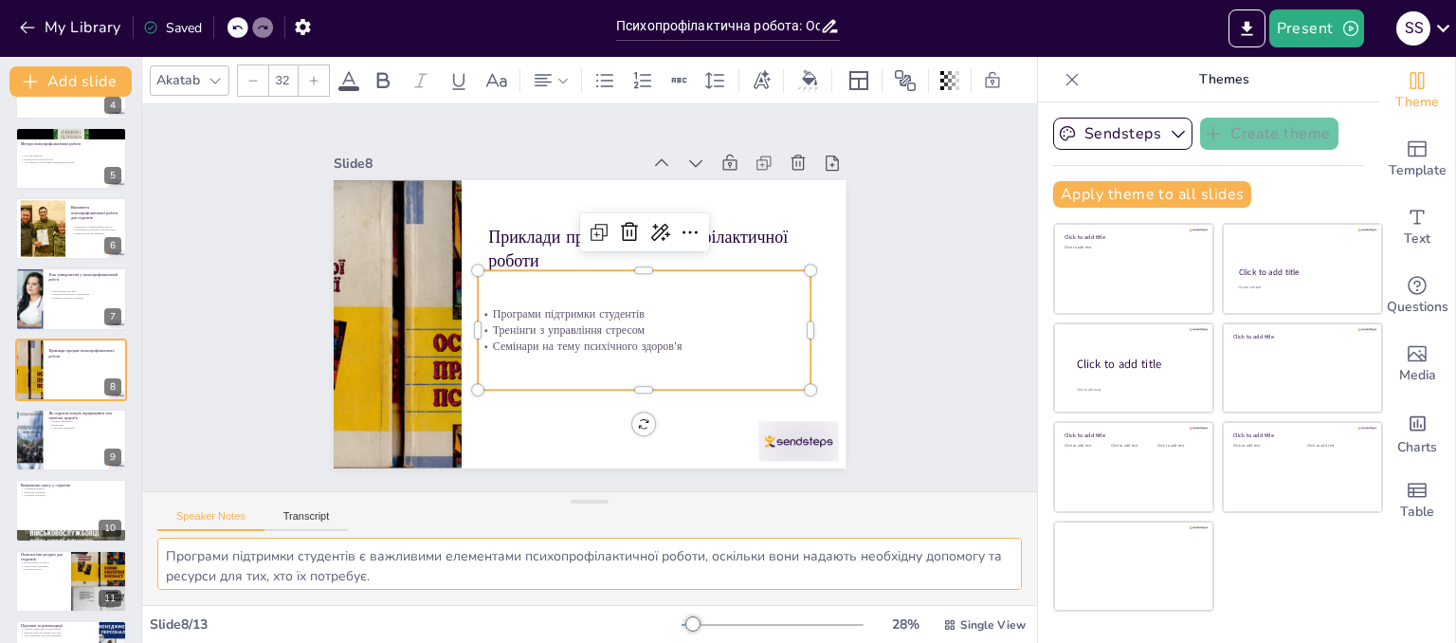
scroll to position [83, 0]
drag, startPoint x: 163, startPoint y: 547, endPoint x: 526, endPoint y: 615, distance: 369.3
click at [526, 615] on div "Akatab 32 Slide 1 Психопрофілактична робота: Основи та методи У цій презентації…" at bounding box center [589, 350] width 895 height 586
drag, startPoint x: 71, startPoint y: 437, endPoint x: 287, endPoint y: 316, distance: 247.8
click at [70, 439] on div at bounding box center [71, 439] width 112 height 63
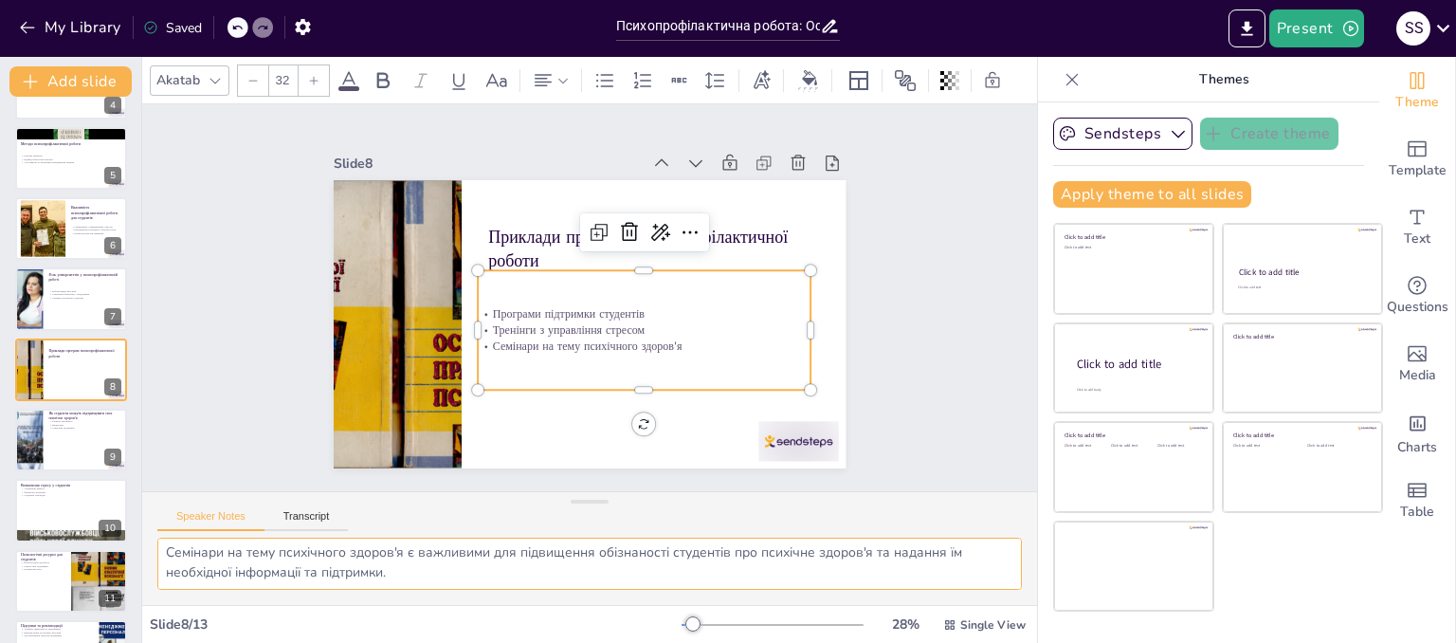
type textarea "Фізична активність є важливим елементом підтримки психічного здоров'я, оскільки…"
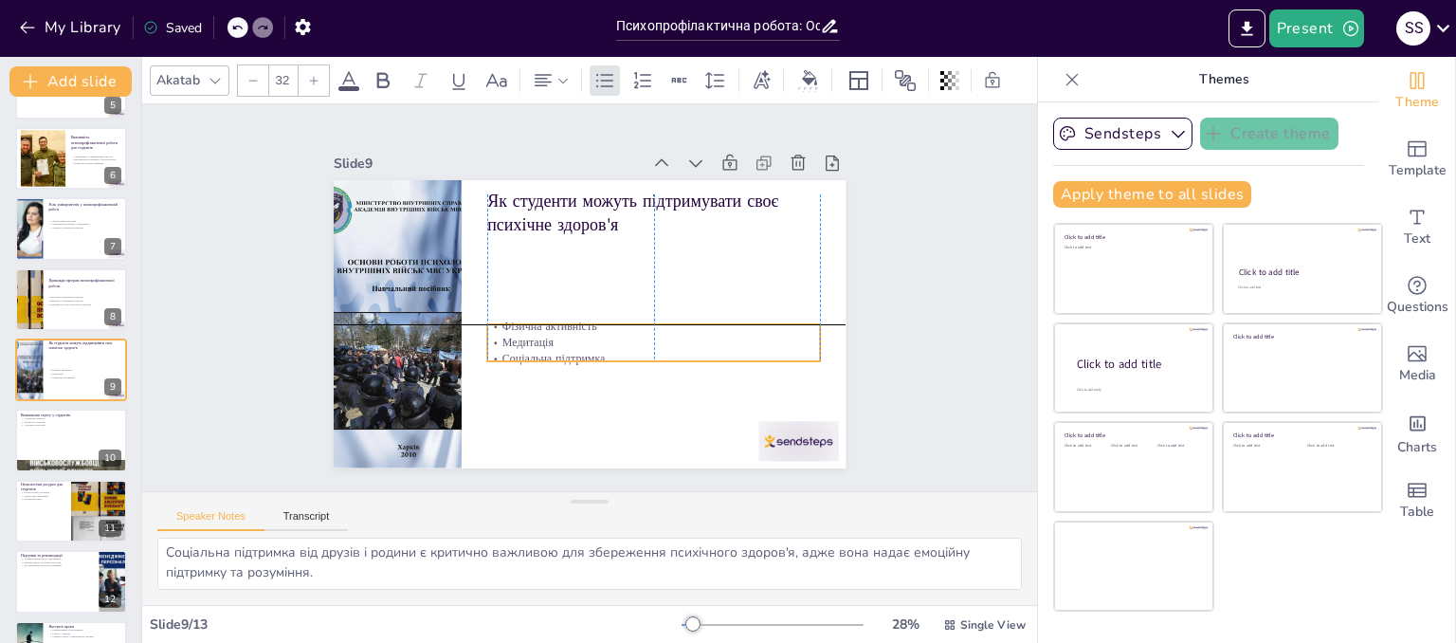
drag, startPoint x: 516, startPoint y: 247, endPoint x: 516, endPoint y: 338, distance: 91.0
click at [516, 338] on p "Медитація" at bounding box center [532, 351] width 84 height 329
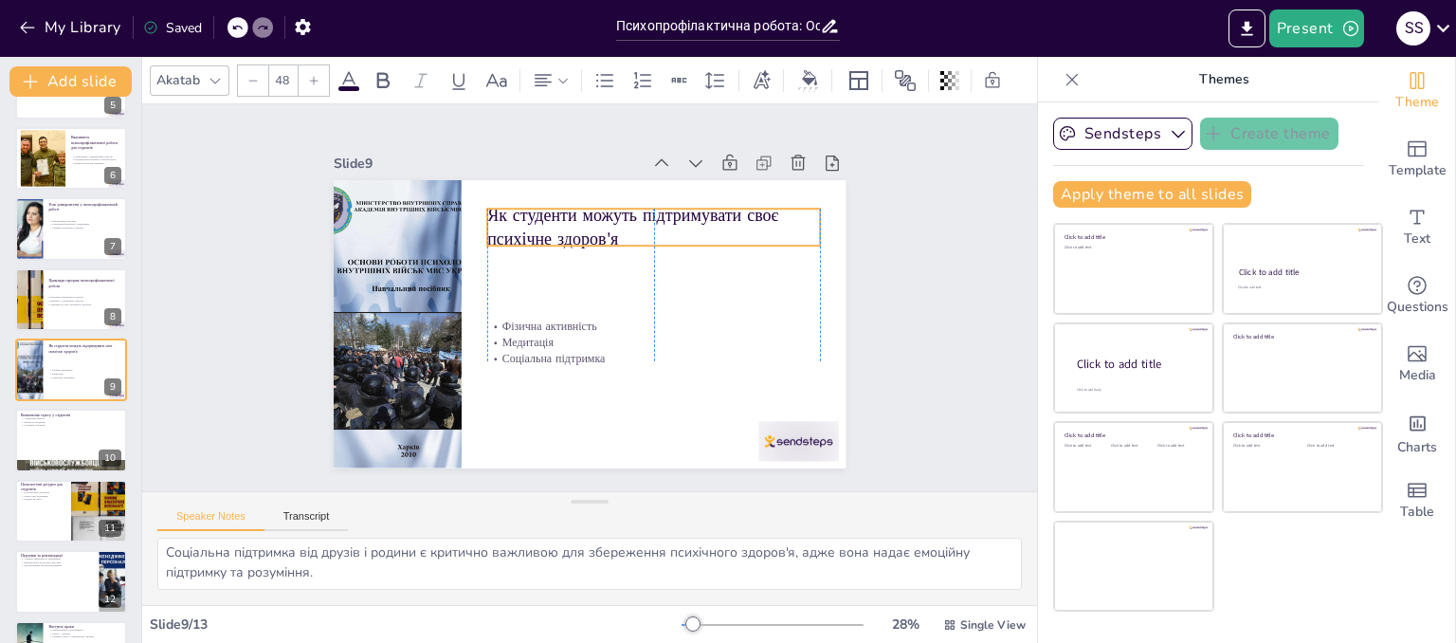
drag, startPoint x: 538, startPoint y: 208, endPoint x: 538, endPoint y: 222, distance: 14.2
click at [590, 222] on p "Як студенти можуть підтримувати своє психічне здоров'я" at bounding box center [679, 327] width 179 height 323
click at [614, 221] on p "Як студенти можуть підтримувати своє психічне здоров'я" at bounding box center [672, 344] width 117 height 335
click at [614, 320] on p "Як студенти можуть підтримувати своє психічне здоров'я" at bounding box center [519, 361] width 336 height 82
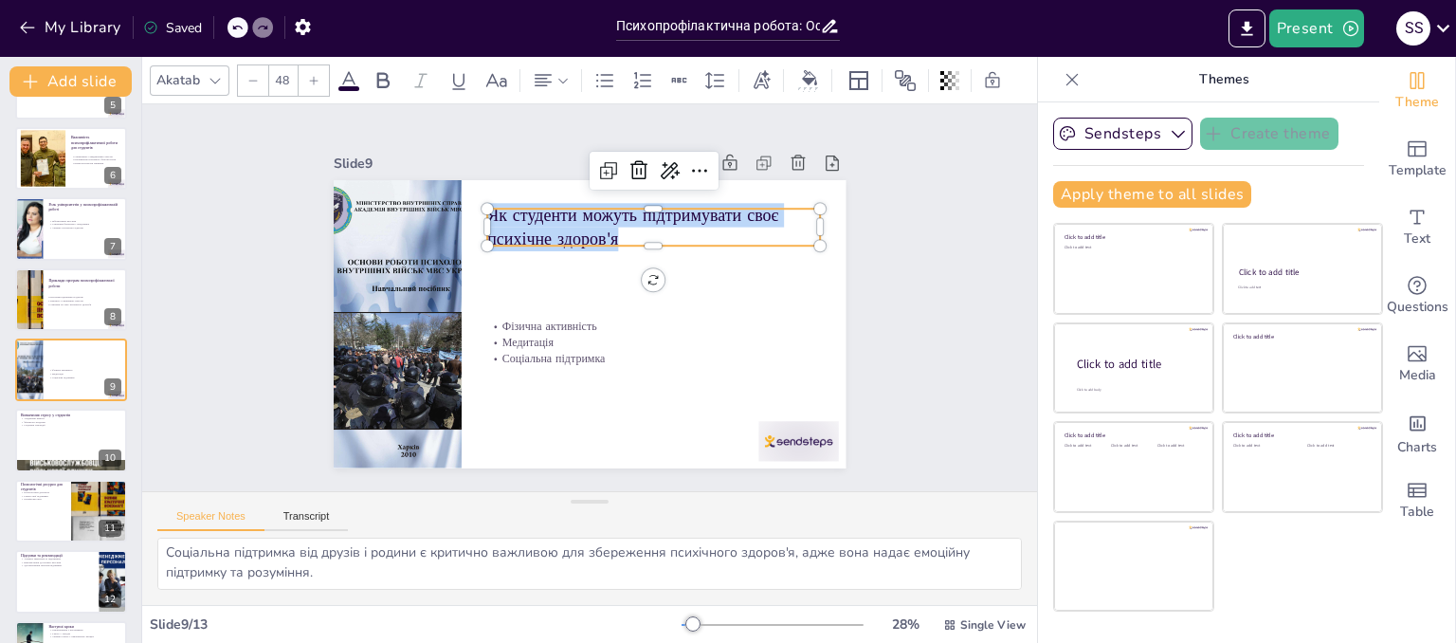
drag, startPoint x: 610, startPoint y: 221, endPoint x: 478, endPoint y: 205, distance: 133.6
click at [478, 205] on div "Фізична активність Медитація Соціальна підтримка Як студенти можуть підтримуват…" at bounding box center [595, 272] width 561 height 388
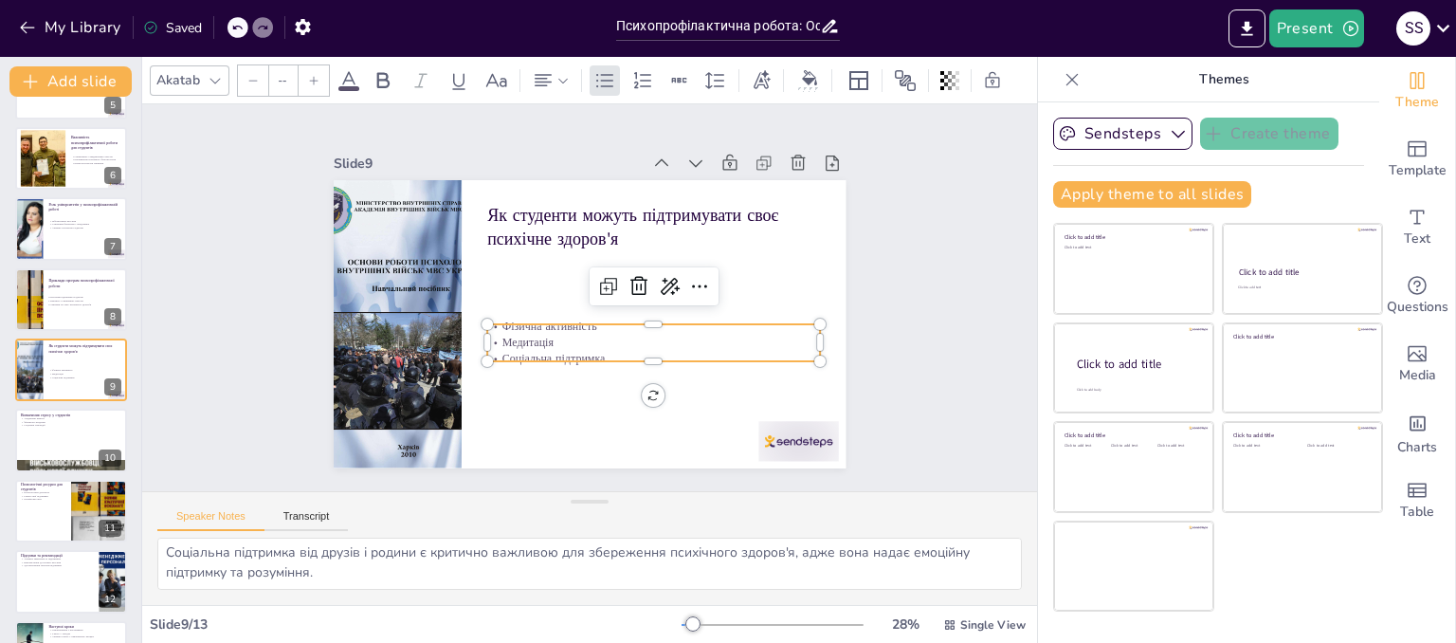
type input "32"
click at [497, 315] on div "Як студенти можуть підтримувати своє психічне здоров'я Фізична активність Медит…" at bounding box center [598, 272] width 576 height 432
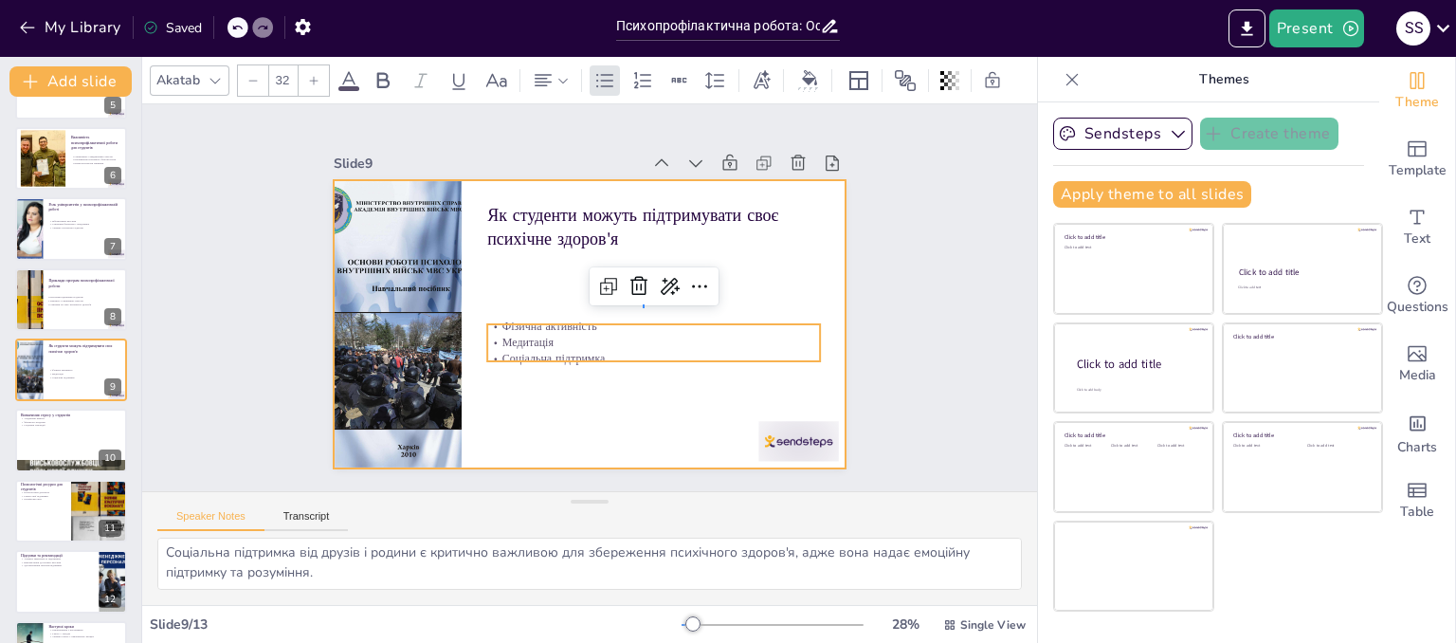
click at [644, 304] on div at bounding box center [609, 279] width 557 height 573
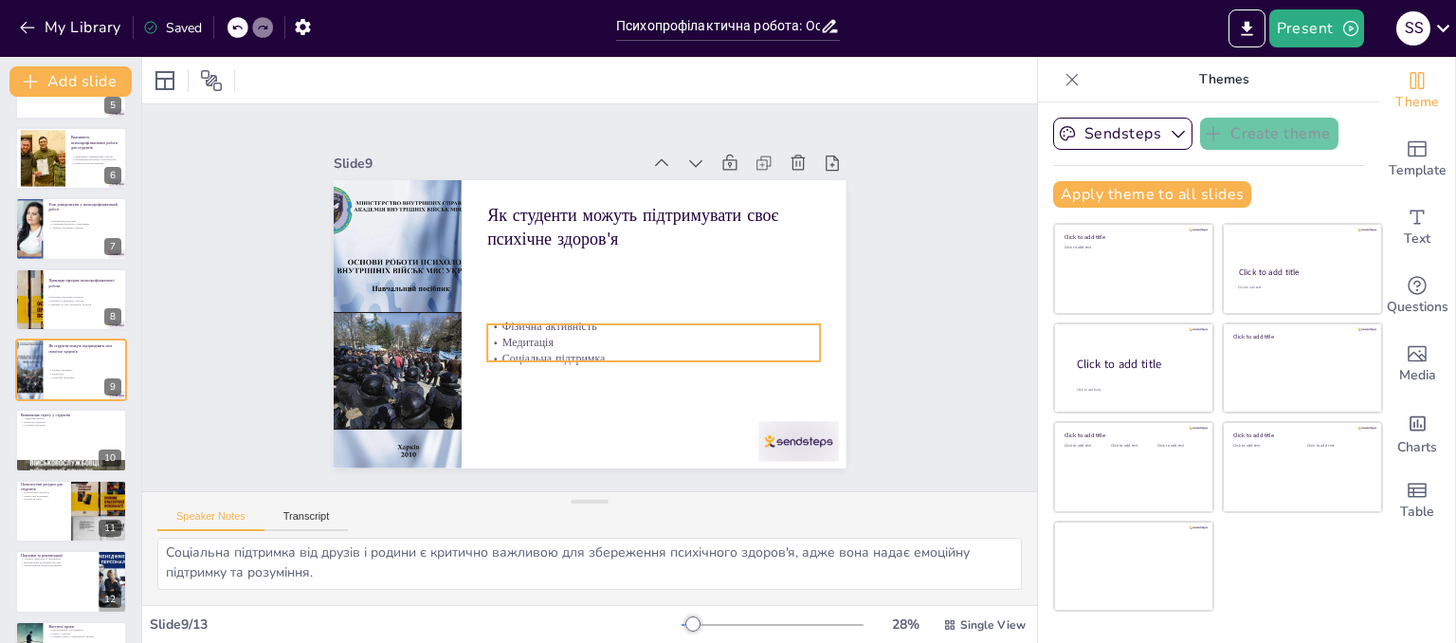
click at [629, 325] on p "Фізична активність" at bounding box center [637, 244] width 118 height 321
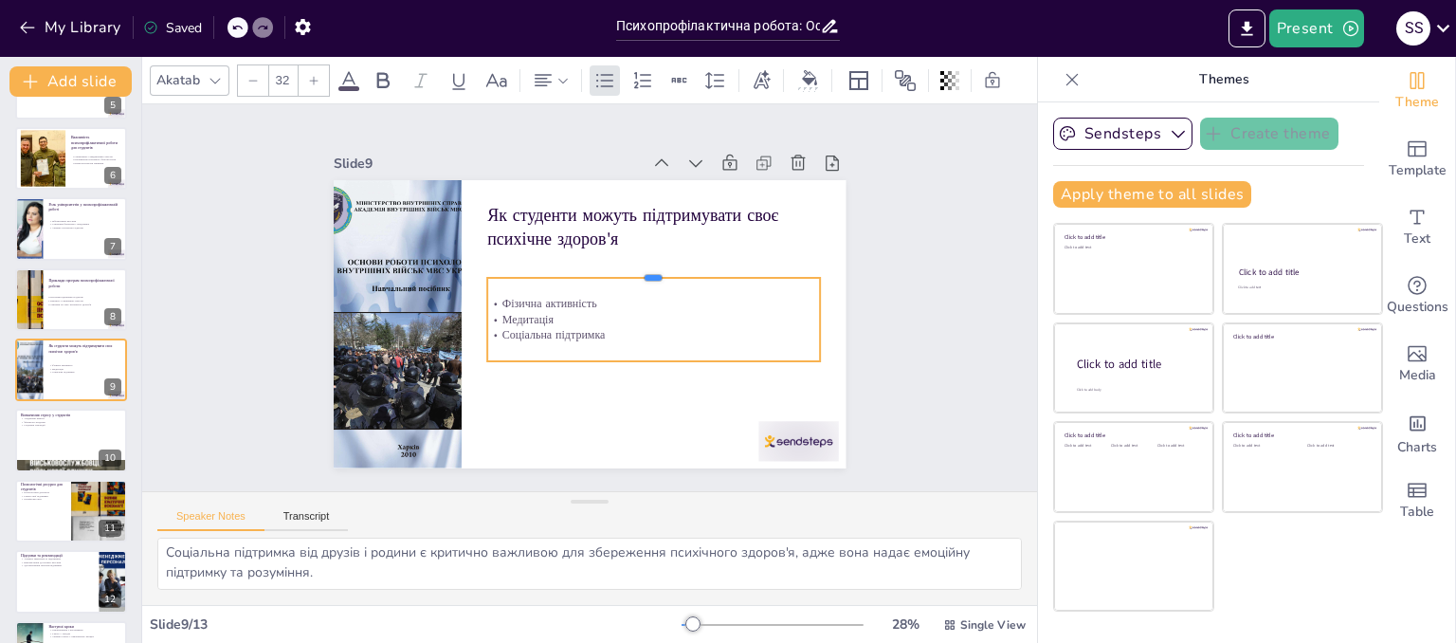
drag, startPoint x: 643, startPoint y: 309, endPoint x: 652, endPoint y: 258, distance: 51.9
click at [652, 258] on div at bounding box center [605, 229] width 208 height 279
click at [618, 328] on p "Соціальна підтримка" at bounding box center [643, 247] width 118 height 321
click at [589, 328] on p "Соціальна підтримка" at bounding box center [517, 298] width 296 height 180
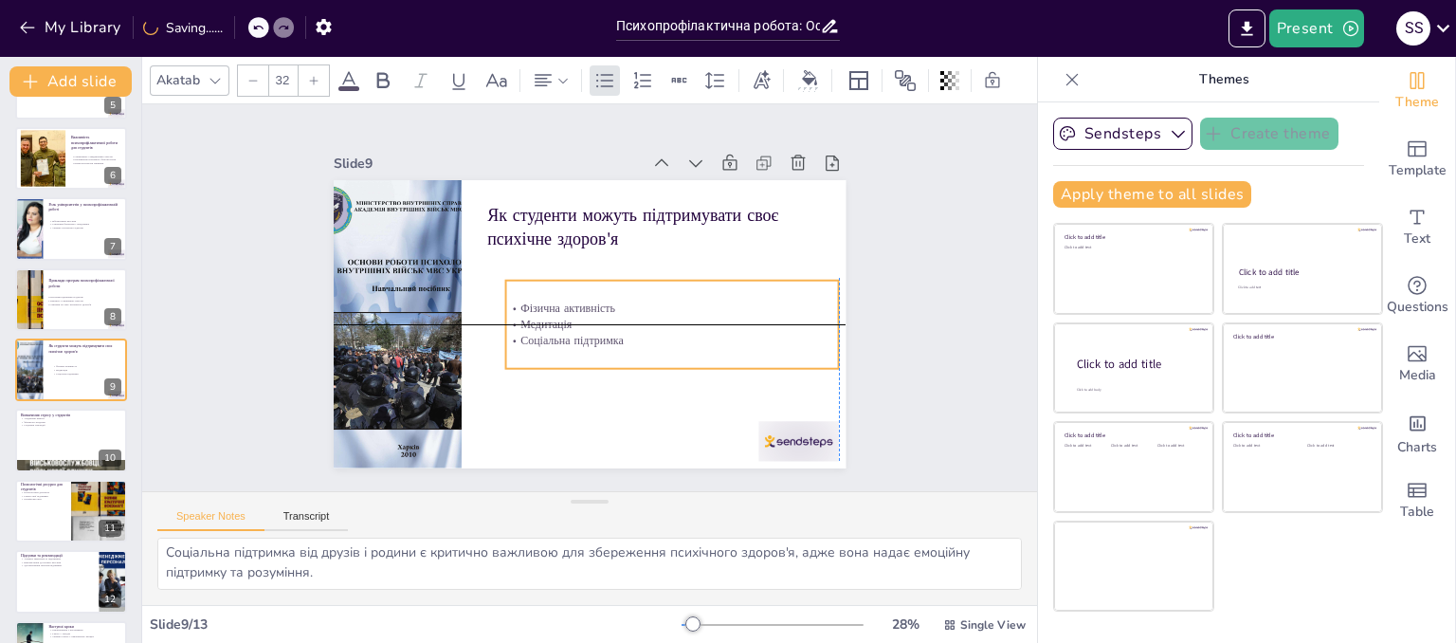
drag, startPoint x: 592, startPoint y: 322, endPoint x: 607, endPoint y: 327, distance: 15.9
click at [607, 327] on p "Соціальна підтримка" at bounding box center [654, 363] width 321 height 118
click at [611, 327] on p "Соціальна підтримка" at bounding box center [654, 363] width 321 height 118
click at [611, 327] on p "Соціальна підтримка" at bounding box center [498, 336] width 234 height 258
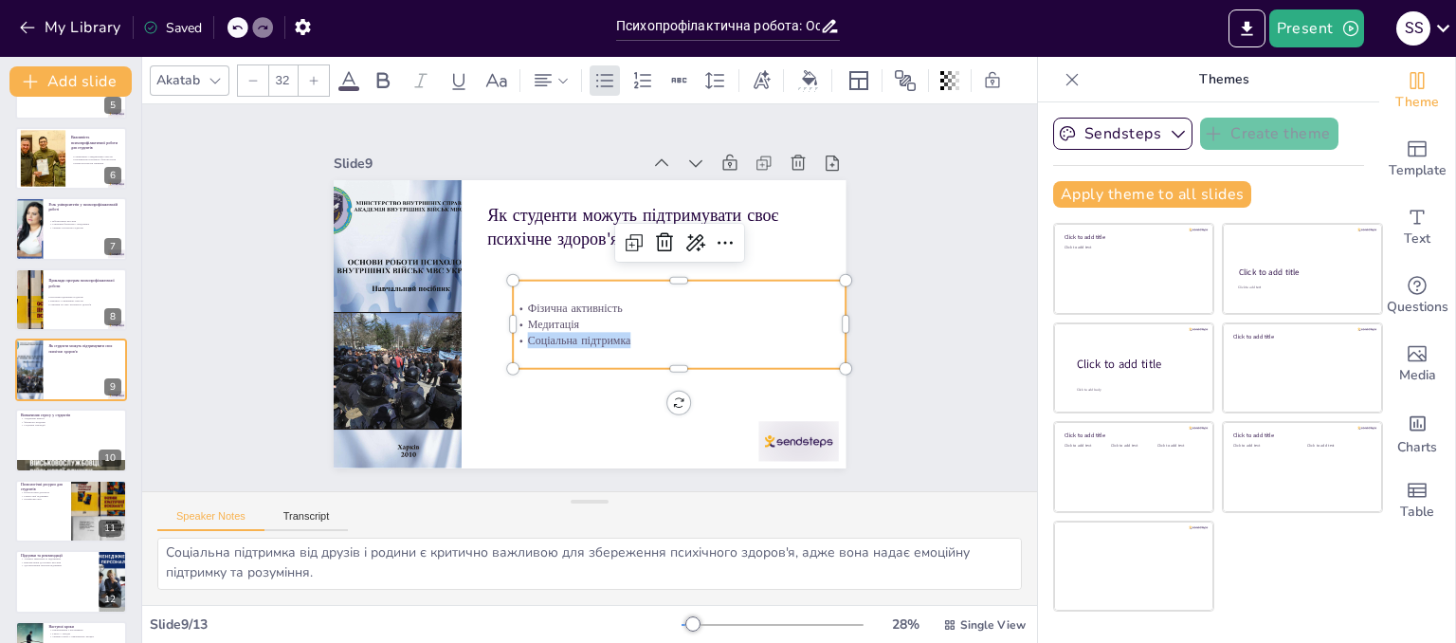
click at [611, 327] on p "Соціальна підтримка" at bounding box center [622, 204] width 51 height 333
click at [609, 330] on p "Соціальна підтримка" at bounding box center [566, 393] width 85 height 329
drag, startPoint x: 618, startPoint y: 330, endPoint x: 506, endPoint y: 293, distance: 117.8
click at [553, 293] on div "Фізична активність Медитація Соціальна підтримка" at bounding box center [657, 233] width 208 height 313
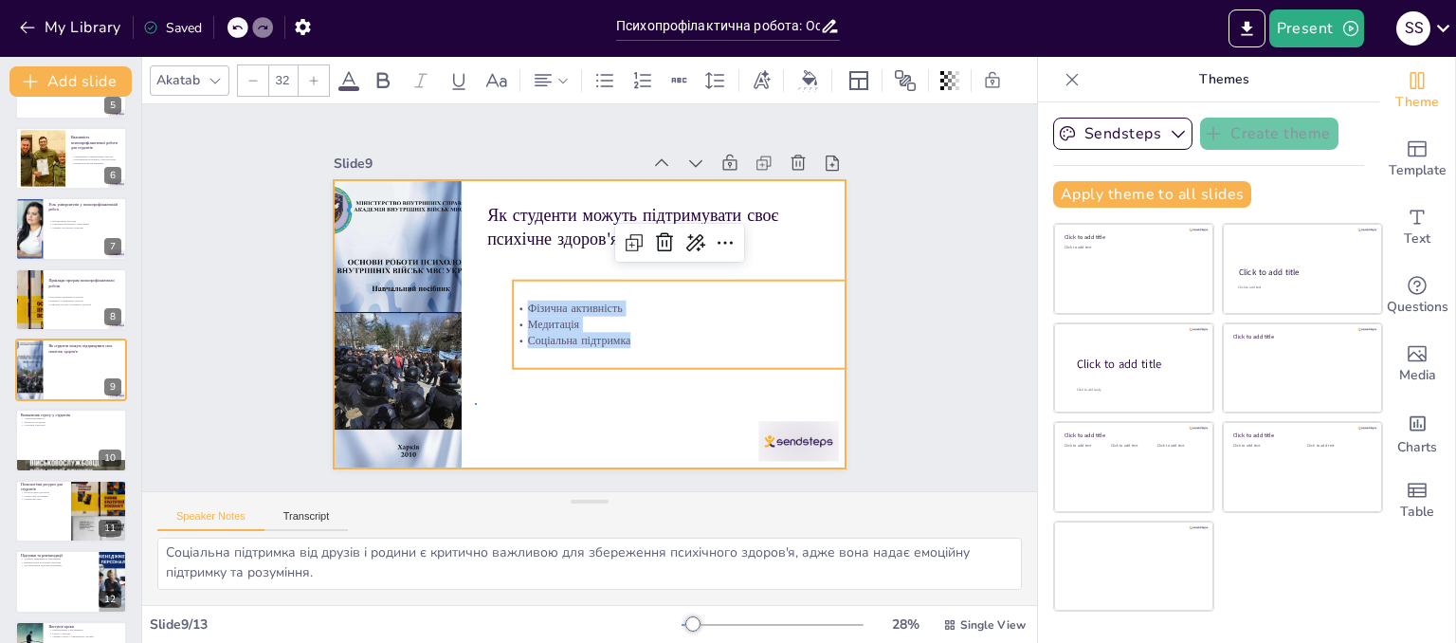
drag, startPoint x: 523, startPoint y: 292, endPoint x: 477, endPoint y: 405, distance: 122.0
click at [477, 405] on div at bounding box center [563, 299] width 340 height 539
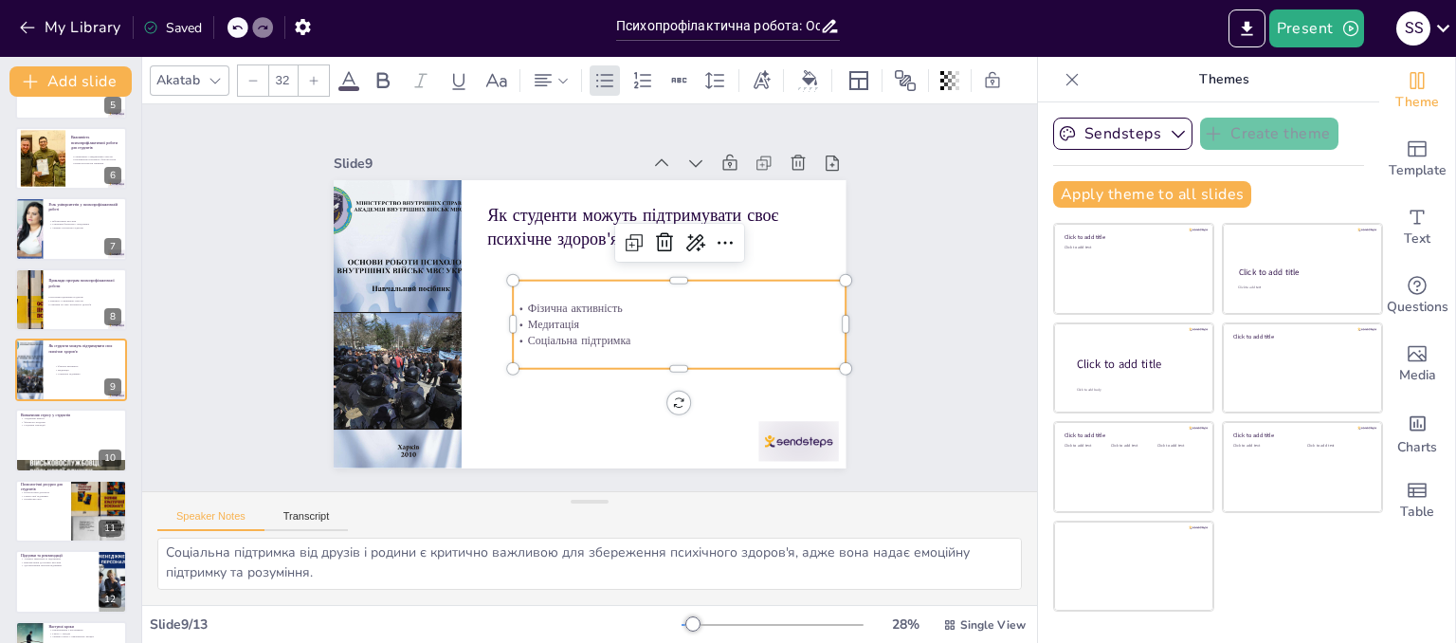
click at [637, 331] on div "Фізична активність Медитація Соціальна підтримка" at bounding box center [507, 252] width 344 height 155
click at [625, 342] on div "Фізична активність Медитація Соціальна підтримка" at bounding box center [497, 281] width 340 height 122
click at [612, 330] on p "Соціальна підтримка" at bounding box center [623, 211] width 51 height 333
click at [612, 330] on p "Соціальна підтримка" at bounding box center [594, 391] width 181 height 296
click at [612, 330] on p "Соціальна підтримка" at bounding box center [672, 256] width 208 height 279
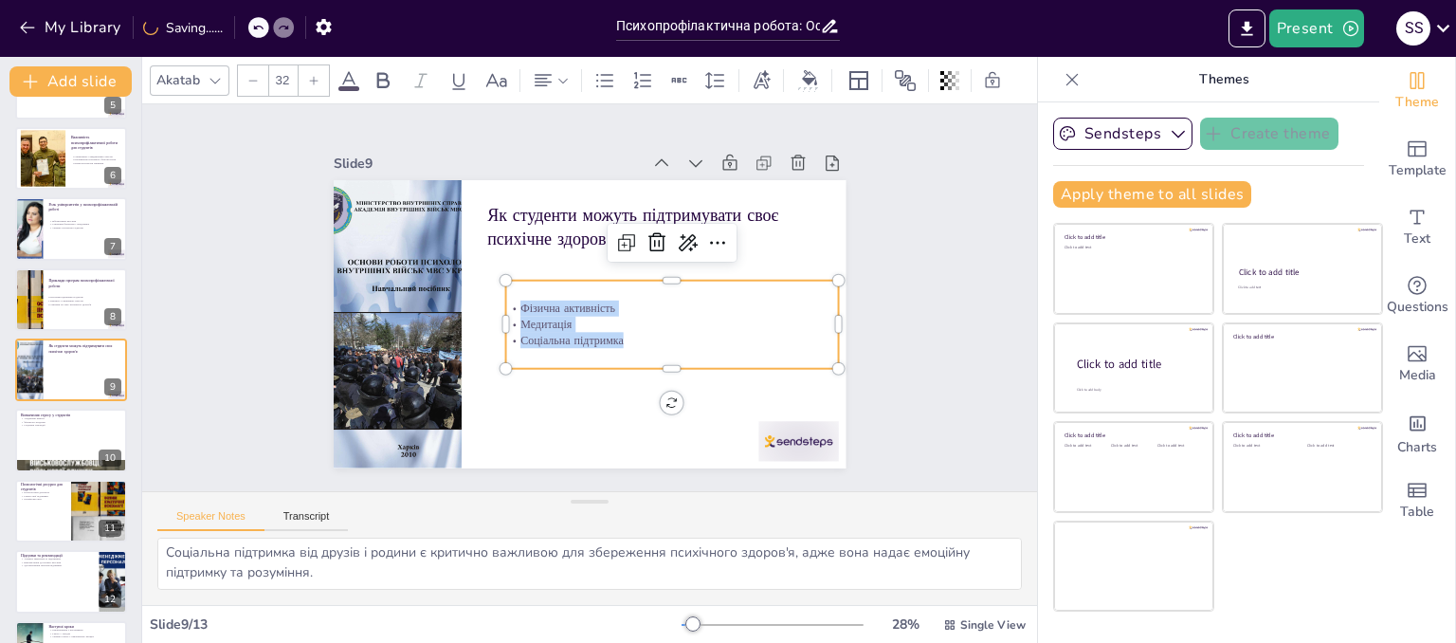
drag, startPoint x: 612, startPoint y: 330, endPoint x: 553, endPoint y: 287, distance: 72.6
click at [553, 287] on div "Фізична активність Медитація Соціальна підтримка" at bounding box center [546, 223] width 306 height 288
drag, startPoint x: 550, startPoint y: 288, endPoint x: 527, endPoint y: 319, distance: 38.7
click at [527, 319] on p "Медитація" at bounding box center [675, 288] width 311 height 150
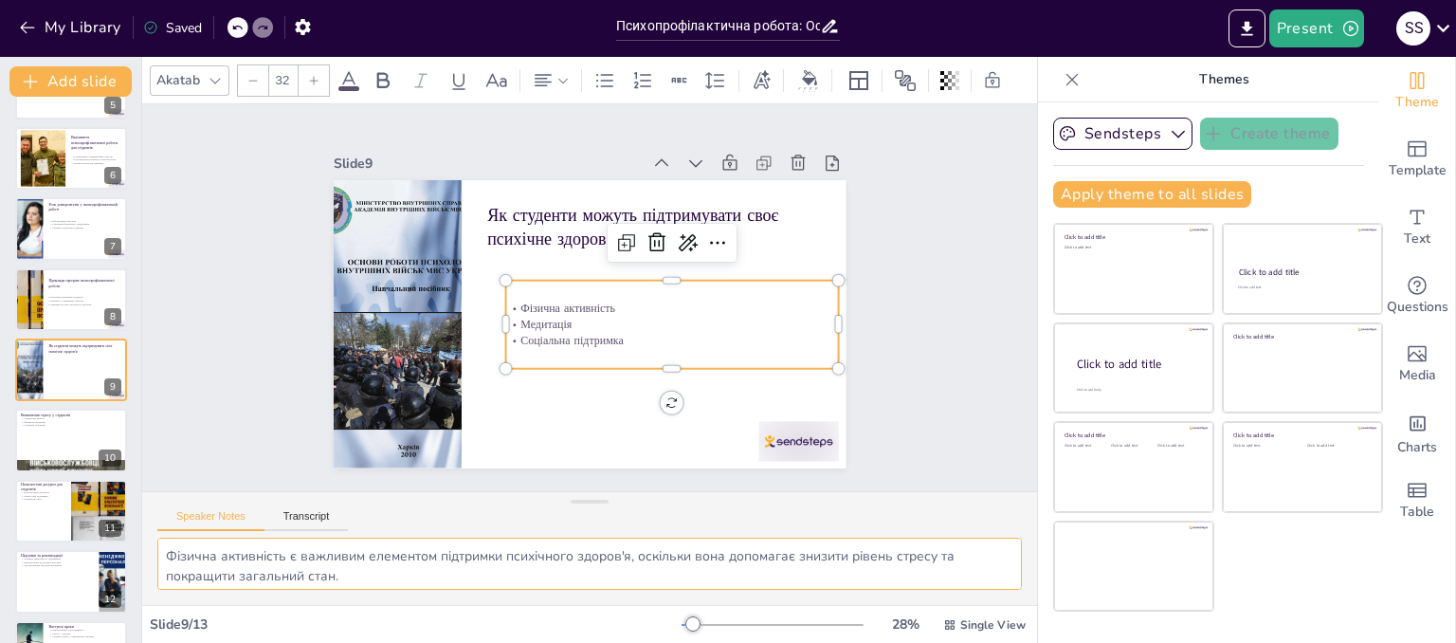
click at [165, 552] on textarea "Фізична активність є важливим елементом підтримки психічного здоров'я, оскільки…" at bounding box center [589, 563] width 864 height 52
drag, startPoint x: 165, startPoint y: 552, endPoint x: 335, endPoint y: 595, distance: 175.1
click at [335, 595] on div "Фізична активність є важливим елементом підтримки психічного здоров'я, оскільки…" at bounding box center [589, 570] width 895 height 67
click at [70, 423] on p "Соціальні взаємодії" at bounding box center [71, 425] width 102 height 4
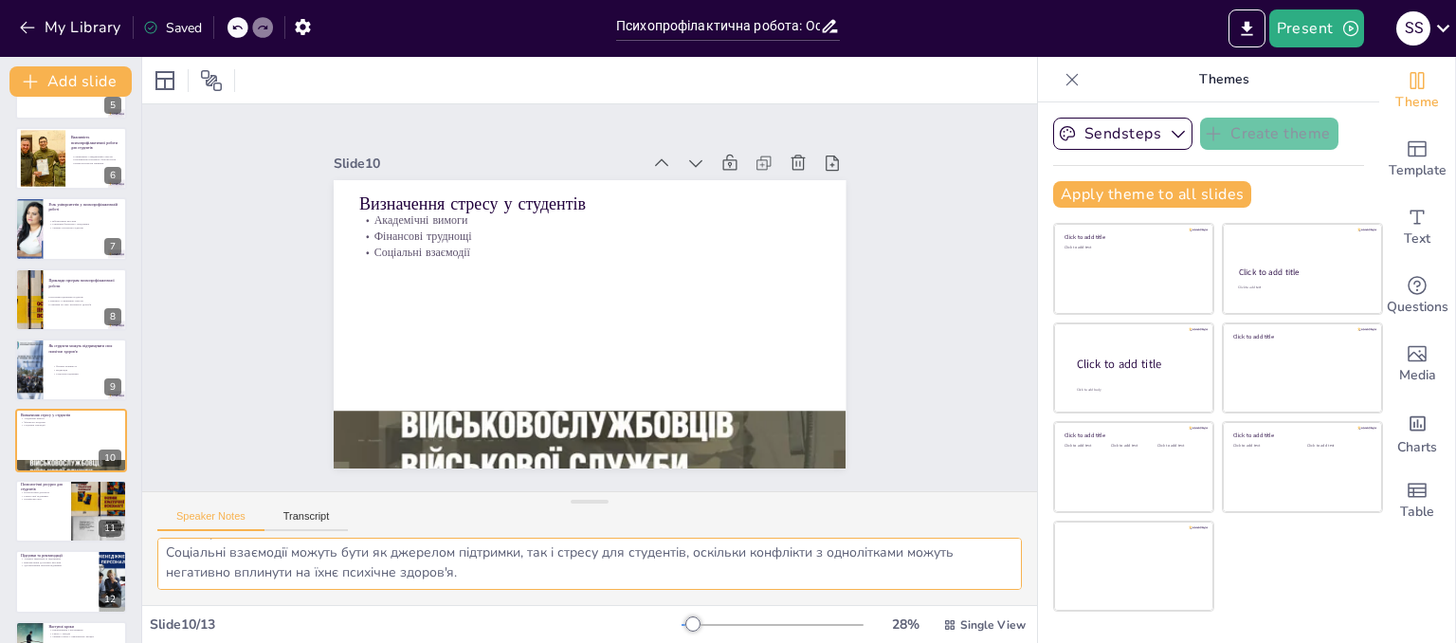
scroll to position [393, 0]
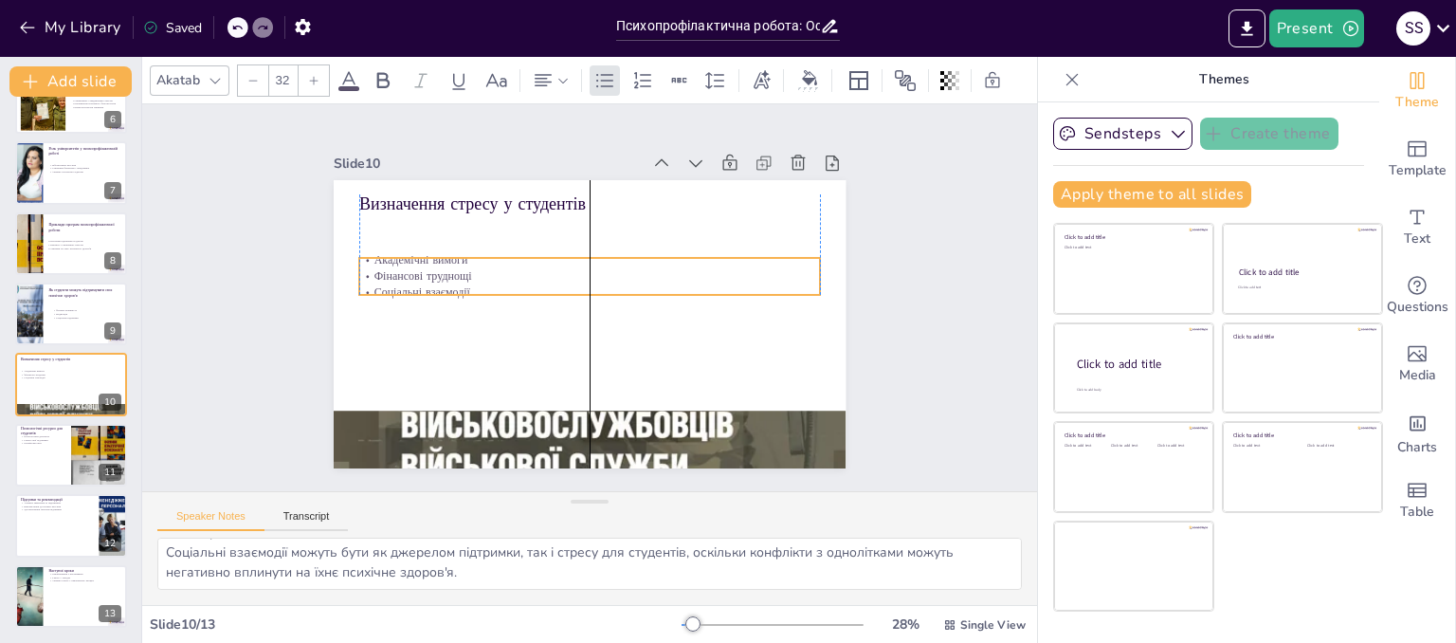
drag, startPoint x: 425, startPoint y: 230, endPoint x: 423, endPoint y: 270, distance: 39.8
click at [554, 270] on p "Фінансові труднощі" at bounding box center [610, 293] width 112 height 454
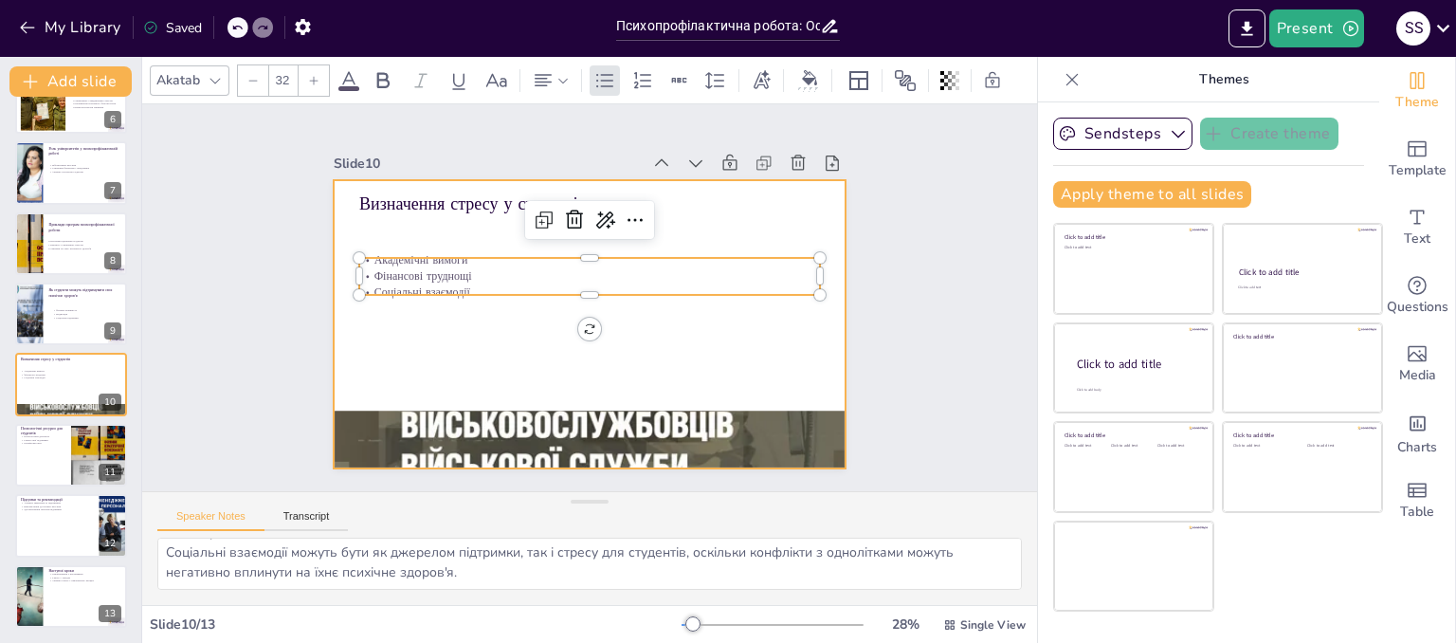
click at [440, 182] on div at bounding box center [569, 279] width 556 height 573
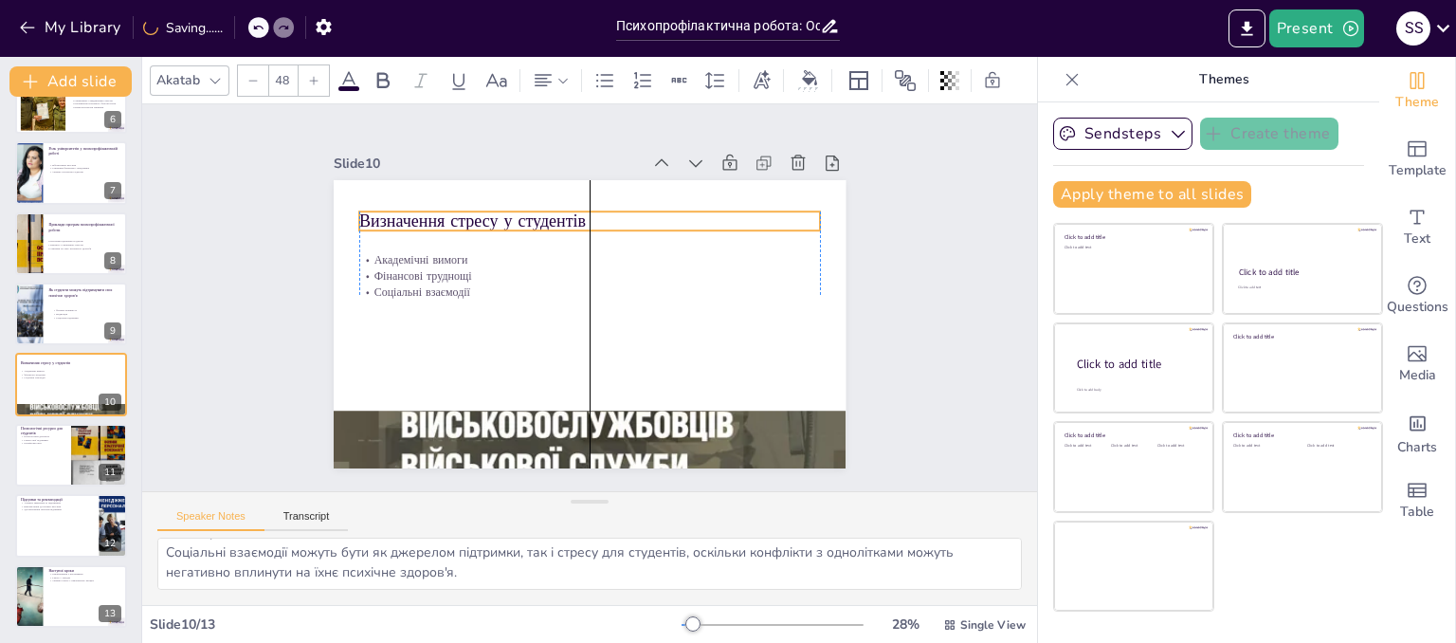
drag, startPoint x: 443, startPoint y: 199, endPoint x: 443, endPoint y: 217, distance: 18.0
click at [443, 217] on p "Визначення стресу у студентів" at bounding box center [581, 222] width 461 height 72
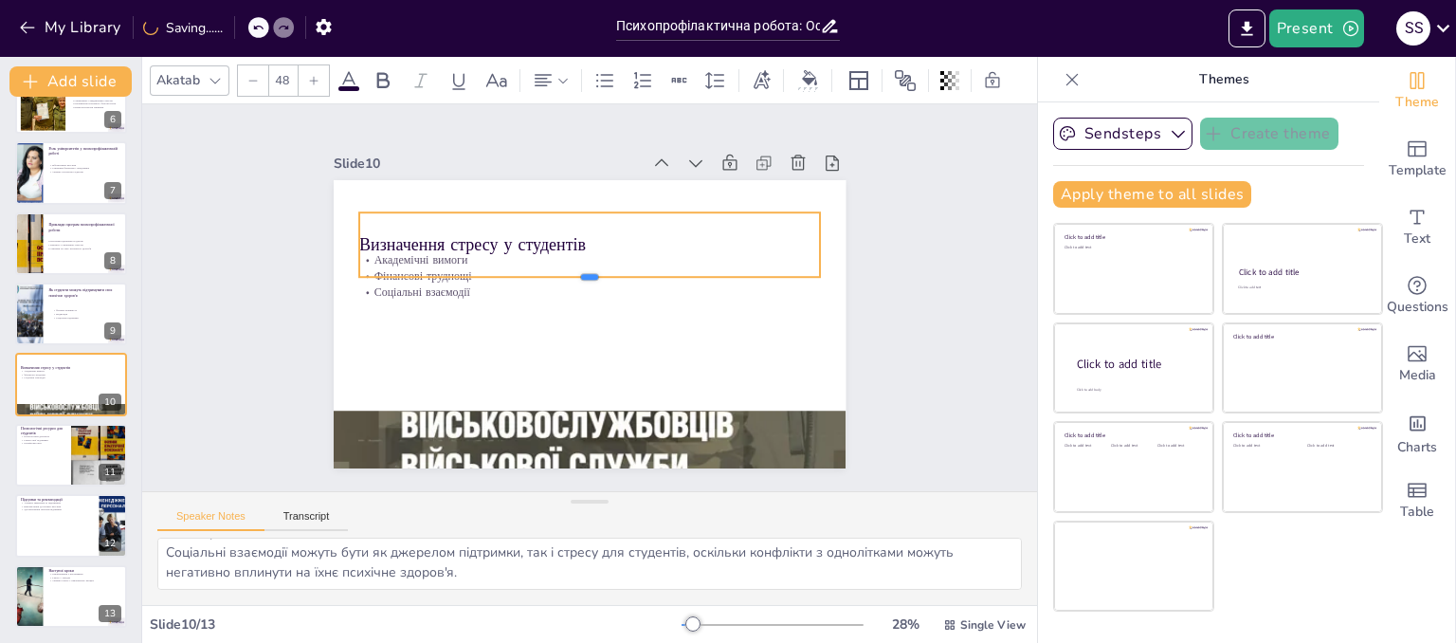
drag, startPoint x: 576, startPoint y: 227, endPoint x: 578, endPoint y: 273, distance: 45.5
click at [578, 273] on div at bounding box center [599, 291] width 283 height 382
click at [580, 234] on p "Визначення стресу у студентів" at bounding box center [553, 336] width 359 height 326
click at [580, 234] on p "Визначення стресу у студентів" at bounding box center [637, 276] width 209 height 430
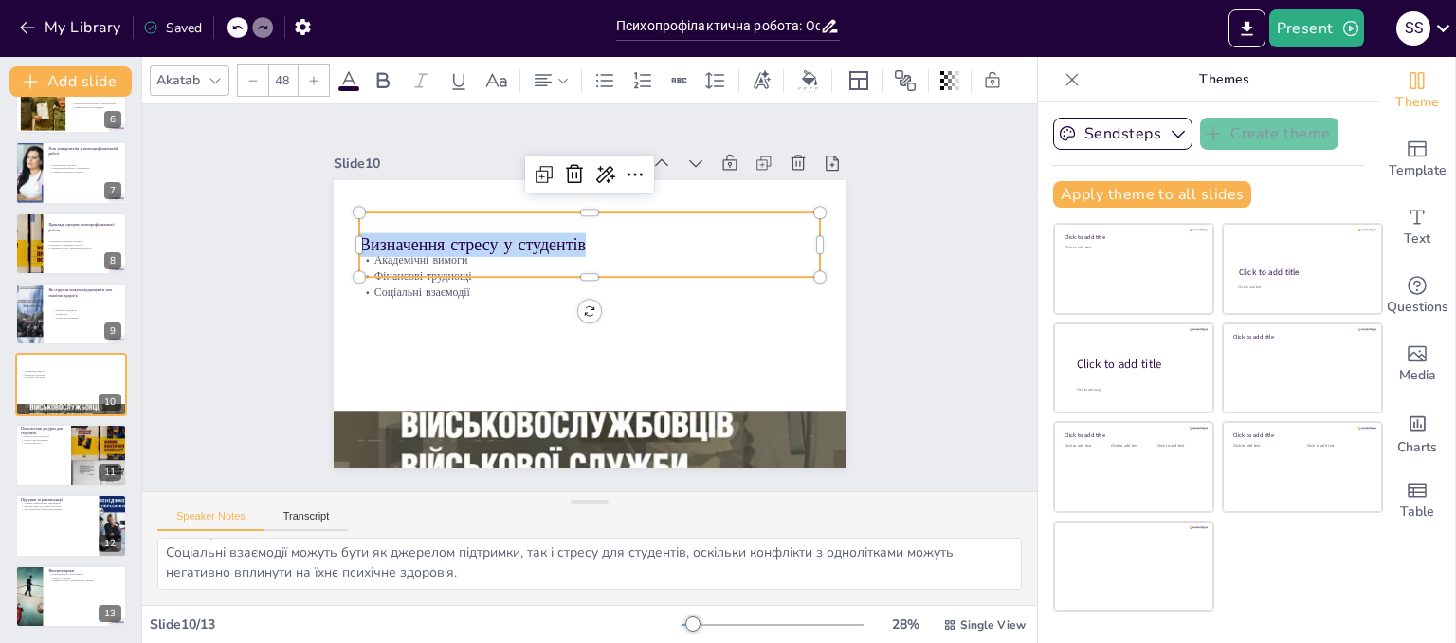
drag, startPoint x: 580, startPoint y: 233, endPoint x: 358, endPoint y: 225, distance: 221.9
click at [509, 228] on p "Визначення стресу у студентів" at bounding box center [635, 270] width 252 height 411
drag, startPoint x: 371, startPoint y: 224, endPoint x: 368, endPoint y: 236, distance: 12.6
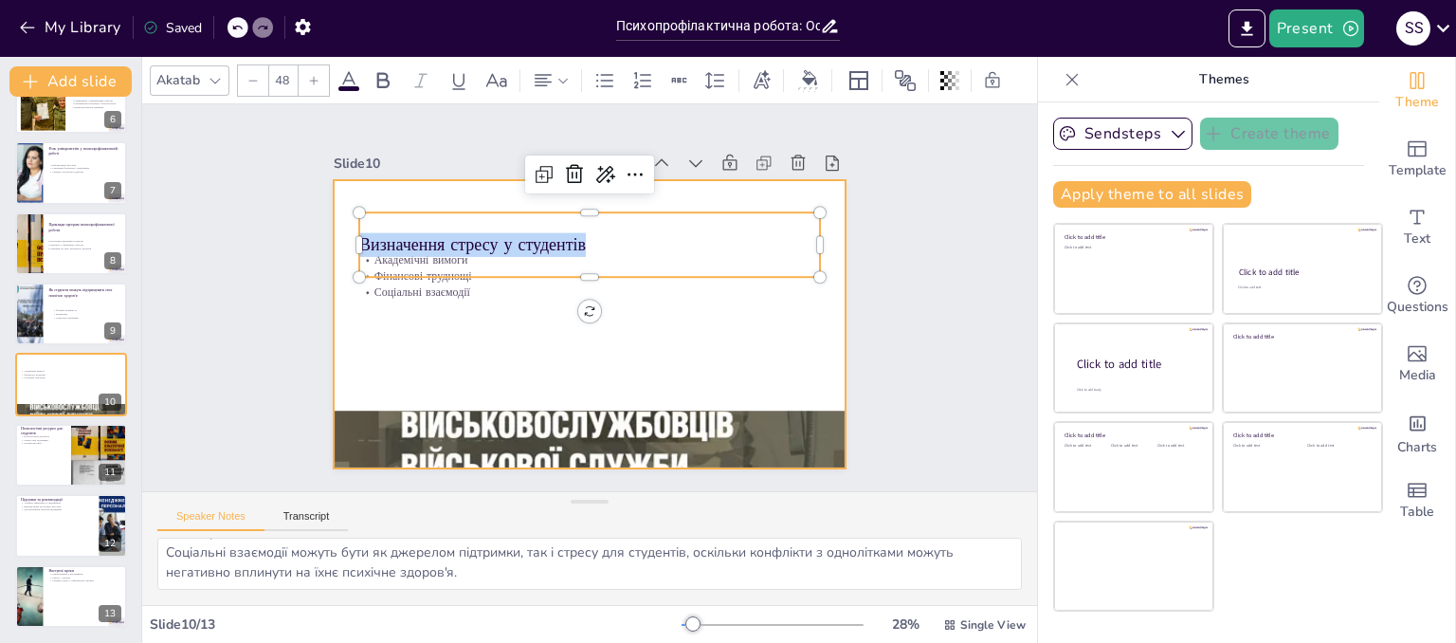
click at [425, 329] on div at bounding box center [564, 306] width 432 height 576
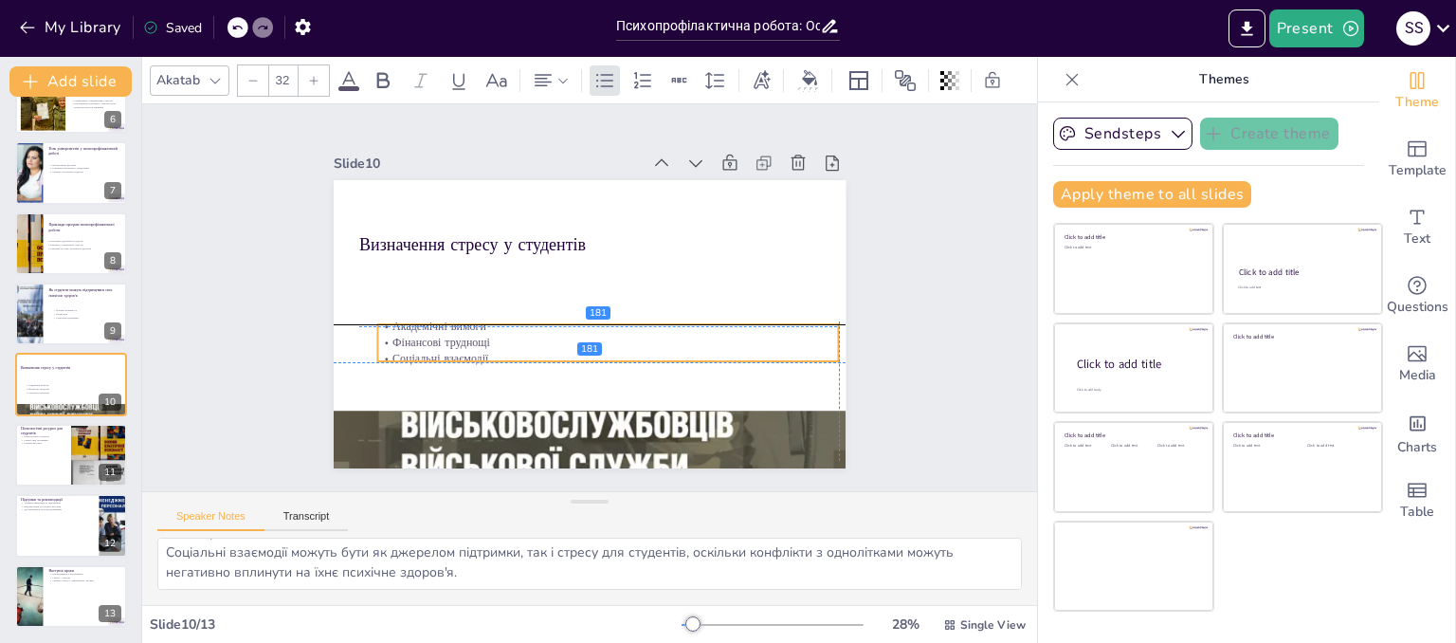
drag, startPoint x: 434, startPoint y: 307, endPoint x: 442, endPoint y: 338, distance: 32.2
click at [626, 338] on p "Фінансові труднощі" at bounding box center [634, 278] width 16 height 461
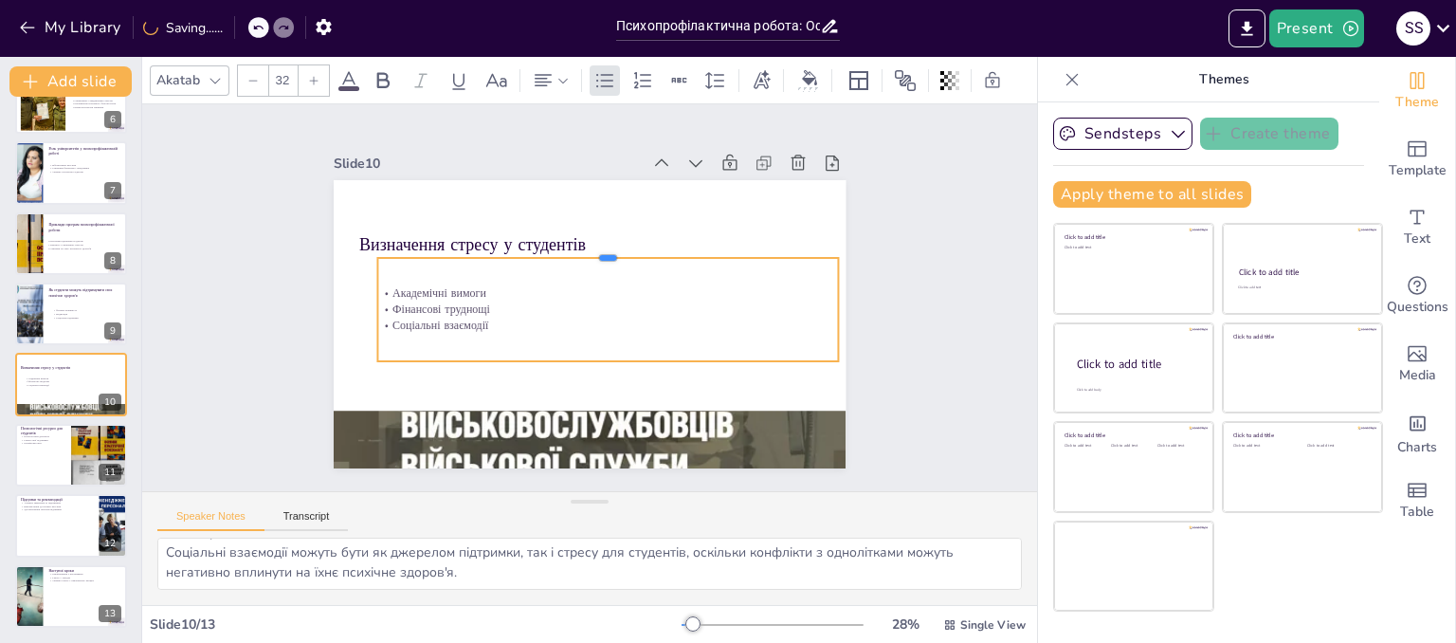
drag, startPoint x: 592, startPoint y: 315, endPoint x: 610, endPoint y: 248, distance: 68.7
click at [610, 248] on div at bounding box center [586, 247] width 427 height 202
click at [503, 322] on p "Соціальні взаємодії" at bounding box center [558, 309] width 111 height 454
click at [521, 319] on p "Соціальні взаємодії" at bounding box center [622, 291] width 202 height 427
click at [473, 319] on p "Соціальні взаємодії" at bounding box center [605, 327] width 460 height 64
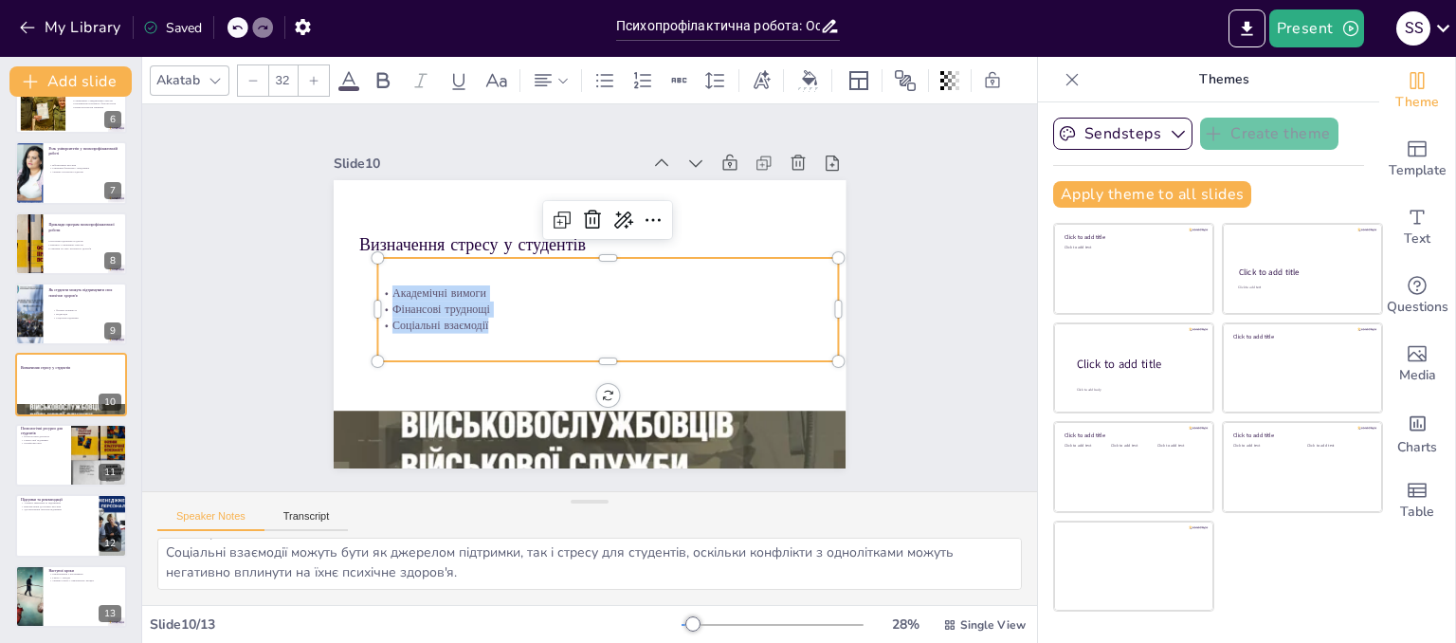
drag, startPoint x: 473, startPoint y: 319, endPoint x: 373, endPoint y: 281, distance: 106.8
click at [526, 281] on div "Академічні вимоги Фінансові труднощі Соціальні взаємодії" at bounding box center [597, 276] width 143 height 461
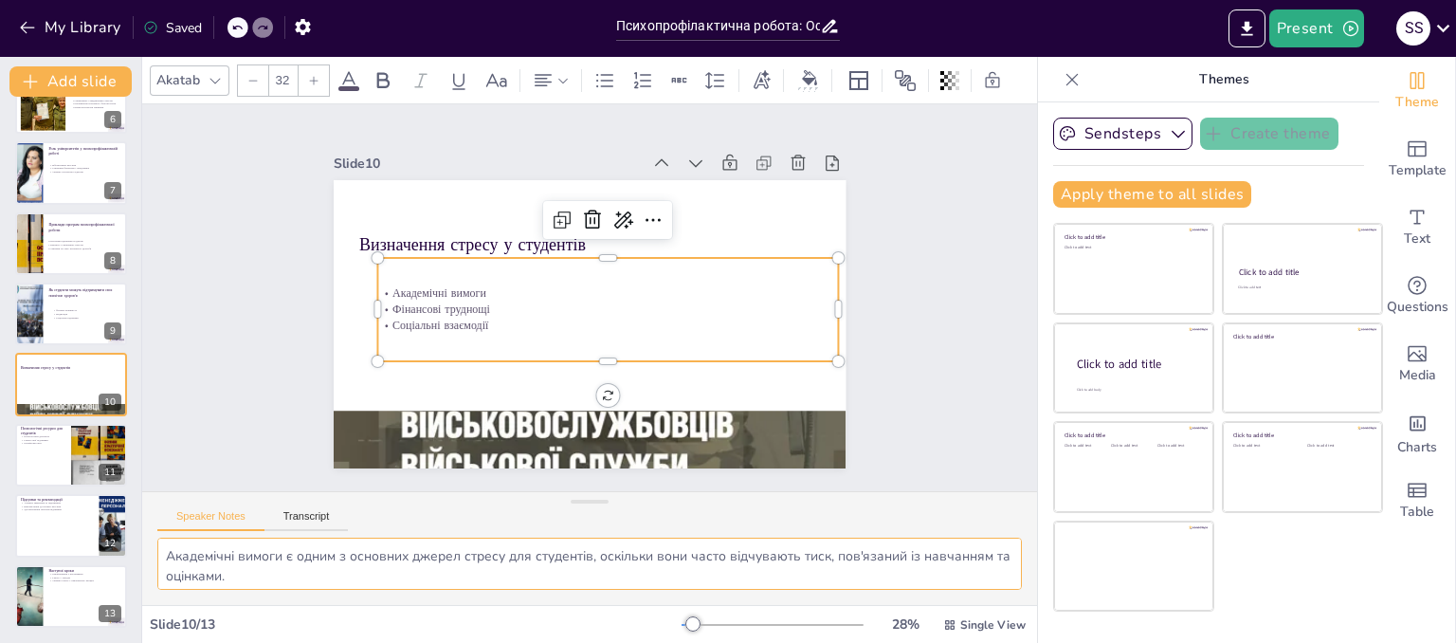
drag, startPoint x: 172, startPoint y: 558, endPoint x: 226, endPoint y: 570, distance: 56.1
click at [226, 570] on textarea "Академічні вимоги є одним з основних джерел стресу для студентів, оскільки вони…" at bounding box center [589, 563] width 864 height 52
click at [155, 552] on div "Академічні вимоги є одним з основних джерел стресу для студентів, оскільки вони…" at bounding box center [589, 570] width 895 height 67
drag, startPoint x: 167, startPoint y: 552, endPoint x: 485, endPoint y: 602, distance: 322.2
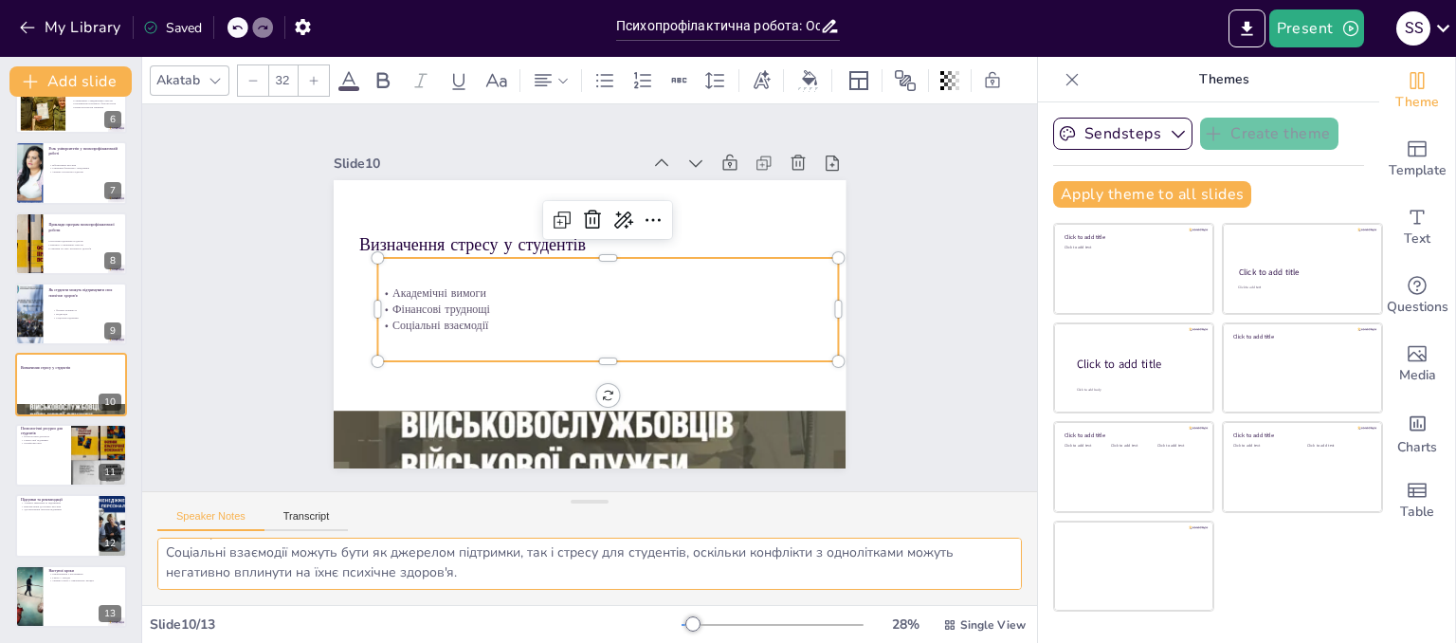
click at [485, 602] on div "Академічні вимоги є одним з основних джерел стресу для студентів, оскільки вони…" at bounding box center [589, 570] width 895 height 67
click at [48, 460] on div at bounding box center [71, 455] width 114 height 64
type textarea "Психологічна допомога є важливим ресурсом для студентів, які потребують підтрим…"
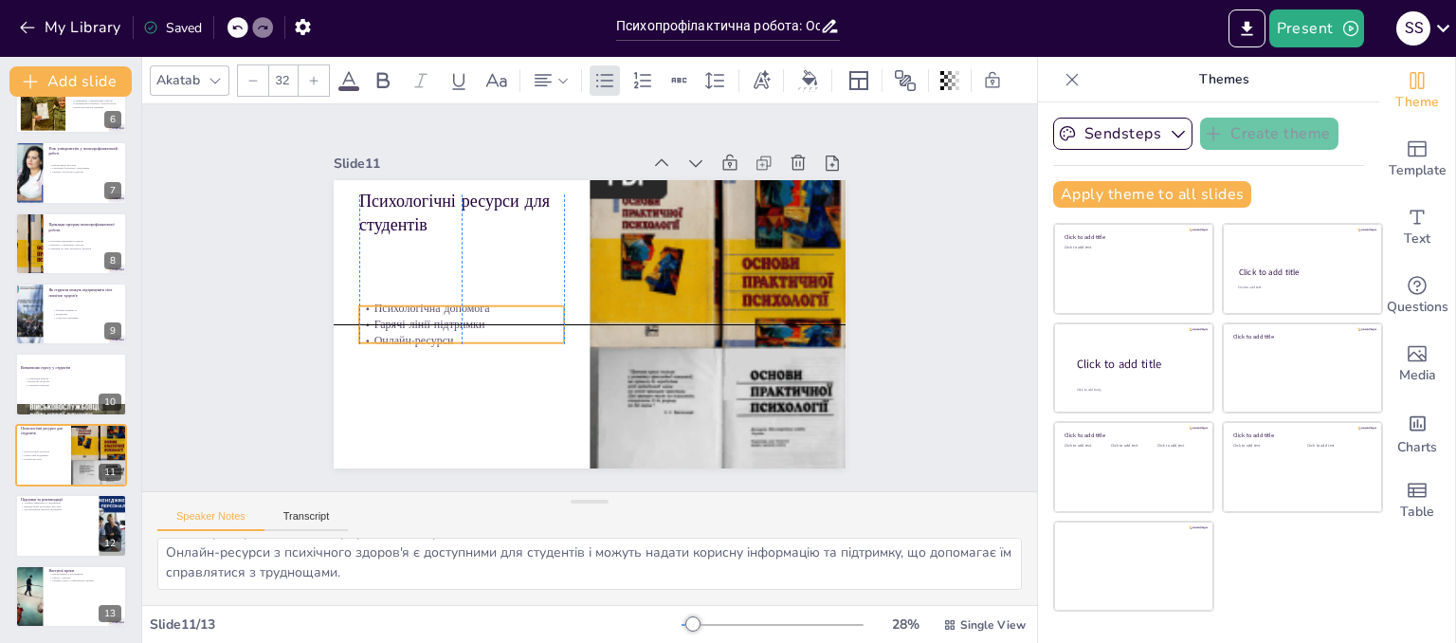
drag, startPoint x: 387, startPoint y: 251, endPoint x: 387, endPoint y: 323, distance: 72.0
click at [387, 323] on p "Гарячі лінії підтримки" at bounding box center [470, 350] width 204 height 58
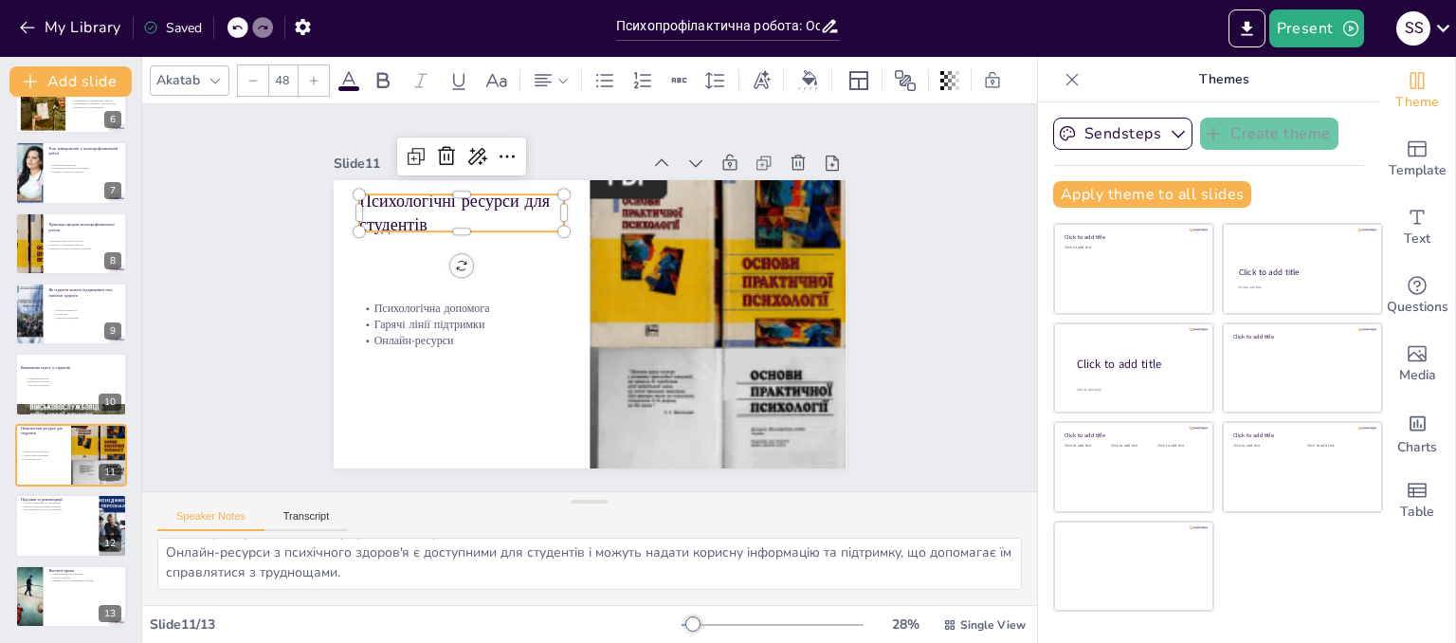
click at [633, 284] on p "Психологічні ресурси для студентів" at bounding box center [737, 338] width 209 height 109
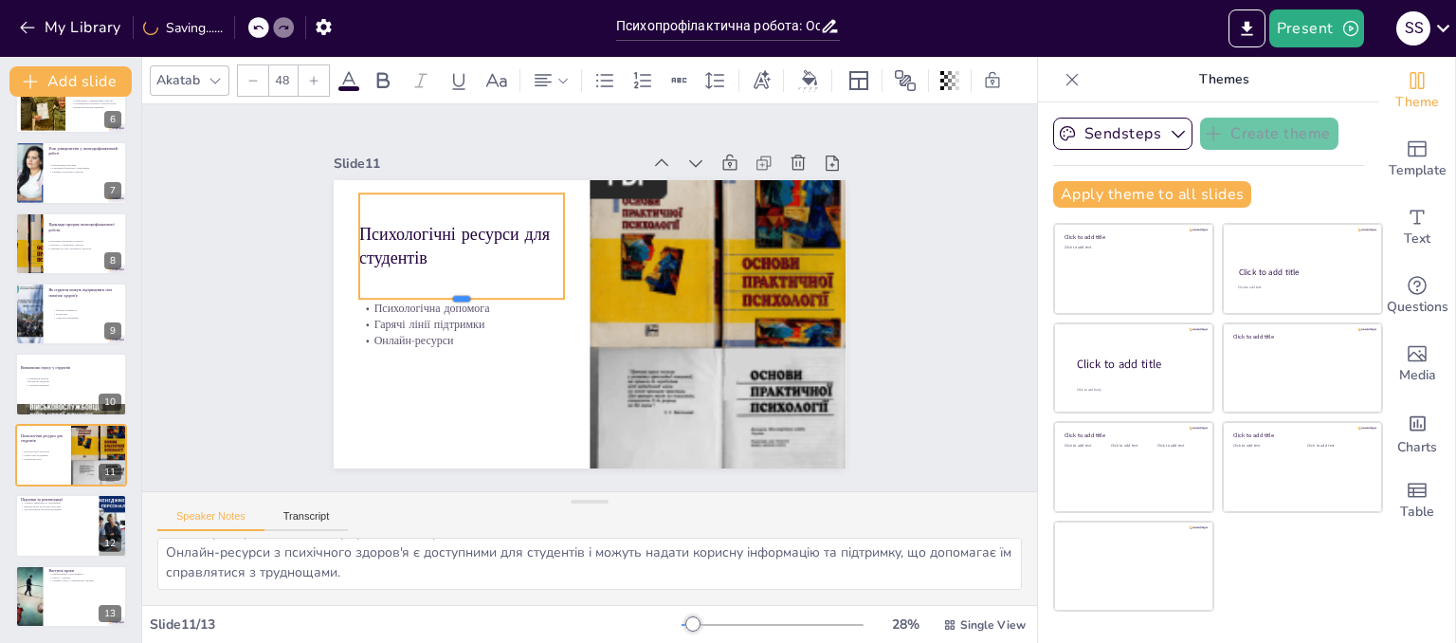
drag, startPoint x: 445, startPoint y: 225, endPoint x: 445, endPoint y: 293, distance: 68.2
click at [601, 281] on div at bounding box center [688, 215] width 174 height 133
click at [620, 249] on p "Психологічні ресурси для студентів" at bounding box center [654, 175] width 69 height 208
click at [490, 316] on p "Психологічні ресурси для студентів" at bounding box center [524, 420] width 69 height 208
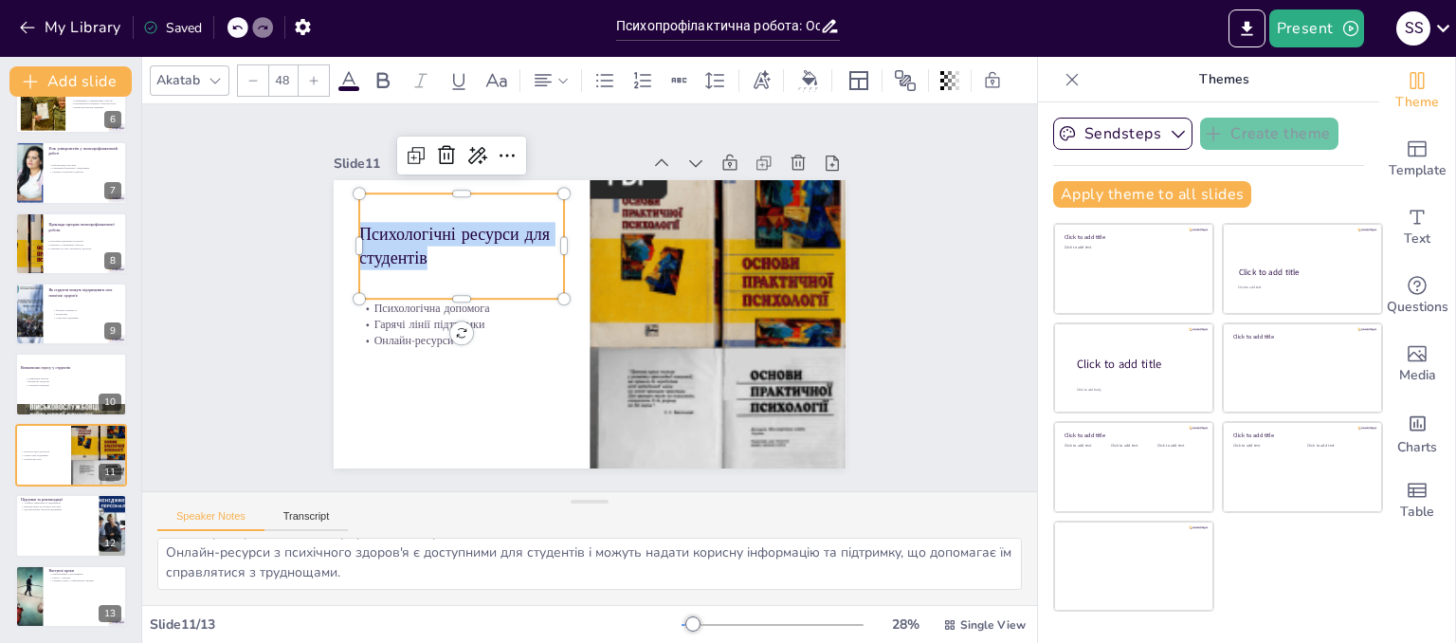
drag, startPoint x: 418, startPoint y: 248, endPoint x: 349, endPoint y: 221, distance: 74.4
click at [349, 229] on p "Психологічні ресурси для студентів" at bounding box center [454, 273] width 210 height 89
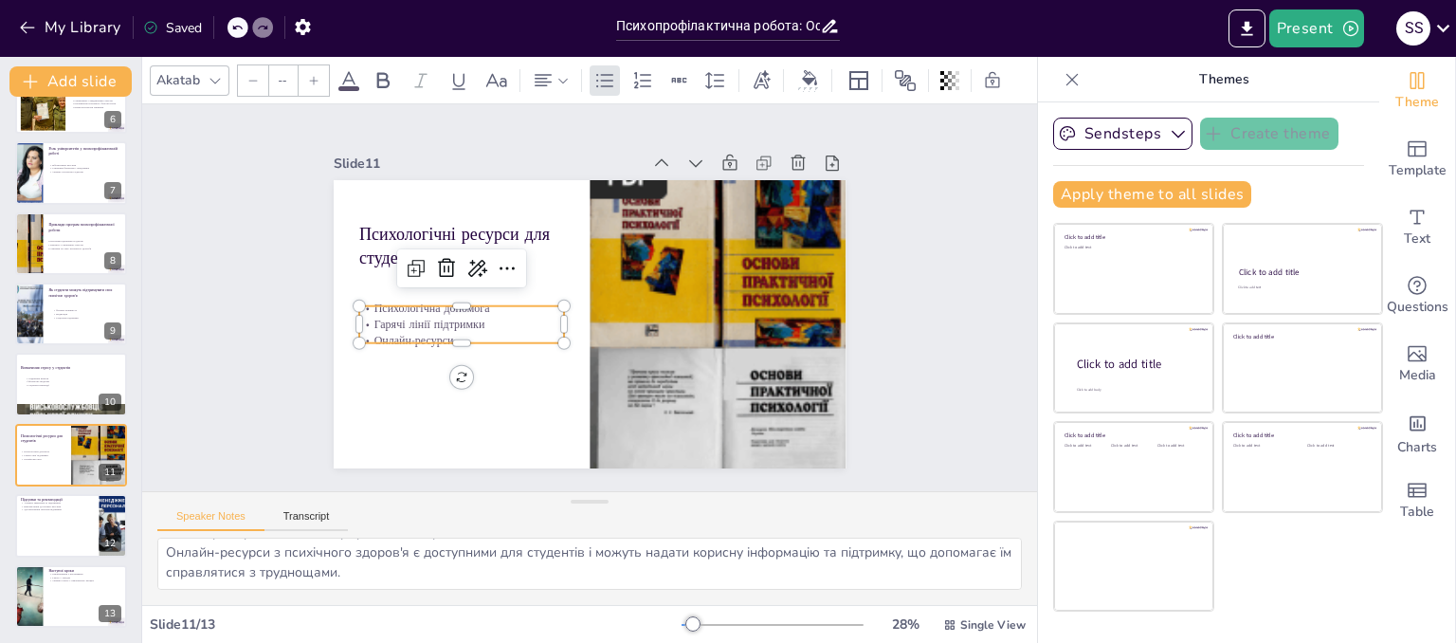
click at [402, 338] on div "Психологічні ресурси для студентів Психологічна допомога Гарячі лінії підтримки…" at bounding box center [598, 272] width 576 height 432
type input "32"
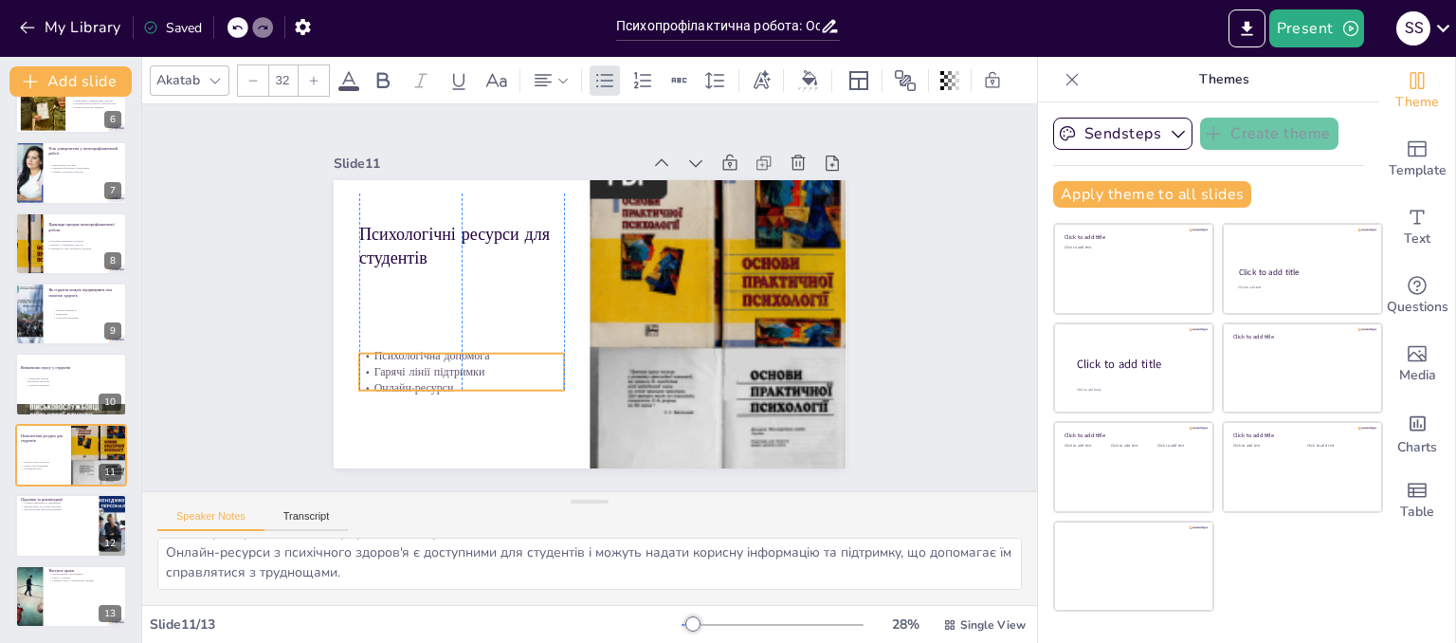
drag, startPoint x: 451, startPoint y: 333, endPoint x: 458, endPoint y: 385, distance: 52.5
click at [473, 385] on p "Онлайн-ресурси" at bounding box center [554, 449] width 163 height 149
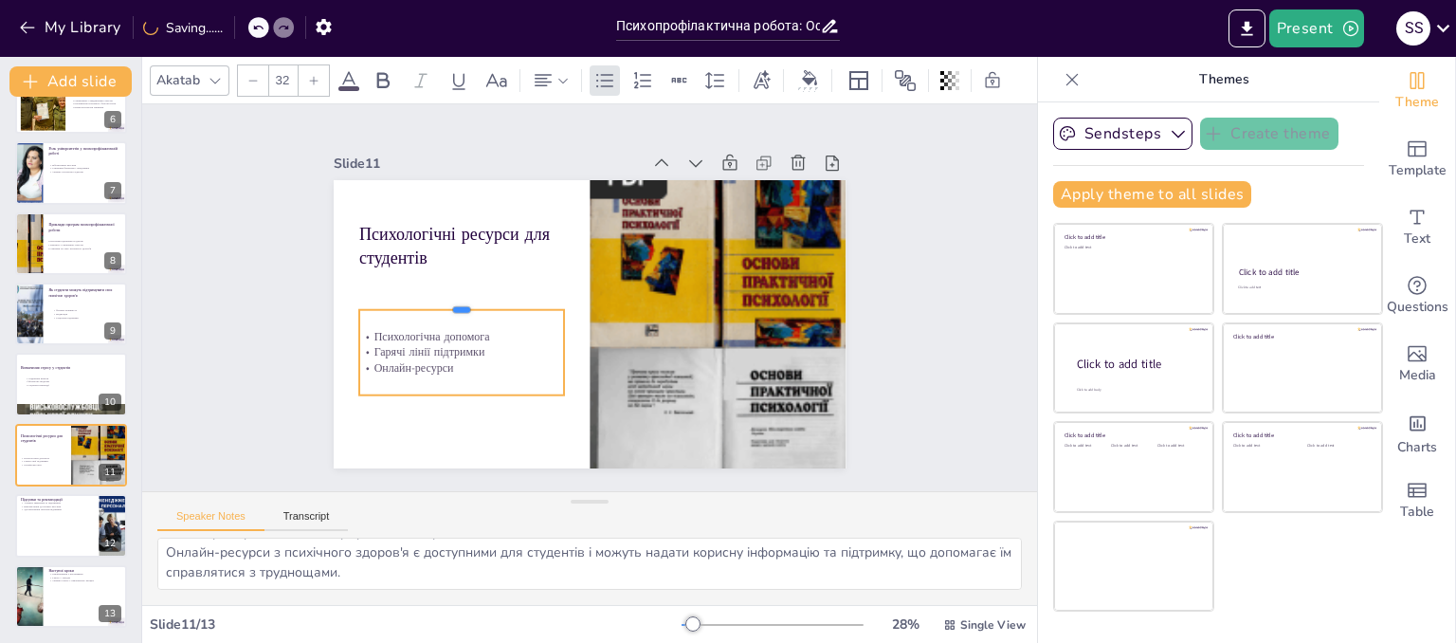
drag, startPoint x: 448, startPoint y: 346, endPoint x: 448, endPoint y: 275, distance: 71.1
click at [448, 302] on div at bounding box center [470, 341] width 200 height 78
click at [641, 350] on p "Онлайн-ресурси" at bounding box center [649, 425] width 16 height 205
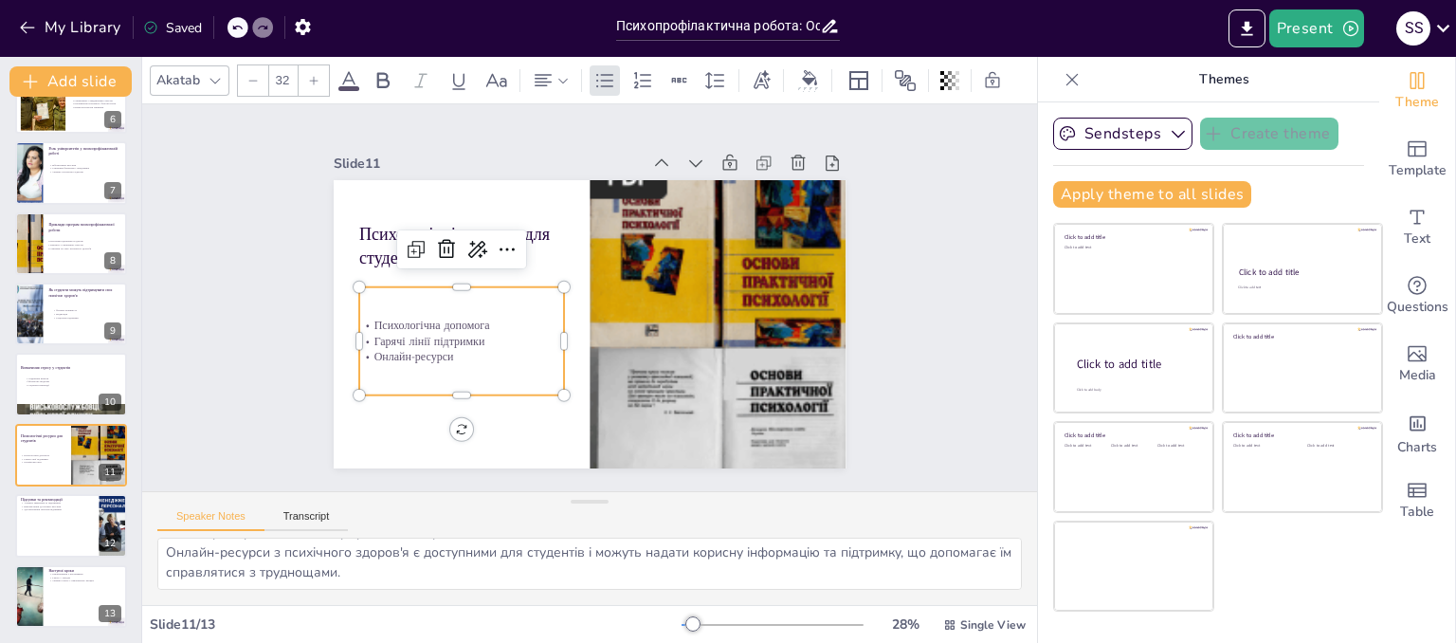
click at [498, 280] on p "Онлайн-ресурси" at bounding box center [516, 177] width 37 height 206
click at [646, 350] on p "Онлайн-ресурси" at bounding box center [685, 401] width 79 height 200
drag, startPoint x: 441, startPoint y: 350, endPoint x: 360, endPoint y: 322, distance: 85.1
click at [615, 279] on div "Психологічна допомога Гарячі лінії підтримки Онлайн-ресурси" at bounding box center [717, 254] width 205 height 48
drag, startPoint x: 166, startPoint y: 556, endPoint x: 511, endPoint y: 620, distance: 350.7
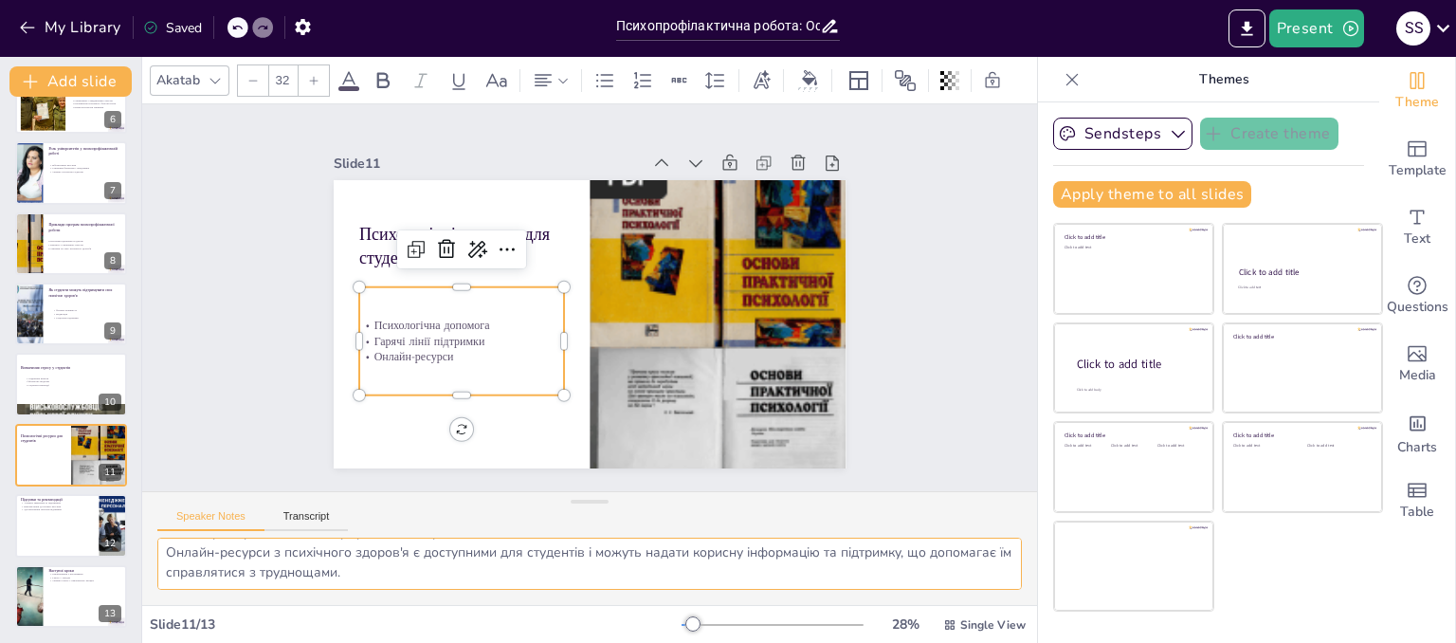
click at [511, 620] on div "Akatab 32 Slide 1 Психопрофілактична робота: Основи та методи У цій презентації…" at bounding box center [589, 350] width 895 height 586
drag, startPoint x: 60, startPoint y: 507, endPoint x: 182, endPoint y: 433, distance: 142.9
click at [61, 508] on p "Удосконалення програм підтримки" at bounding box center [57, 510] width 73 height 4
type textarea "Активне звернення за підтримкою є важливим кроком для студентів, оскільки це до…"
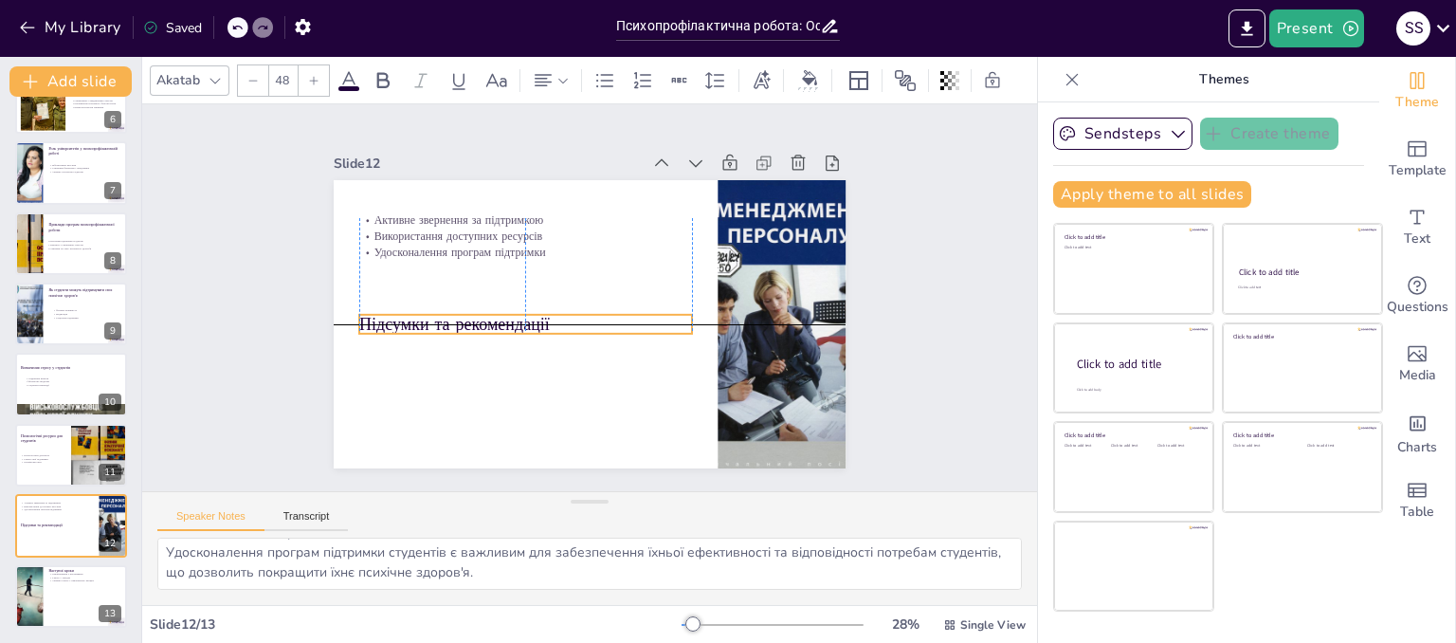
drag, startPoint x: 443, startPoint y: 203, endPoint x: 449, endPoint y: 320, distance: 117.6
click at [449, 320] on p "Підсумки та рекомендації" at bounding box center [523, 274] width 263 height 241
click at [532, 320] on p "Підсумки та рекомендації" at bounding box center [595, 367] width 126 height 324
click at [593, 307] on p "Підсумки та рекомендації" at bounding box center [622, 358] width 59 height 334
click at [545, 319] on p "Підсумки та рекомендації" at bounding box center [527, 267] width 241 height 263
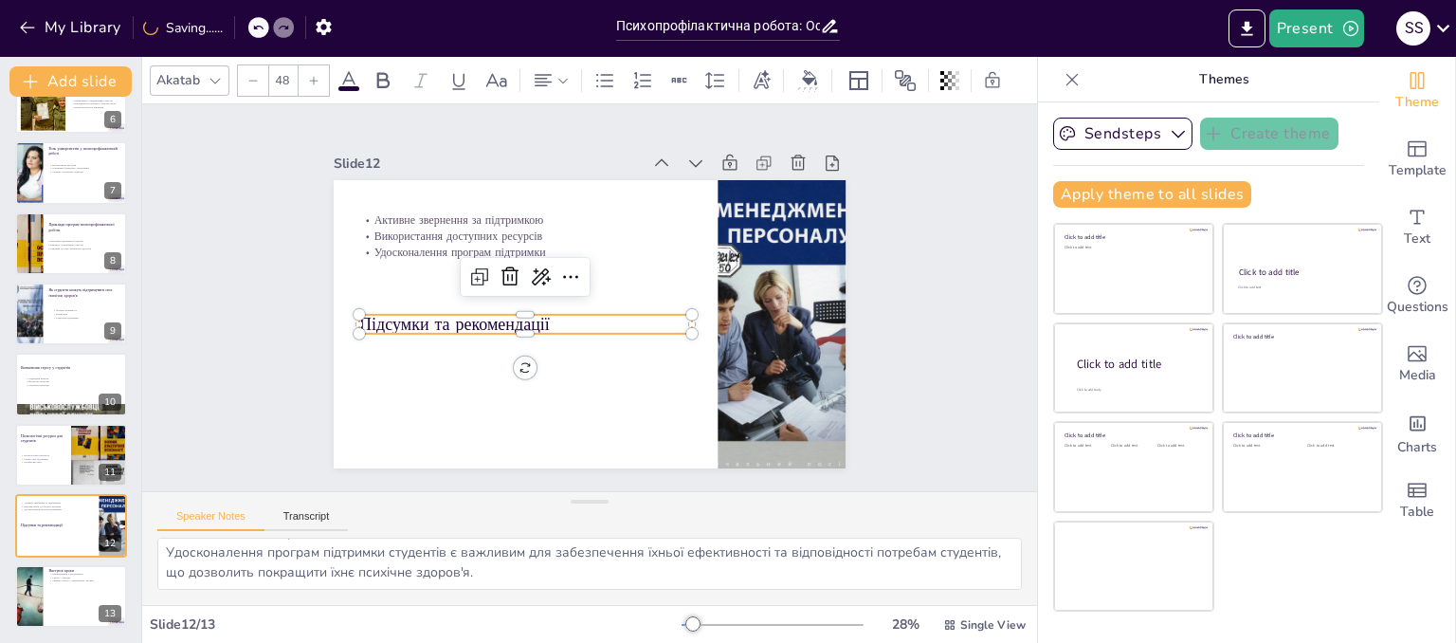
click at [545, 319] on p "Підсумки та рекомендації" at bounding box center [539, 250] width 157 height 314
drag, startPoint x: 544, startPoint y: 319, endPoint x: 351, endPoint y: 325, distance: 193.4
click at [351, 325] on div "Активне звернення за підтримкою Використання доступних ресурсів Удосконалення п…" at bounding box center [606, 319] width 584 height 534
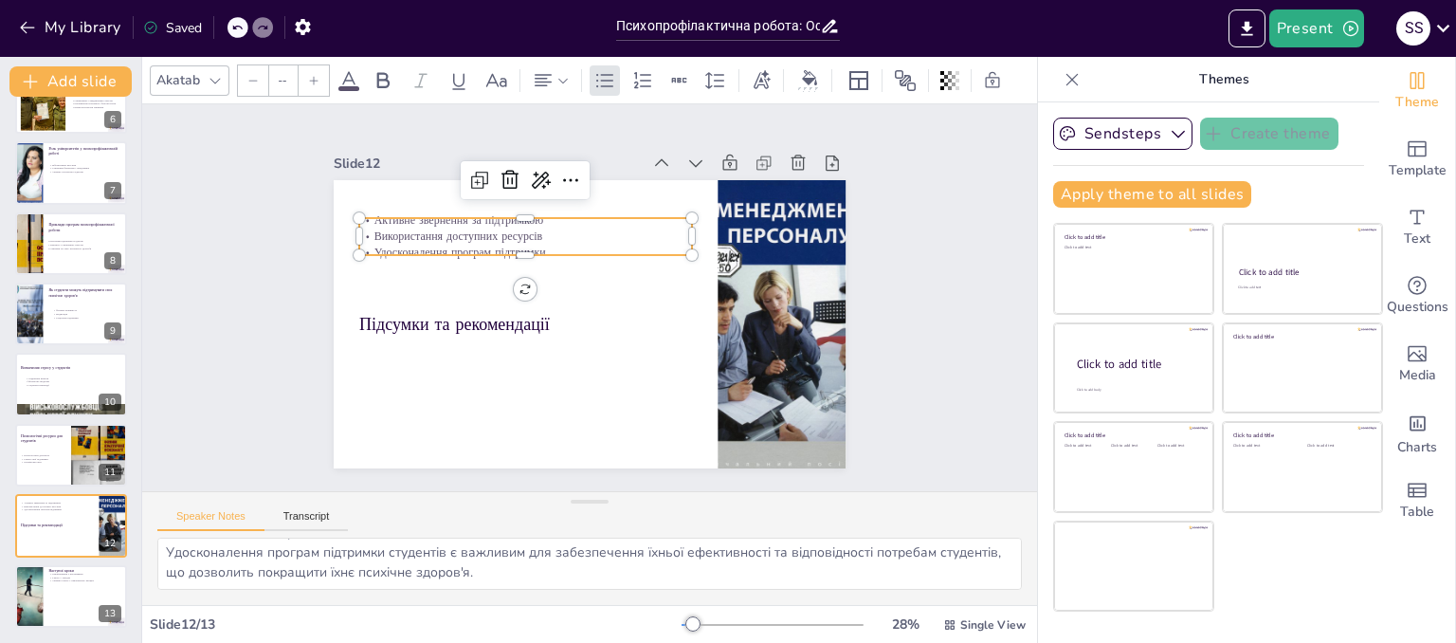
click at [440, 209] on div "Підсумки та рекомендації Активне звернення за підтримкою Використання доступних…" at bounding box center [563, 299] width 340 height 539
type input "32"
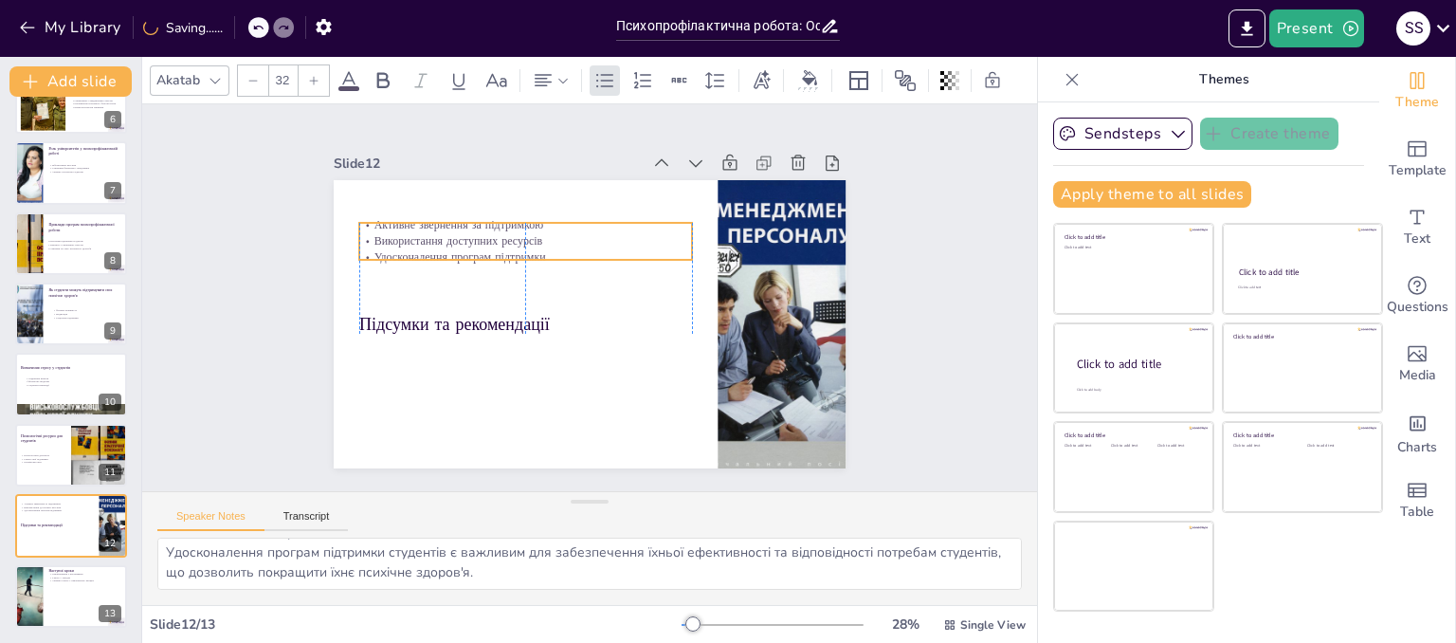
click at [505, 245] on p "Удосконалення програм підтримки" at bounding box center [513, 302] width 279 height 208
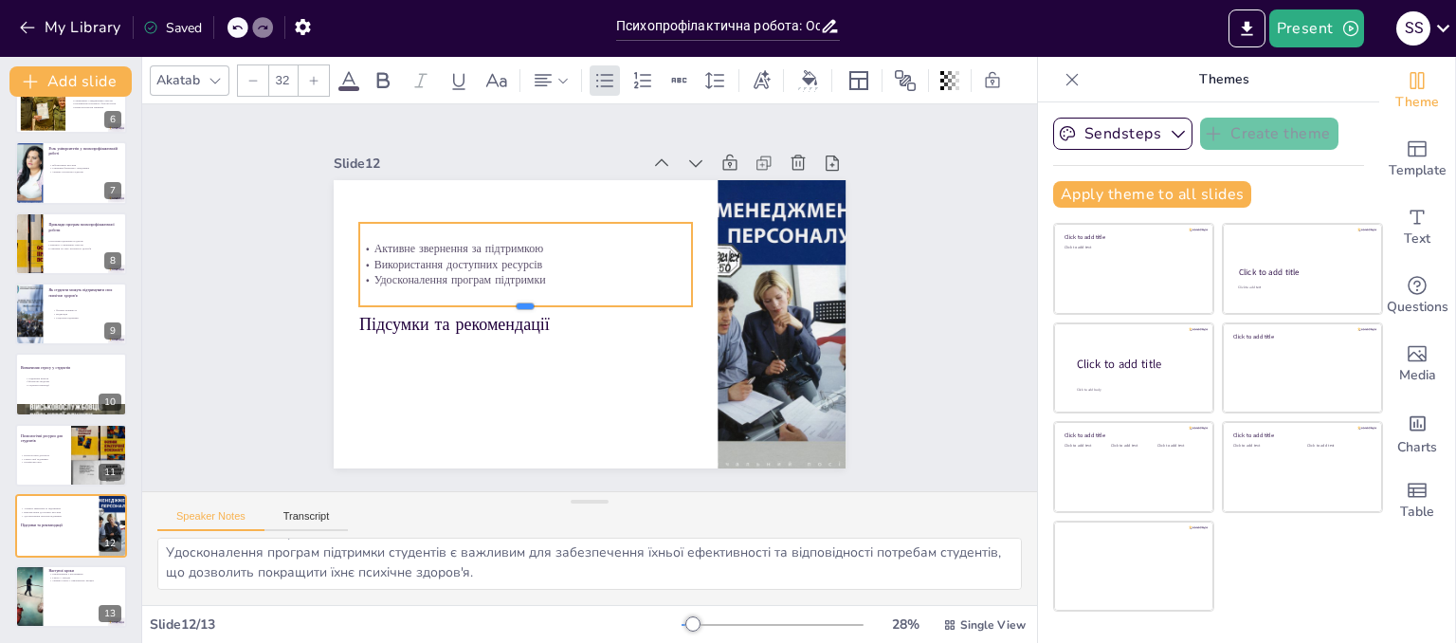
drag, startPoint x: 516, startPoint y: 251, endPoint x: 516, endPoint y: 300, distance: 49.3
click at [516, 300] on div at bounding box center [621, 240] width 234 height 258
click at [527, 279] on p "Удосконалення програм підтримки" at bounding box center [523, 288] width 333 height 50
click at [536, 276] on p "Удосконалення програм підтримки" at bounding box center [578, 233] width 151 height 311
click at [576, 275] on p "Удосконалення програм підтримки" at bounding box center [618, 238] width 84 height 329
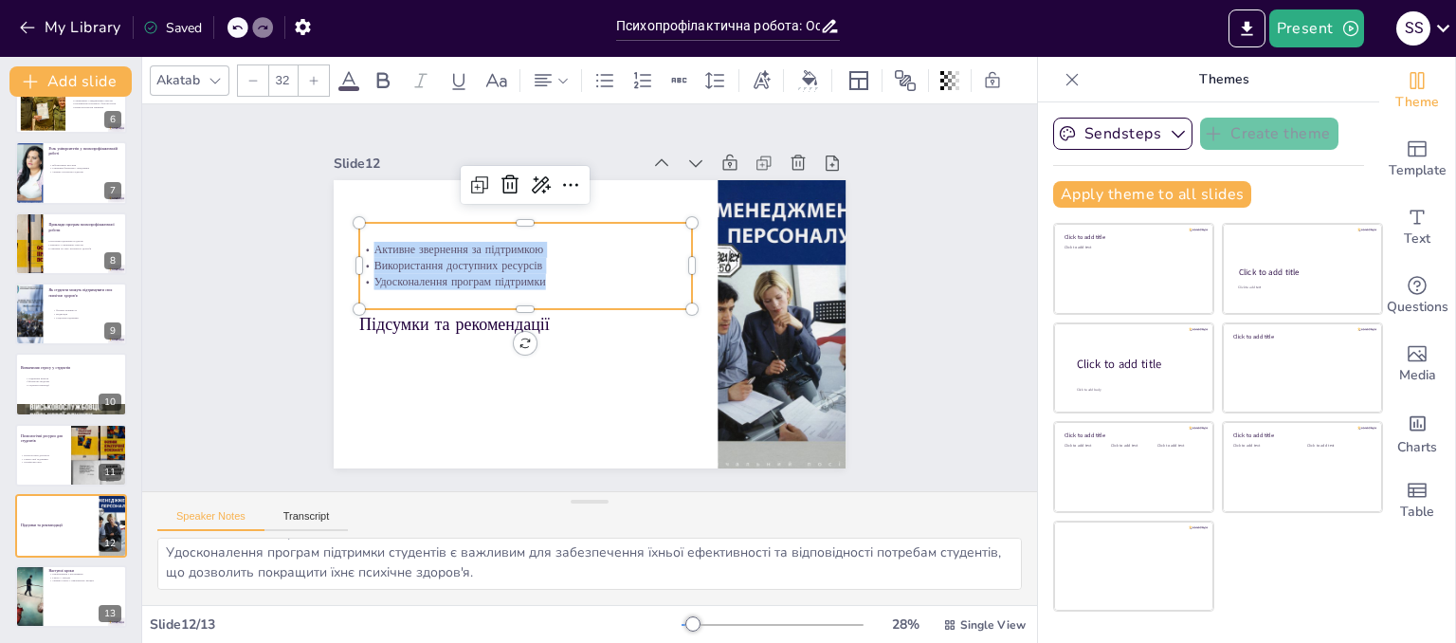
drag, startPoint x: 536, startPoint y: 273, endPoint x: 350, endPoint y: 237, distance: 190.1
click at [382, 237] on div "Активне звернення за підтримкою Використання доступних ресурсів Удосконалення п…" at bounding box center [543, 242] width 323 height 179
drag, startPoint x: 163, startPoint y: 549, endPoint x: 553, endPoint y: 586, distance: 392.2
click at [553, 586] on textarea "Активне звернення за підтримкою є важливим кроком для студентів, оскільки це до…" at bounding box center [589, 563] width 864 height 52
click at [79, 568] on p "Наступні кроки" at bounding box center [85, 570] width 74 height 6
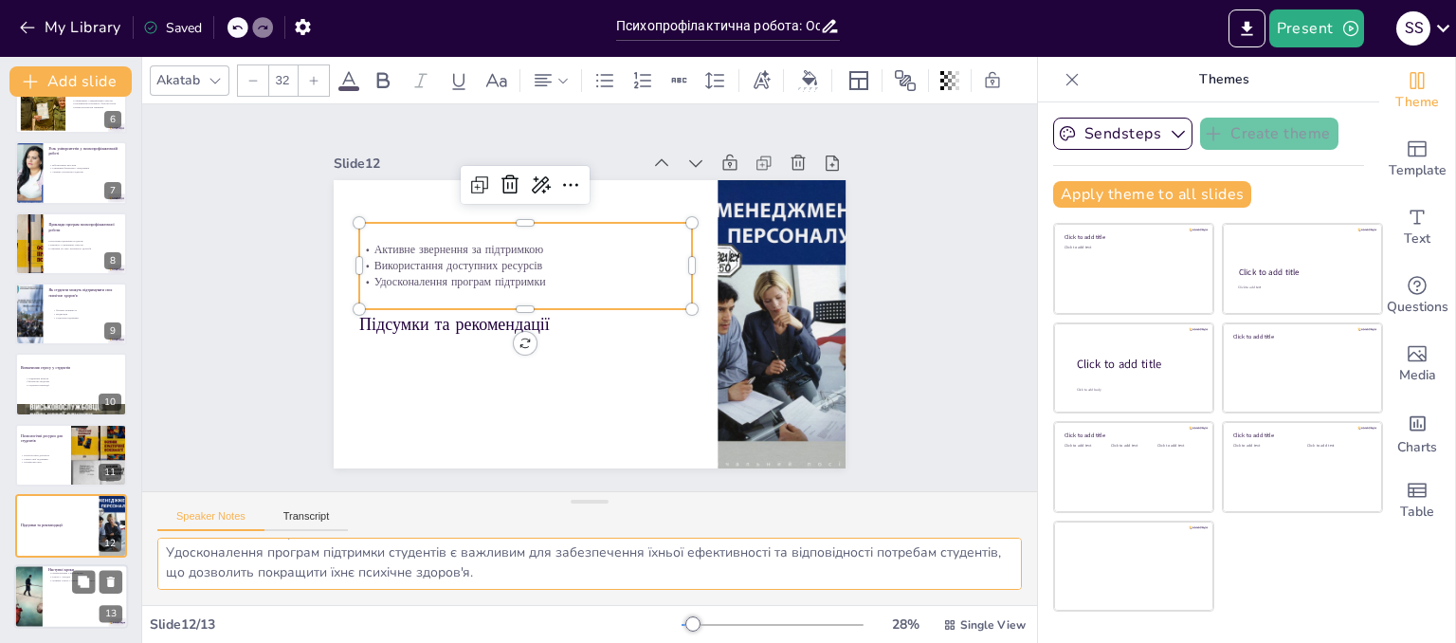
type textarea "Ознайомлення з програмами психопрофілактичної роботи є важливим кроком для студ…"
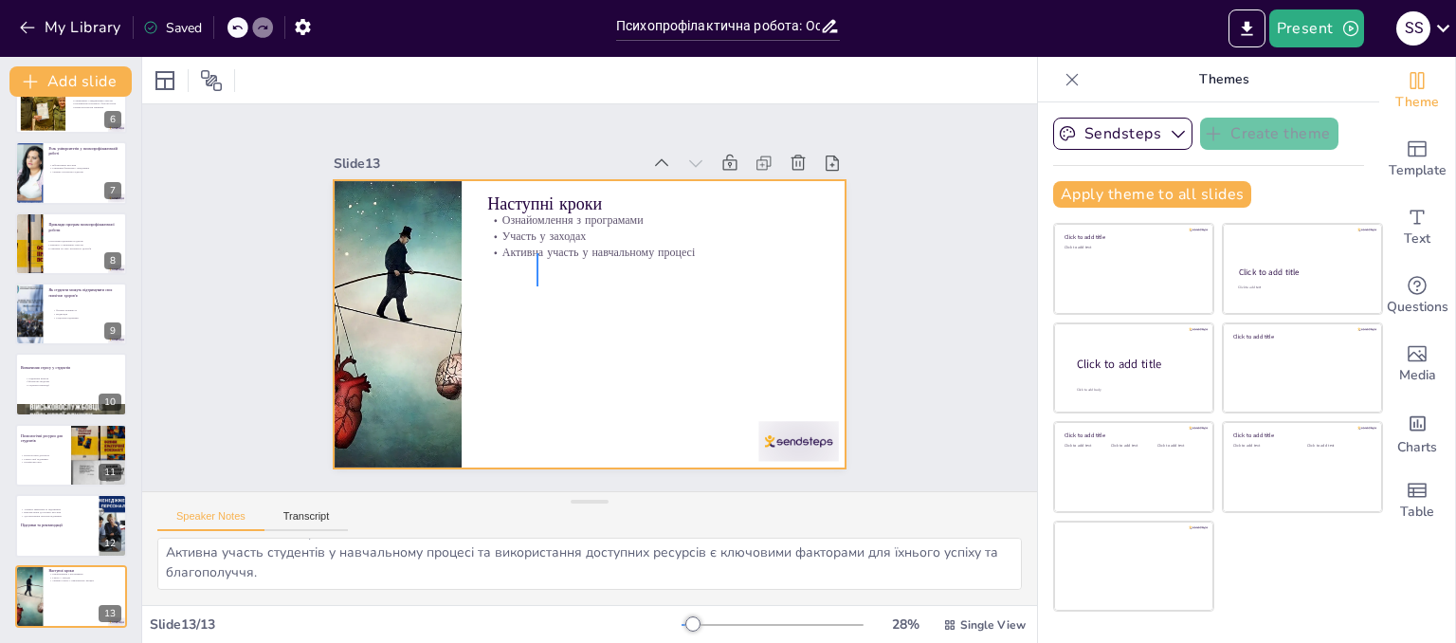
drag, startPoint x: 536, startPoint y: 253, endPoint x: 539, endPoint y: 270, distance: 17.3
click at [539, 286] on div at bounding box center [564, 289] width 432 height 576
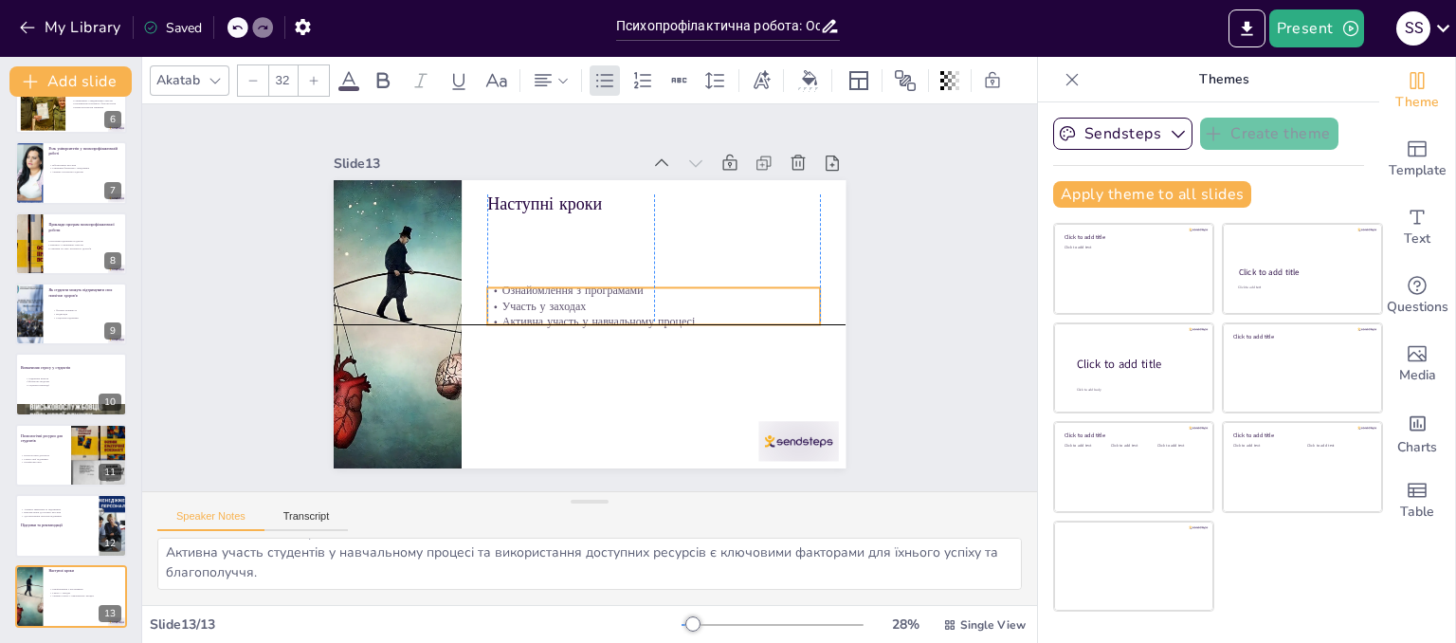
drag, startPoint x: 539, startPoint y: 244, endPoint x: 539, endPoint y: 300, distance: 56.9
click at [539, 300] on p "Участь у заходах" at bounding box center [628, 247] width 180 height 297
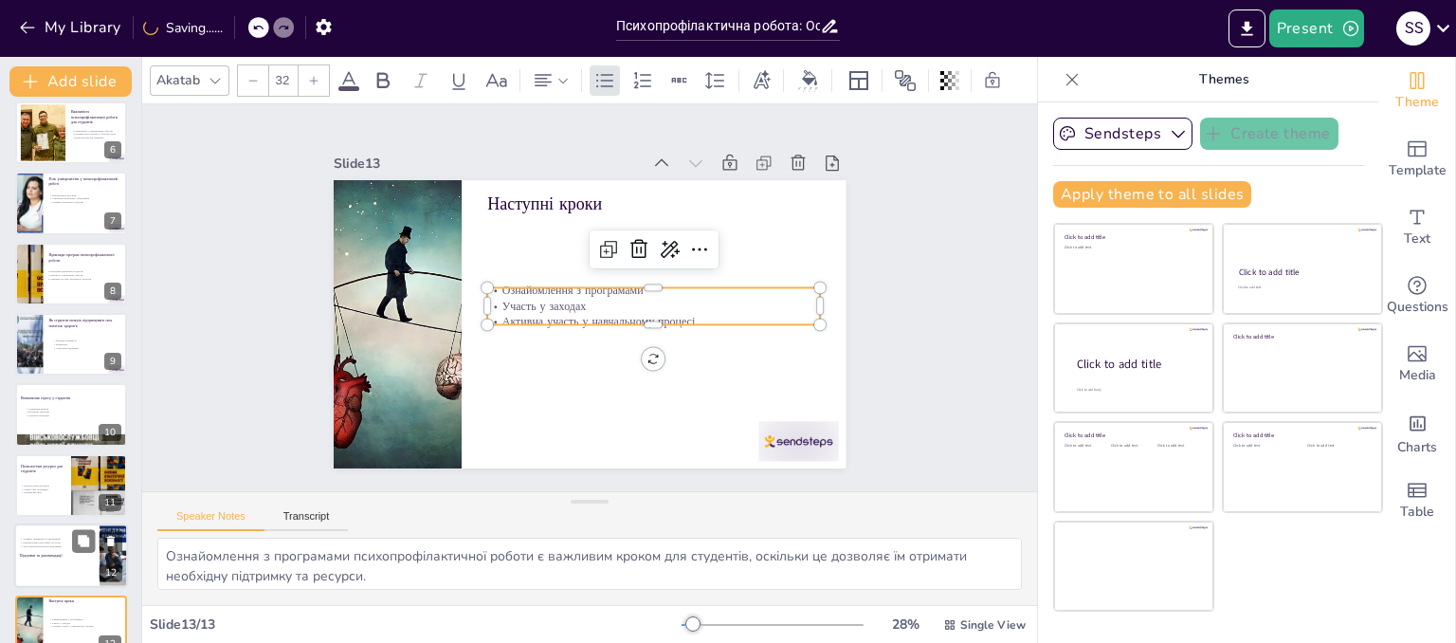
scroll to position [393, 0]
